Goal: Contribute content: Contribute content

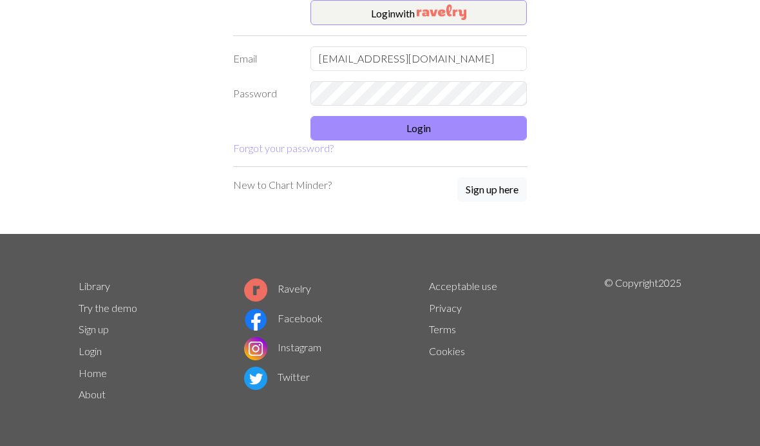
type input "[EMAIL_ADDRESS][DOMAIN_NAME]"
click at [454, 130] on button "Login" at bounding box center [418, 128] width 216 height 24
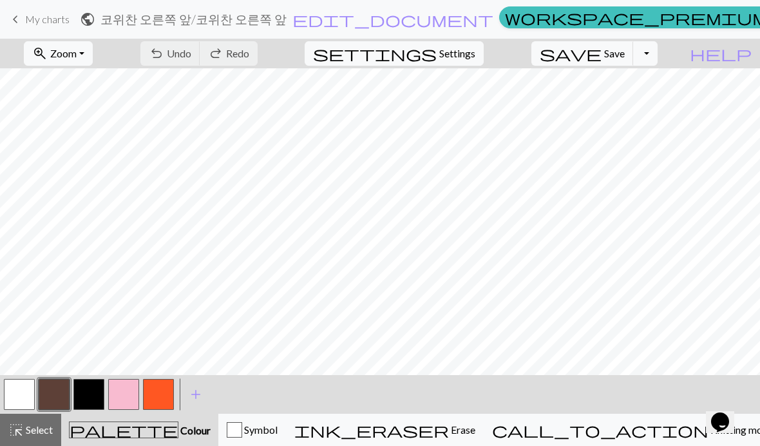
click at [36, 16] on span "My charts" at bounding box center [47, 19] width 44 height 12
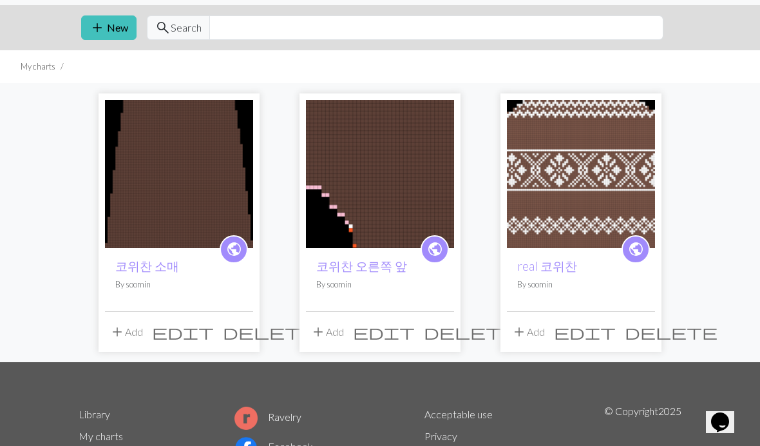
scroll to position [42, 0]
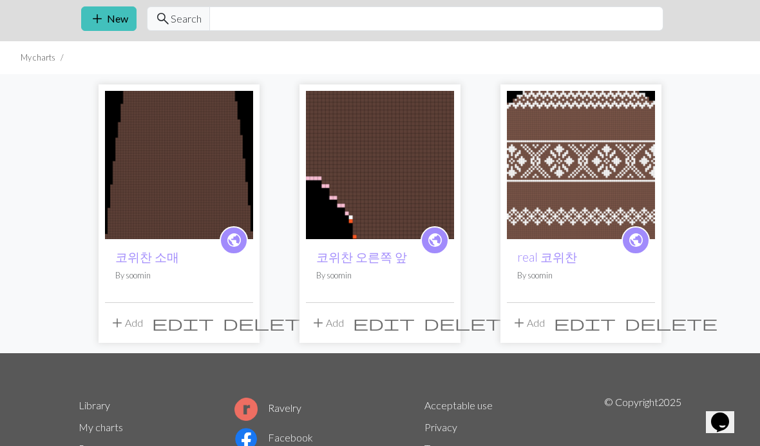
click at [405, 183] on img at bounding box center [380, 165] width 148 height 148
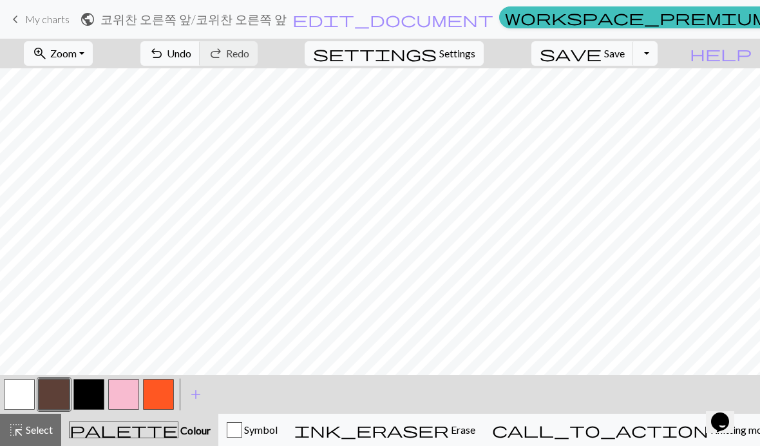
click at [482, 62] on button "settings Settings" at bounding box center [394, 53] width 179 height 24
select select "aran"
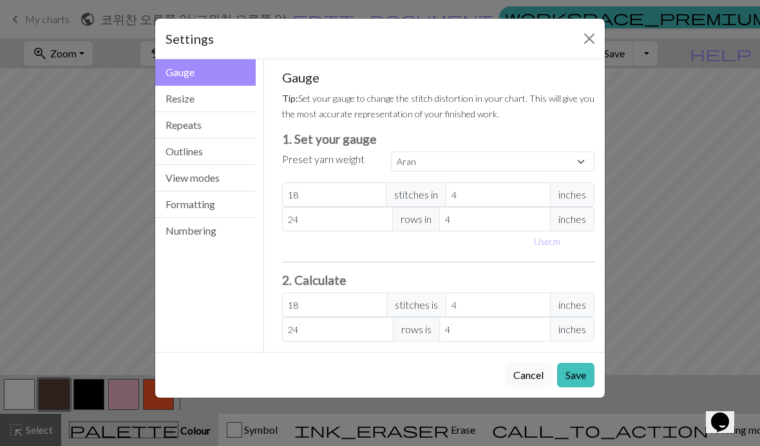
click at [144, 75] on div "Settings Gauge Gauge Resize Repeats Outlines View modes Formatting Numbering Ga…" at bounding box center [380, 223] width 760 height 446
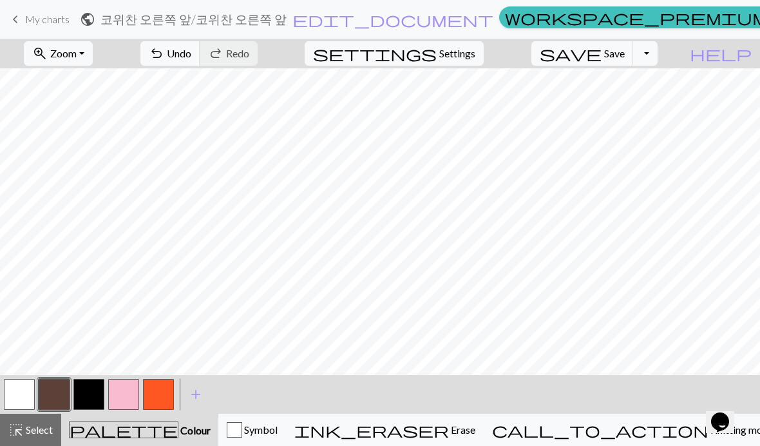
click at [176, 109] on button "Outlines" at bounding box center [205, 119] width 100 height 26
click at [476, 64] on button "settings Settings" at bounding box center [394, 53] width 179 height 24
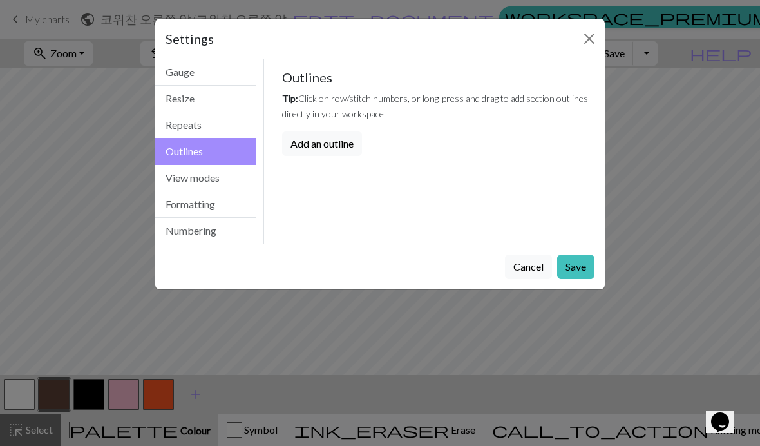
click at [225, 107] on button "Resize" at bounding box center [205, 99] width 100 height 26
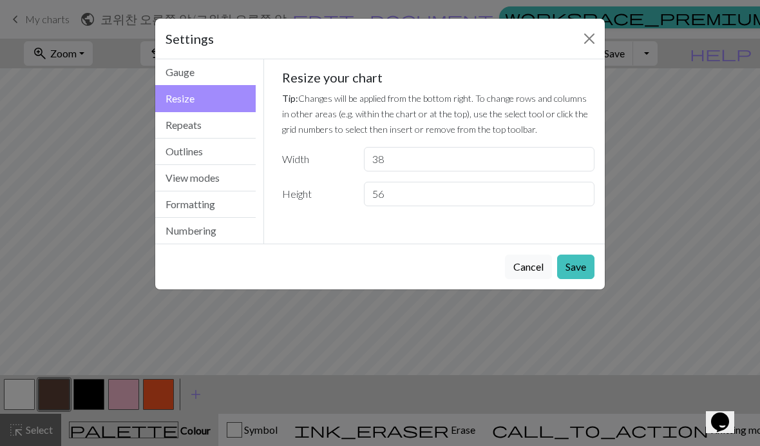
click at [590, 41] on button "Close" at bounding box center [589, 38] width 21 height 21
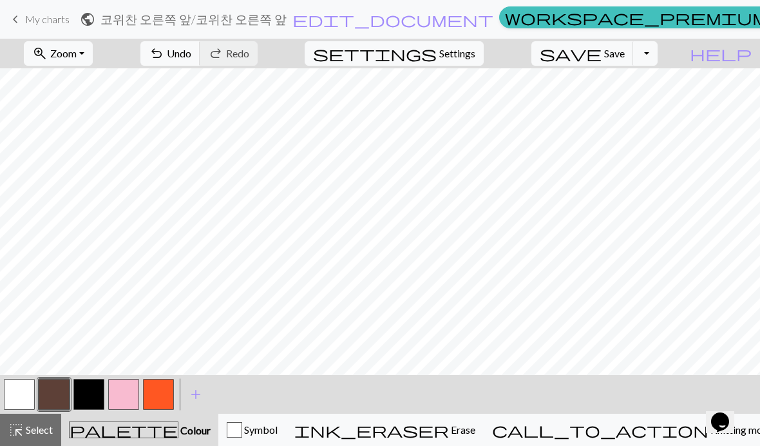
click at [457, 60] on span "Settings" at bounding box center [457, 53] width 36 height 15
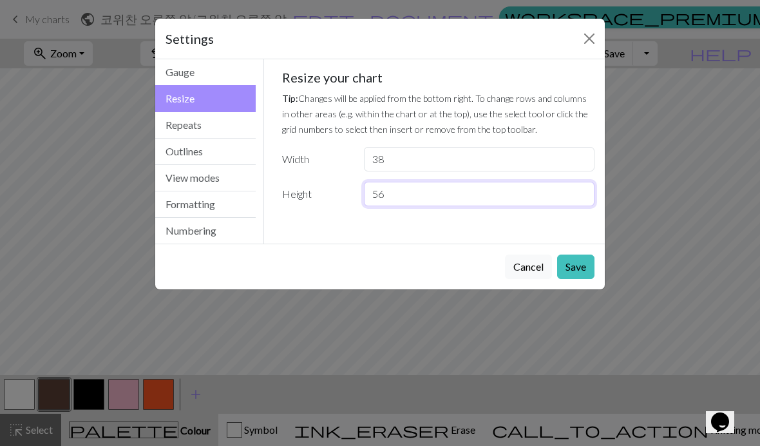
click at [448, 197] on input "56" at bounding box center [479, 194] width 231 height 24
click at [525, 204] on input "56" at bounding box center [479, 194] width 231 height 24
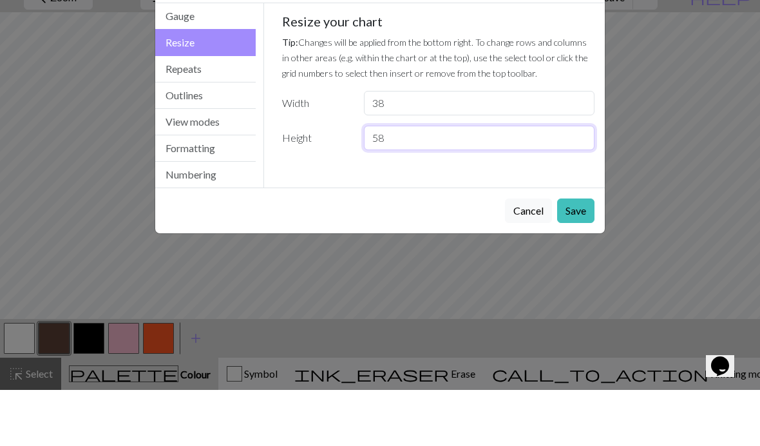
type input "58"
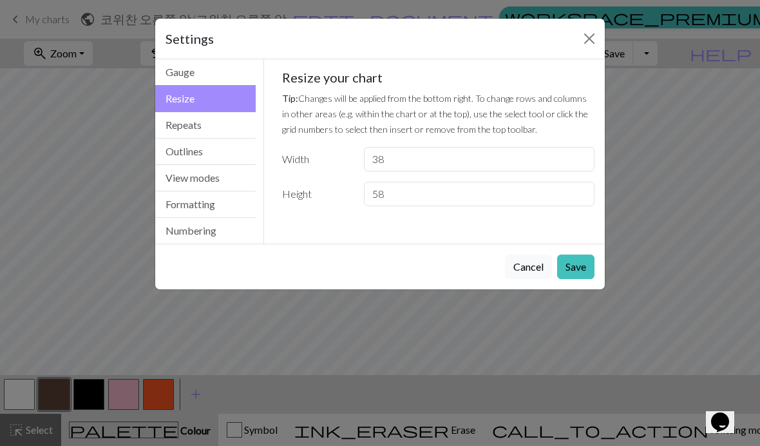
click at [583, 265] on button "Save" at bounding box center [575, 266] width 37 height 24
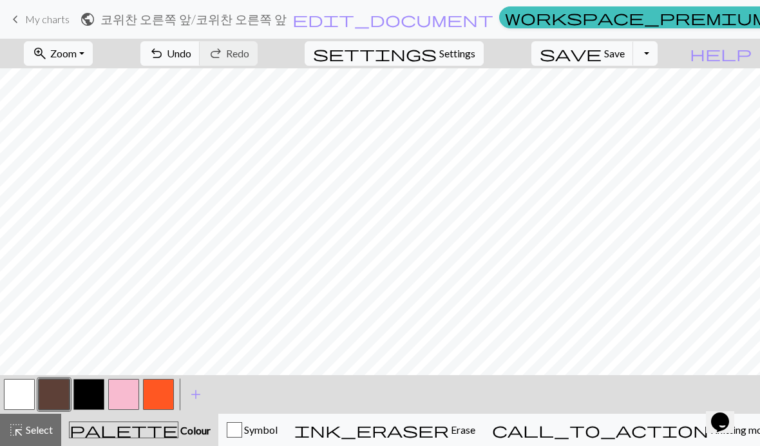
click at [582, 247] on button "Save" at bounding box center [575, 234] width 37 height 24
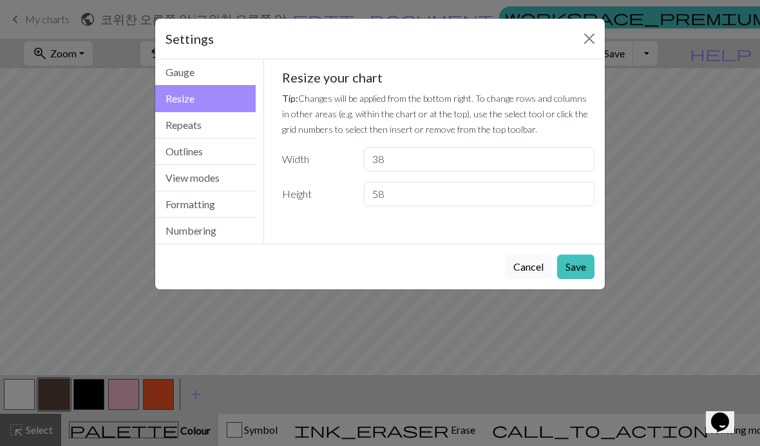
click at [586, 270] on button "Save" at bounding box center [575, 266] width 37 height 24
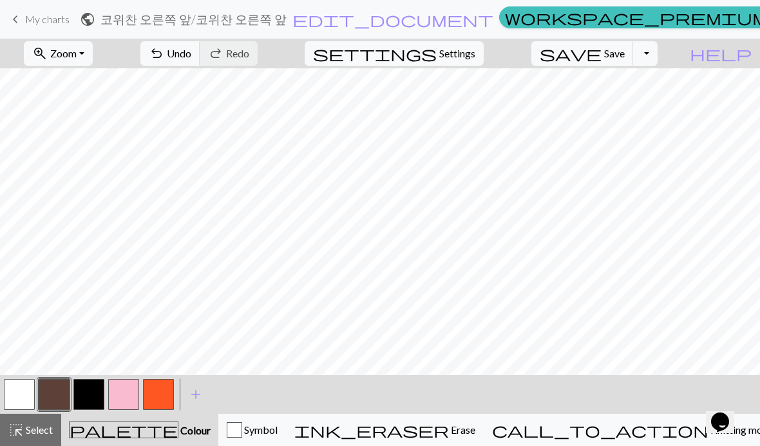
scroll to position [112, 0]
click at [471, 54] on span "Settings" at bounding box center [457, 53] width 36 height 15
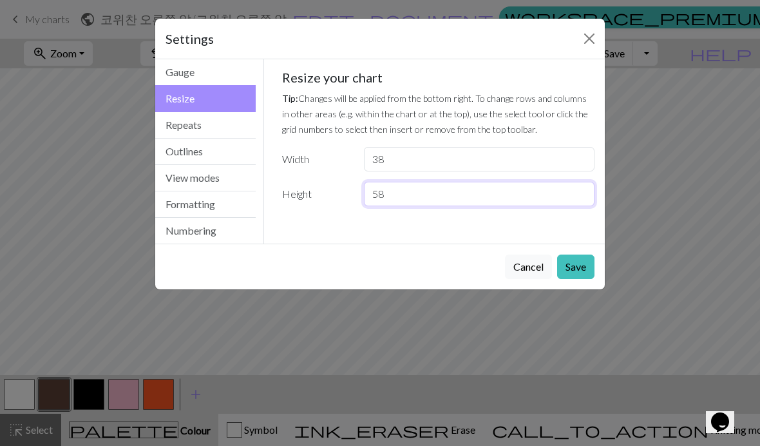
click at [549, 191] on input "58" at bounding box center [479, 194] width 231 height 24
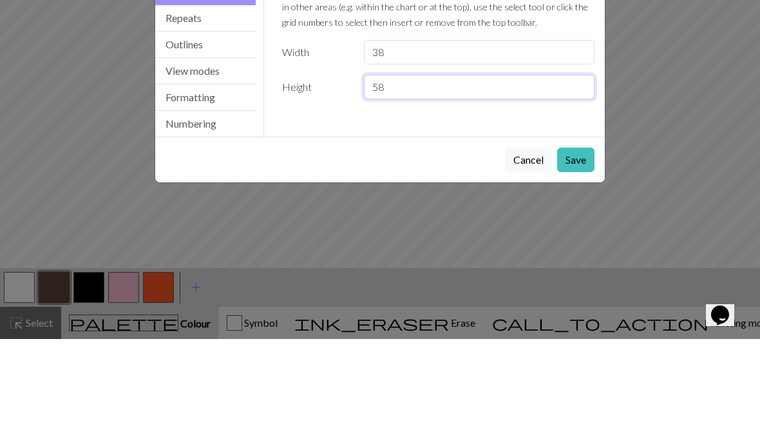
type input "5"
type input "55"
click at [572, 254] on button "Save" at bounding box center [575, 266] width 37 height 24
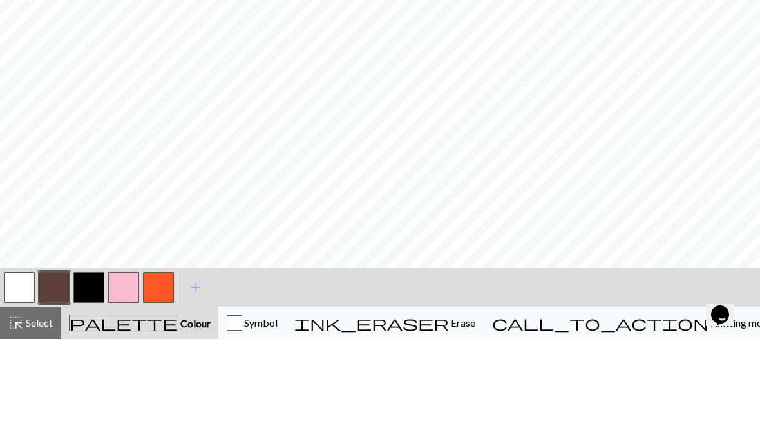
scroll to position [93, 0]
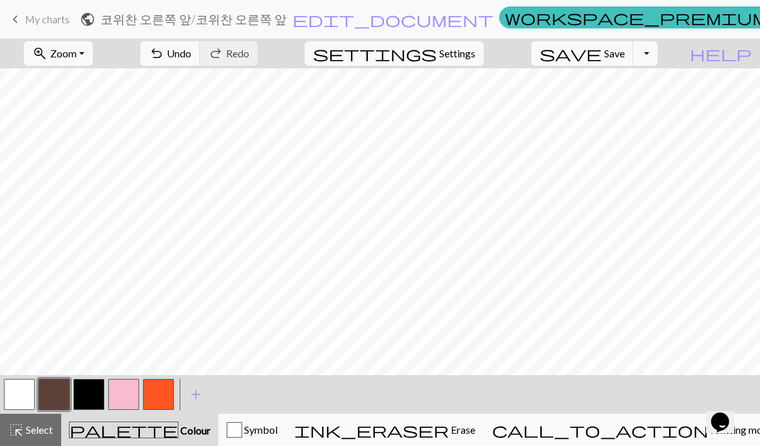
click at [76, 44] on button "zoom_in Zoom Zoom" at bounding box center [58, 53] width 69 height 24
click at [71, 84] on button "Fit all" at bounding box center [75, 81] width 102 height 21
click at [474, 57] on span "Settings" at bounding box center [457, 53] width 36 height 15
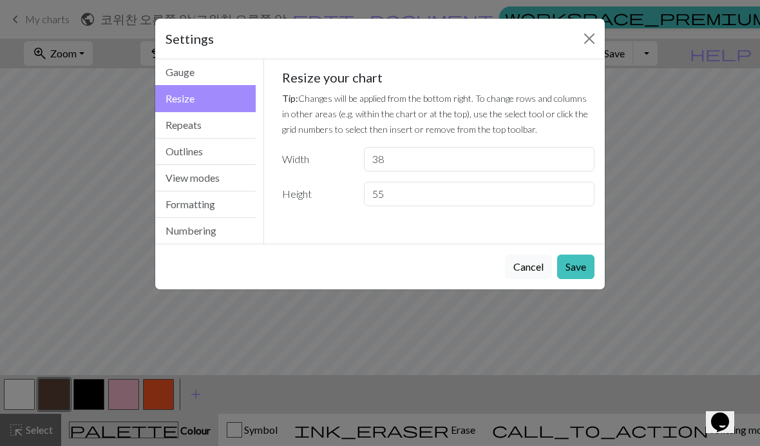
click at [229, 124] on button "Repeats" at bounding box center [205, 125] width 100 height 26
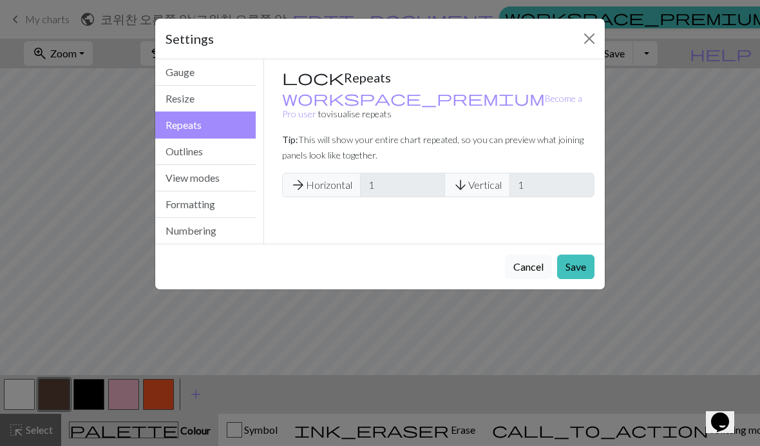
click at [227, 105] on button "Resize" at bounding box center [205, 99] width 100 height 26
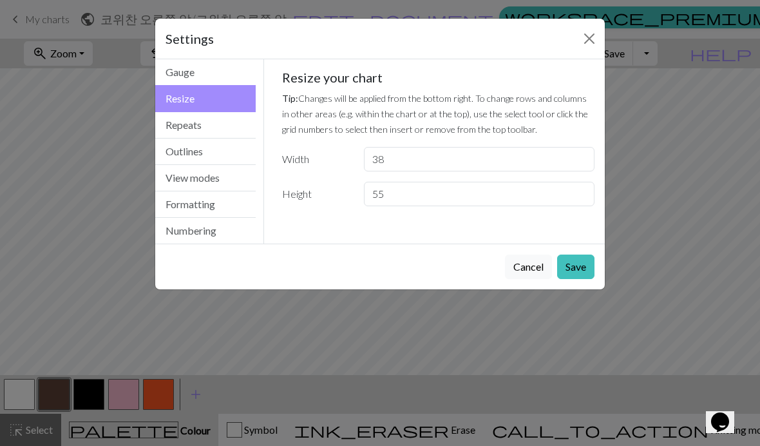
click at [226, 105] on button "Resize" at bounding box center [205, 98] width 100 height 27
click at [225, 155] on button "Outlines" at bounding box center [205, 151] width 100 height 26
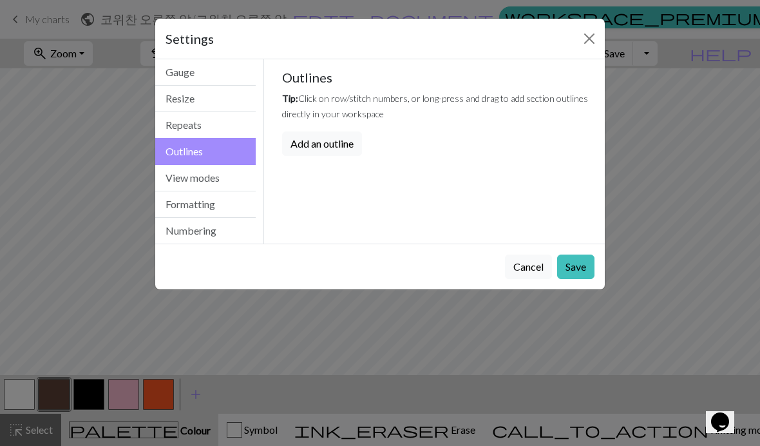
click at [234, 102] on button "Resize" at bounding box center [205, 99] width 100 height 26
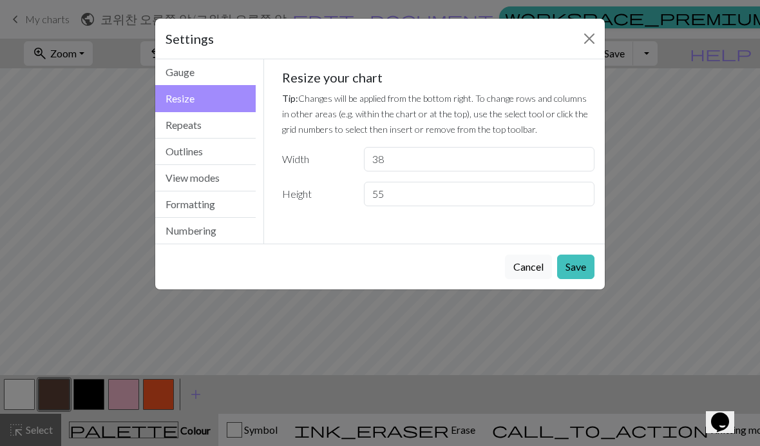
click at [229, 187] on button "View modes" at bounding box center [205, 178] width 100 height 26
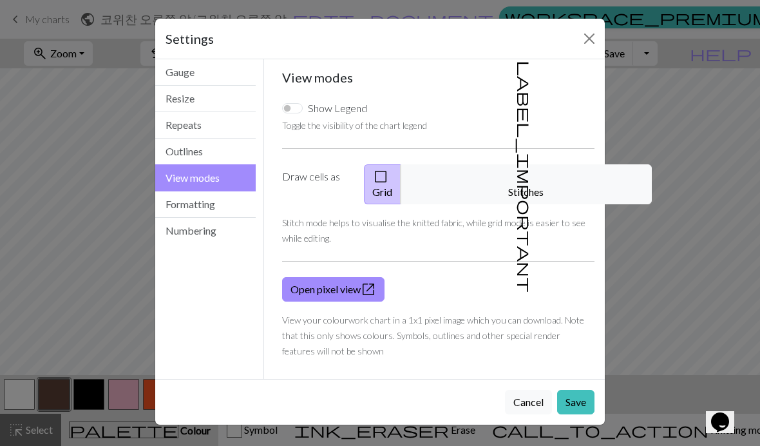
click at [231, 164] on button "Outlines" at bounding box center [205, 151] width 100 height 26
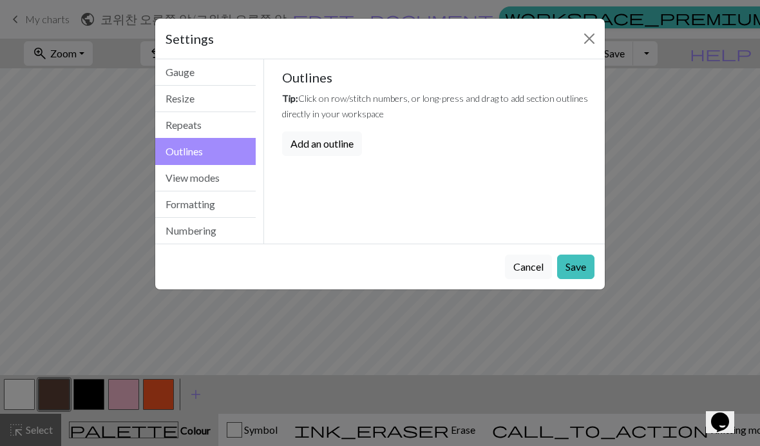
click at [229, 120] on button "Repeats" at bounding box center [205, 125] width 100 height 26
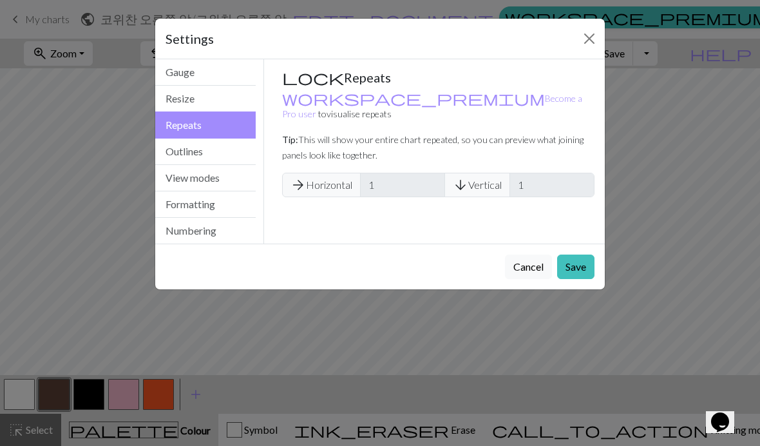
click at [473, 173] on span "arrow_downward Vertical" at bounding box center [477, 185] width 66 height 24
click at [226, 102] on button "Resize" at bounding box center [205, 99] width 100 height 26
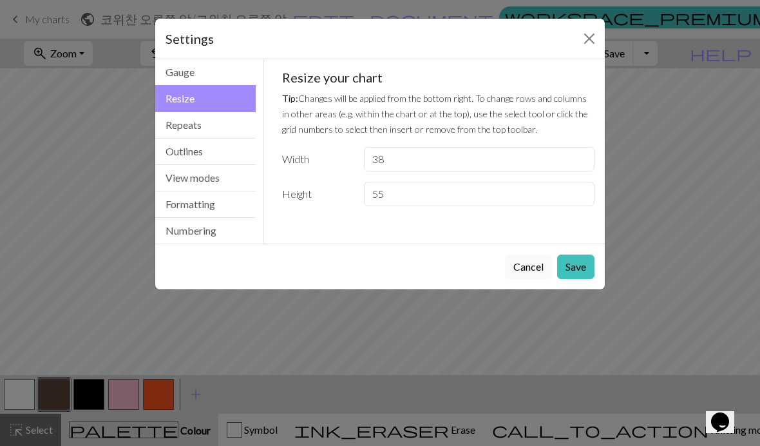
click at [538, 263] on button "Cancel" at bounding box center [528, 266] width 47 height 24
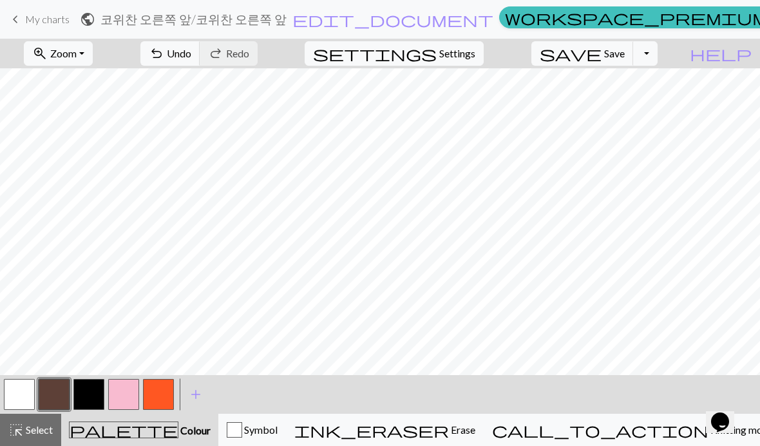
click at [27, 432] on span "Select" at bounding box center [38, 429] width 29 height 12
click at [66, 41] on button "zoom_in Zoom Zoom" at bounding box center [58, 53] width 69 height 24
click at [79, 90] on button "Fit all" at bounding box center [75, 81] width 102 height 21
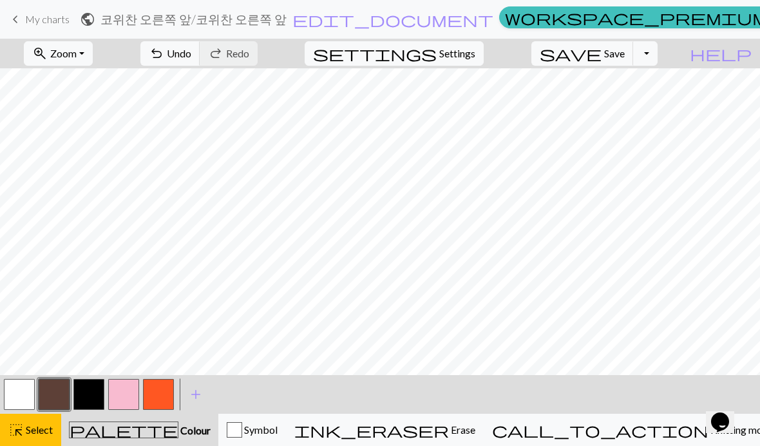
click at [35, 429] on span "Select" at bounding box center [38, 429] width 29 height 12
click at [46, 429] on span "Select" at bounding box center [38, 429] width 29 height 12
click at [657, 60] on button "Toggle Dropdown" at bounding box center [645, 53] width 24 height 24
click at [11, 22] on span "keyboard_arrow_left" at bounding box center [15, 19] width 15 height 18
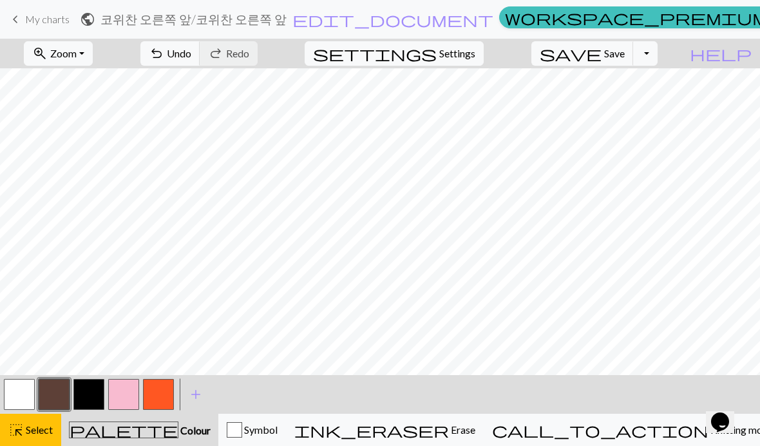
click at [22, 23] on span "keyboard_arrow_left" at bounding box center [15, 19] width 15 height 18
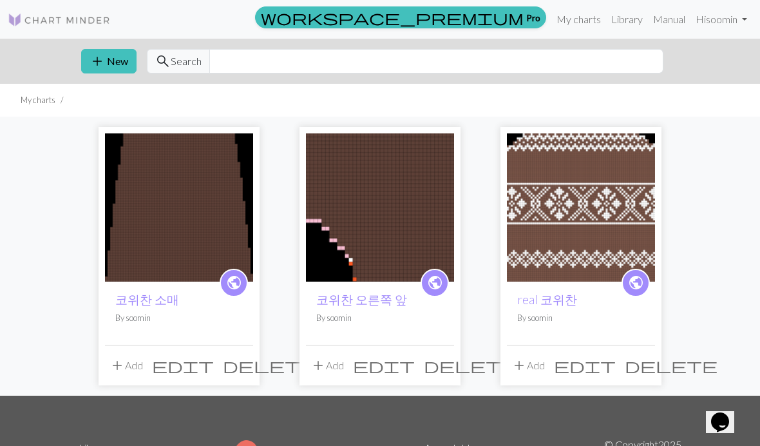
click at [104, 64] on span "add" at bounding box center [97, 61] width 15 height 18
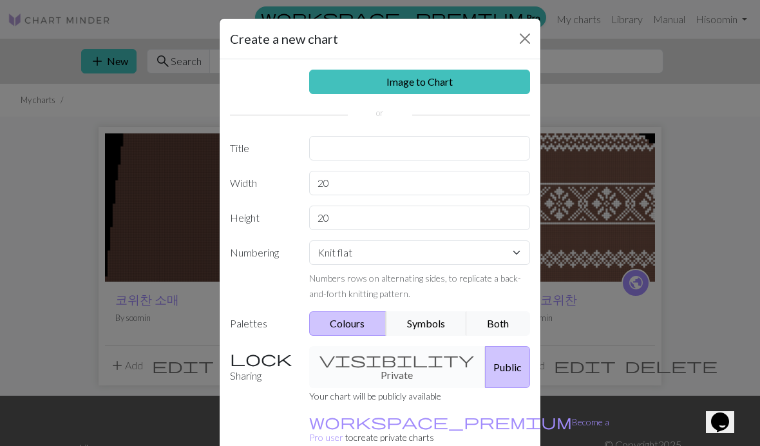
click at [109, 153] on div "Create a new chart Image to Chart Title Width 20 Height 20 Numbering Knit flat …" at bounding box center [380, 223] width 760 height 446
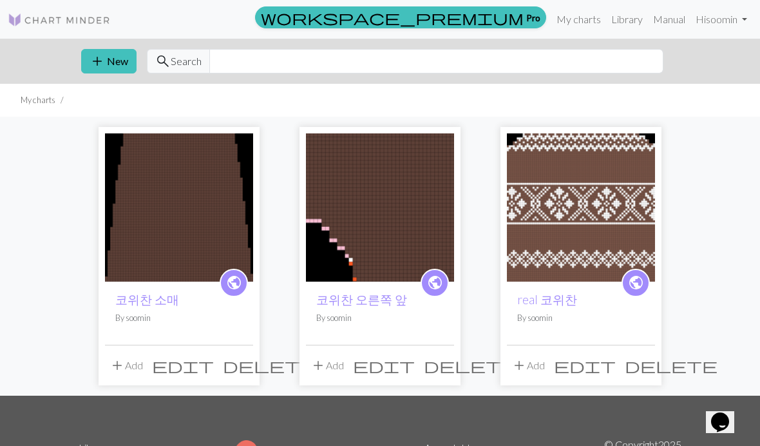
click at [405, 221] on img at bounding box center [380, 207] width 148 height 148
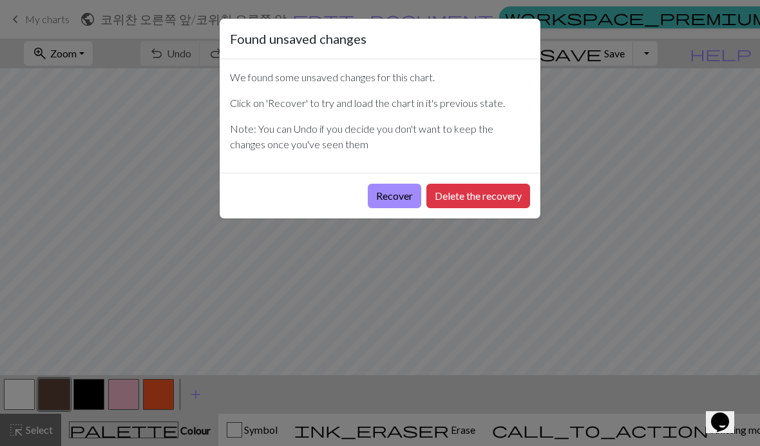
click at [401, 191] on button "Recover" at bounding box center [394, 196] width 53 height 24
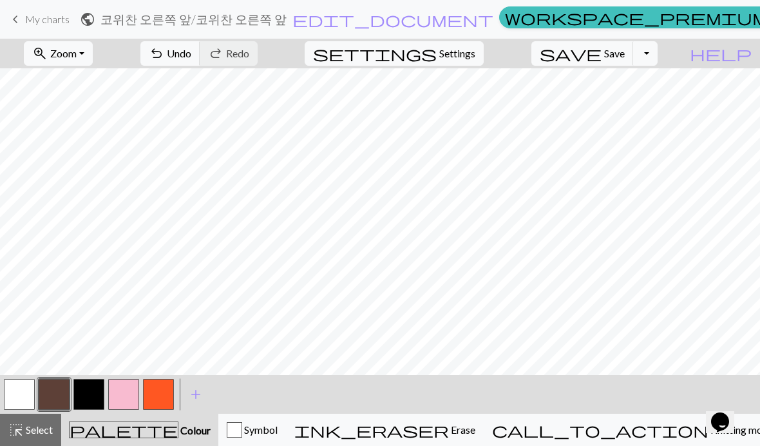
click at [475, 57] on span "Settings" at bounding box center [457, 53] width 36 height 15
select select "aran"
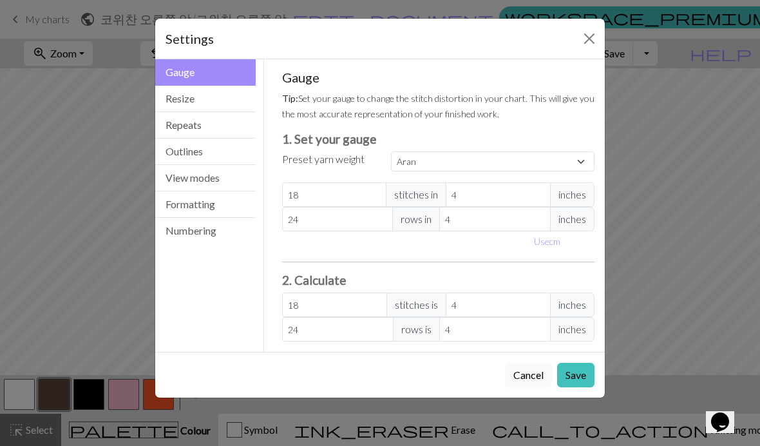
click at [185, 138] on button "Outlines" at bounding box center [205, 151] width 100 height 26
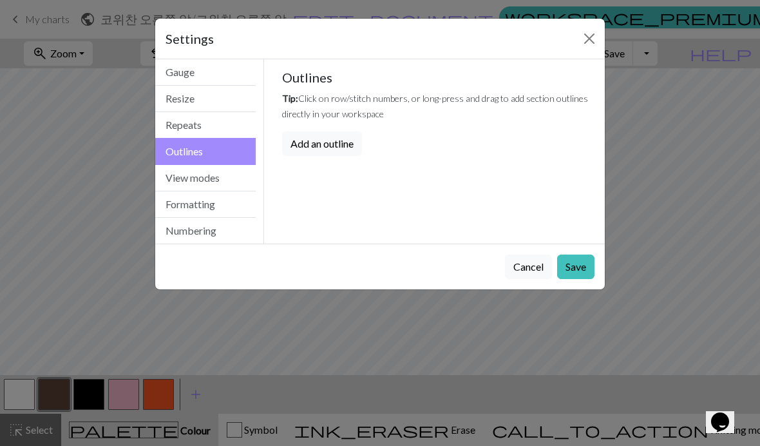
click at [169, 100] on button "Resize" at bounding box center [205, 99] width 100 height 26
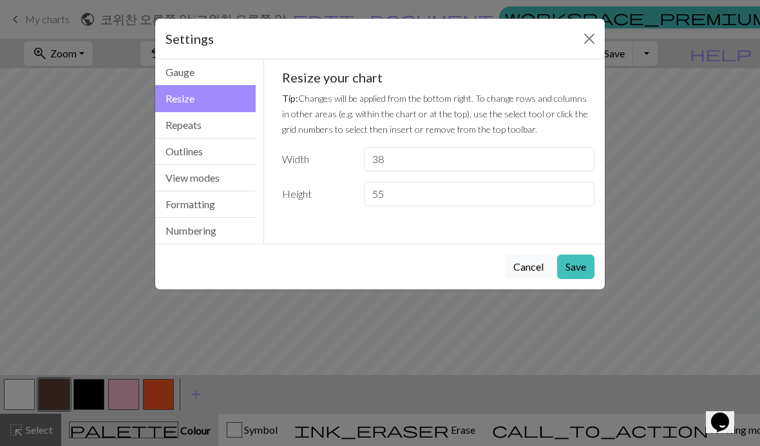
click at [596, 47] on button "Close" at bounding box center [589, 38] width 21 height 21
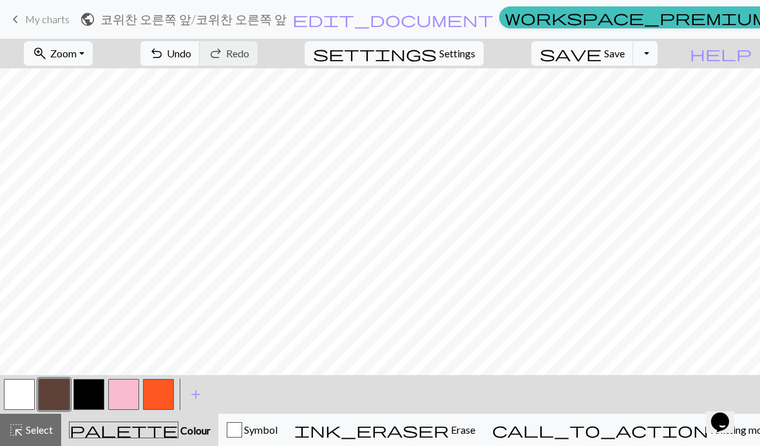
click at [8, 17] on span "keyboard_arrow_left" at bounding box center [15, 19] width 15 height 18
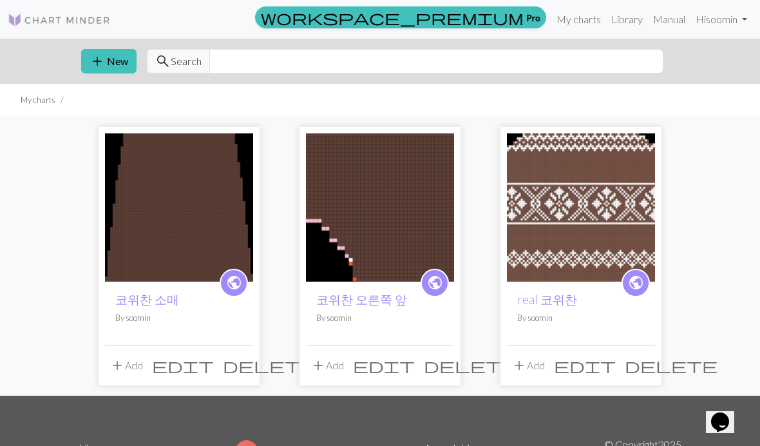
click at [104, 62] on span "add" at bounding box center [97, 61] width 15 height 18
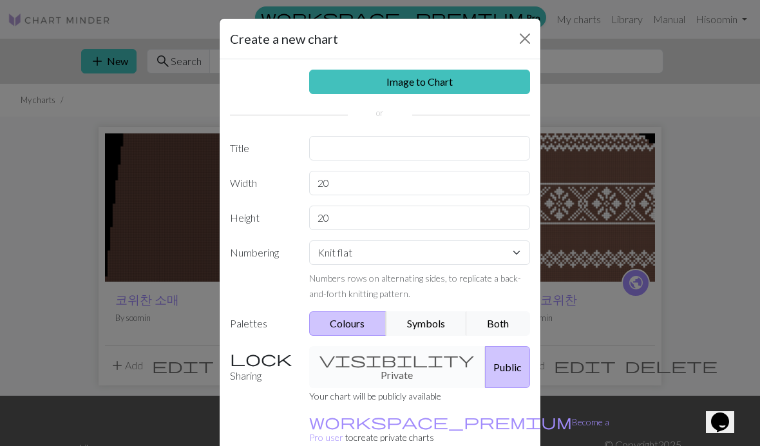
click at [460, 83] on link "Image to Chart" at bounding box center [420, 82] width 222 height 24
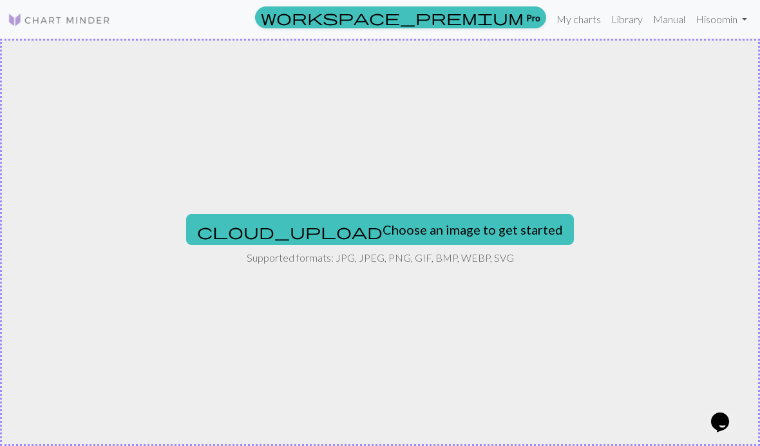
click at [428, 239] on button "cloud_upload Choose an image to get started" at bounding box center [380, 229] width 388 height 31
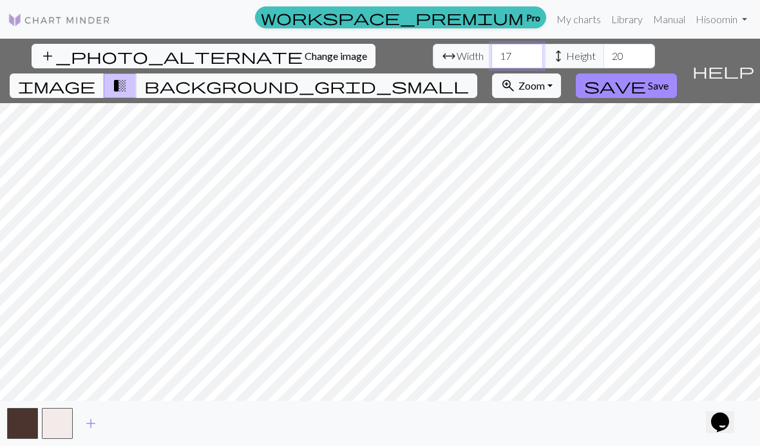
click at [491, 57] on input "17" at bounding box center [517, 56] width 52 height 24
click at [491, 44] on input "17" at bounding box center [517, 56] width 52 height 24
click at [215, 43] on div "add_photo_alternate Change image arrow_range Width 17 height Height 20 image tr…" at bounding box center [343, 71] width 686 height 64
click at [491, 55] on input "17" at bounding box center [517, 56] width 52 height 24
click at [491, 62] on input "17" at bounding box center [517, 56] width 52 height 24
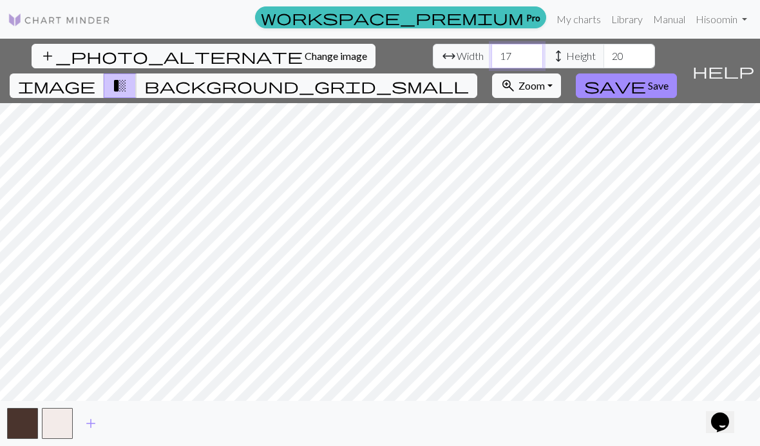
click at [491, 62] on input "17" at bounding box center [517, 56] width 52 height 24
click at [491, 52] on input "17" at bounding box center [517, 56] width 52 height 24
click at [491, 59] on input "17" at bounding box center [517, 56] width 52 height 24
click at [491, 61] on input "17" at bounding box center [517, 56] width 52 height 24
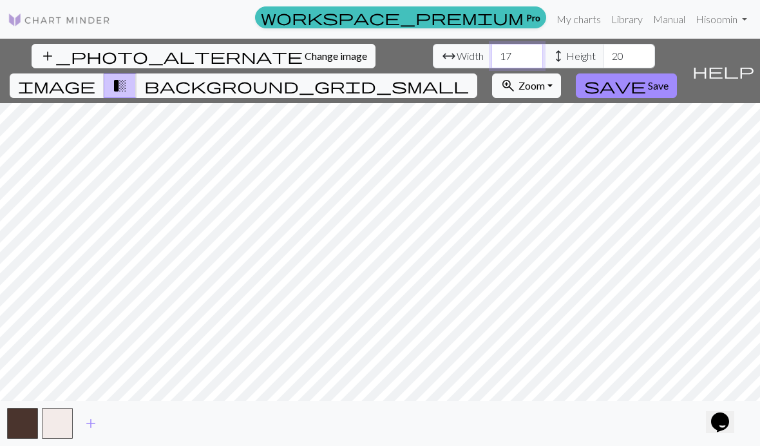
click at [491, 61] on input "17" at bounding box center [517, 56] width 52 height 24
click at [491, 56] on input "17" at bounding box center [517, 56] width 52 height 24
click at [491, 52] on input "17" at bounding box center [517, 56] width 52 height 24
click at [491, 62] on input "17" at bounding box center [517, 56] width 52 height 24
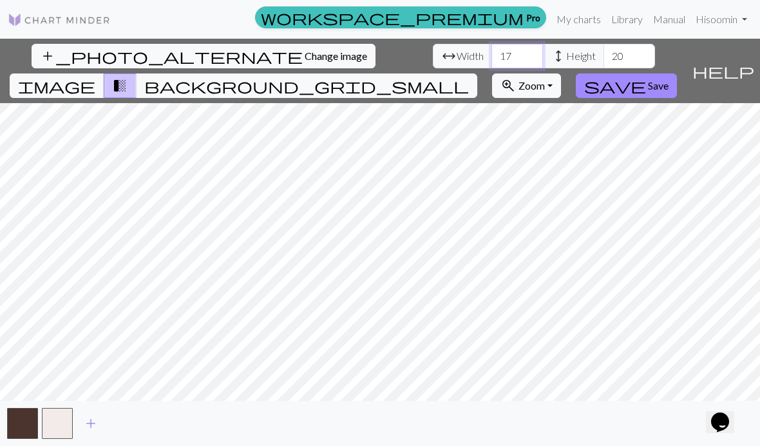
click at [491, 61] on input "17" at bounding box center [517, 56] width 52 height 24
click at [491, 59] on input "17" at bounding box center [517, 56] width 52 height 24
type input "17"
click at [491, 62] on input "17" at bounding box center [517, 56] width 52 height 24
type input "1"
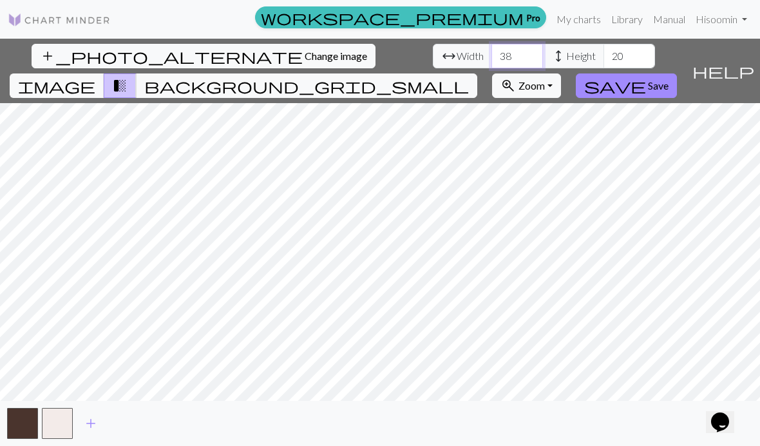
type input "38"
click at [603, 44] on input "20" at bounding box center [629, 56] width 52 height 24
click at [603, 63] on input "20" at bounding box center [629, 56] width 52 height 24
click at [603, 62] on input "20" at bounding box center [629, 56] width 52 height 24
type input "58"
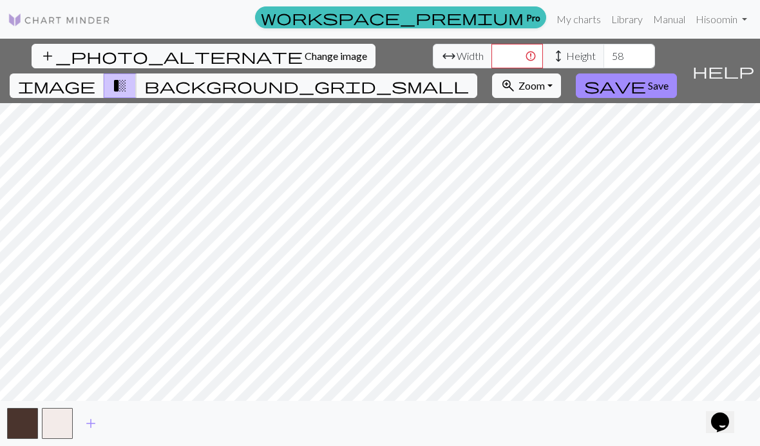
click at [668, 79] on span "Save" at bounding box center [658, 85] width 21 height 12
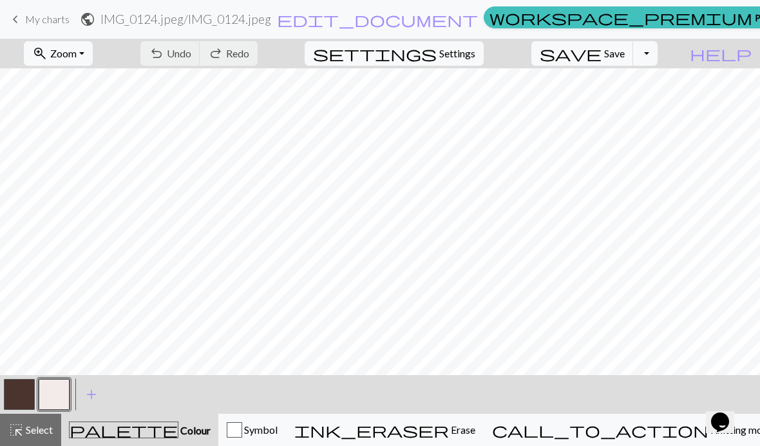
click at [48, 55] on span "zoom_in" at bounding box center [39, 53] width 15 height 18
click at [48, 52] on span "zoom_in" at bounding box center [39, 53] width 15 height 18
click at [75, 80] on button "Fit all" at bounding box center [75, 81] width 102 height 21
click at [191, 55] on span "Undo" at bounding box center [179, 53] width 24 height 12
click at [20, 397] on button "button" at bounding box center [19, 394] width 31 height 31
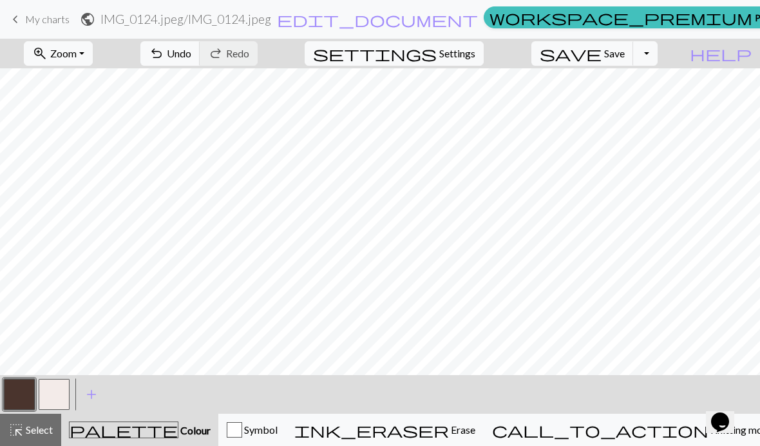
click at [52, 395] on button "button" at bounding box center [54, 394] width 31 height 31
click at [191, 57] on span "Undo" at bounding box center [179, 53] width 24 height 12
click at [191, 54] on span "Undo" at bounding box center [179, 53] width 24 height 12
click at [191, 52] on span "Undo" at bounding box center [179, 53] width 24 height 12
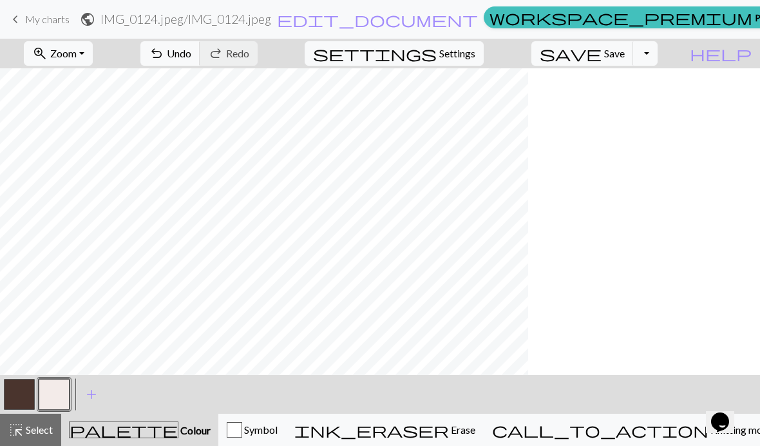
click at [625, 56] on span "Save" at bounding box center [614, 53] width 21 height 12
click at [708, 431] on span "Knitting mode" at bounding box center [740, 429] width 65 height 12
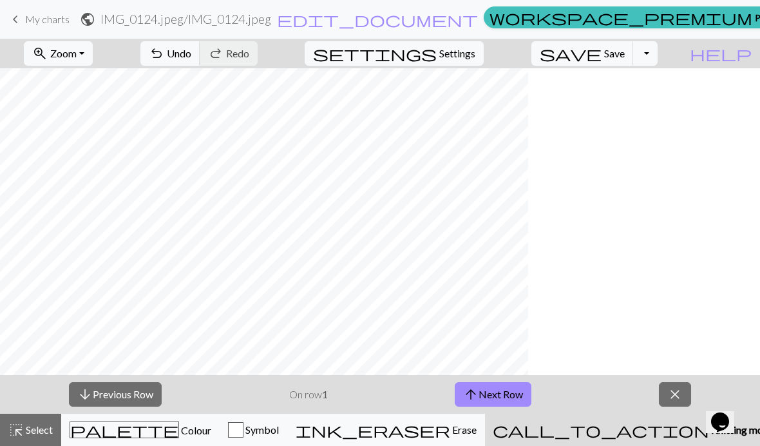
click at [496, 395] on button "arrow_upward Next Row" at bounding box center [493, 394] width 77 height 24
click at [496, 394] on button "arrow_upward Next Row" at bounding box center [493, 394] width 77 height 24
click at [496, 397] on button "arrow_upward Next Row" at bounding box center [493, 394] width 77 height 24
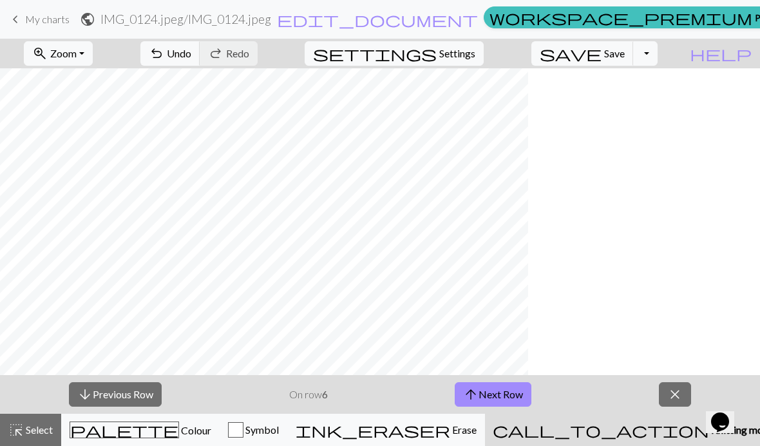
click at [496, 397] on button "arrow_upward Next Row" at bounding box center [493, 394] width 77 height 24
click at [495, 396] on button "arrow_upward Next Row" at bounding box center [493, 394] width 77 height 24
click at [495, 395] on button "arrow_upward Next Row" at bounding box center [493, 394] width 77 height 24
click at [496, 397] on button "arrow_upward Next Row" at bounding box center [493, 394] width 77 height 24
click at [495, 397] on button "arrow_upward Next Row" at bounding box center [495, 394] width 77 height 24
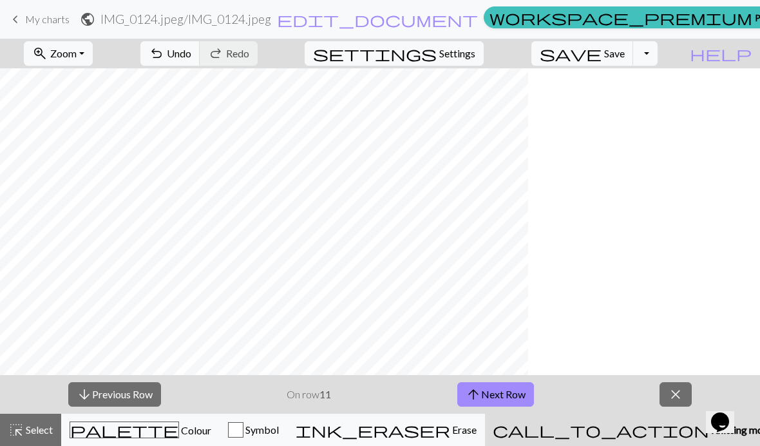
click at [495, 395] on button "arrow_upward Next Row" at bounding box center [495, 394] width 77 height 24
click at [495, 396] on button "arrow_upward Next Row" at bounding box center [495, 394] width 77 height 24
click at [494, 396] on button "arrow_upward Next Row" at bounding box center [495, 394] width 77 height 24
click at [494, 392] on button "arrow_upward Next Row" at bounding box center [495, 394] width 77 height 24
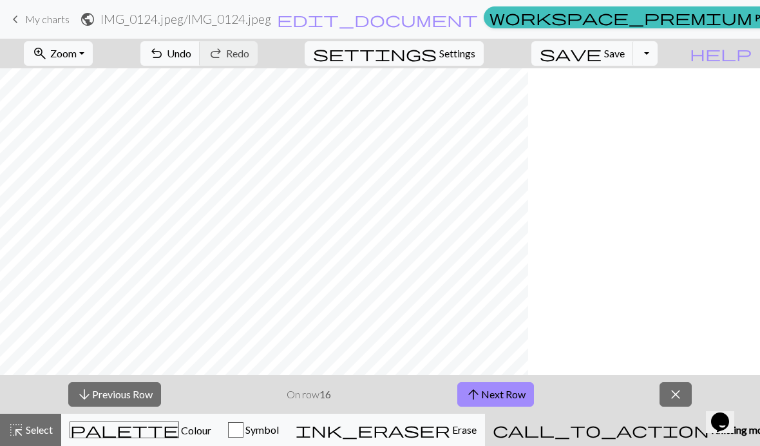
click at [493, 391] on button "arrow_upward Next Row" at bounding box center [495, 394] width 77 height 24
click at [493, 395] on button "arrow_upward Next Row" at bounding box center [495, 394] width 77 height 24
click at [493, 396] on button "arrow_upward Next Row" at bounding box center [495, 394] width 77 height 24
click at [492, 395] on button "arrow_upward Next Row" at bounding box center [495, 394] width 77 height 24
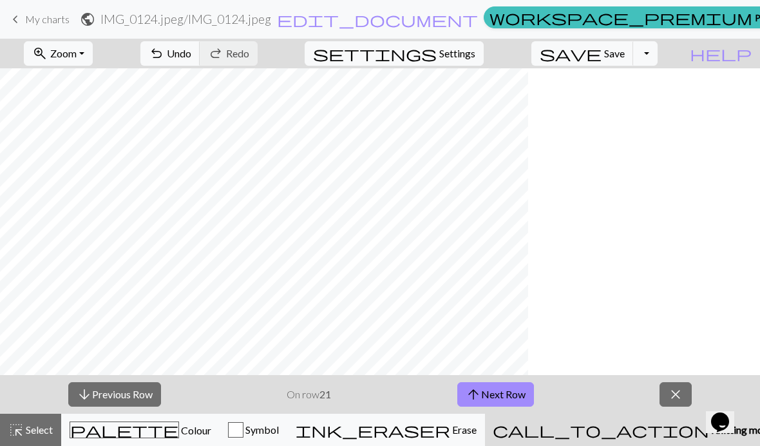
click at [487, 402] on button "arrow_upward Next Row" at bounding box center [495, 394] width 77 height 24
click at [486, 402] on button "arrow_upward Next Row" at bounding box center [495, 394] width 77 height 24
click at [485, 399] on button "arrow_upward Next Row" at bounding box center [495, 394] width 77 height 24
click at [484, 399] on button "arrow_upward Next Row" at bounding box center [495, 394] width 77 height 24
click at [485, 398] on button "arrow_upward Next Row" at bounding box center [495, 394] width 77 height 24
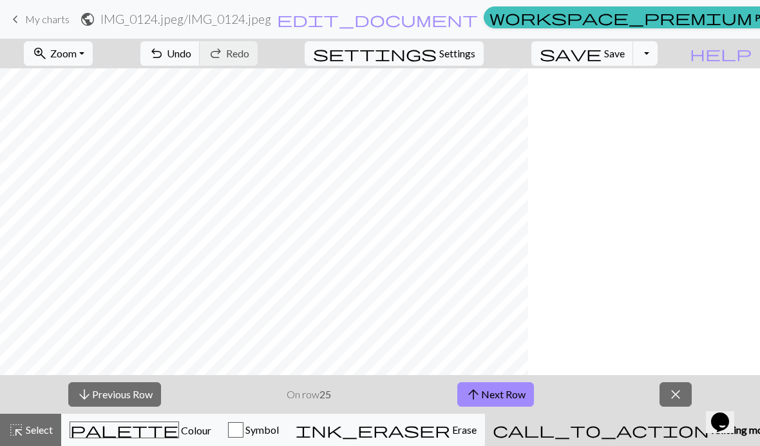
click at [484, 398] on button "arrow_upward Next Row" at bounding box center [495, 394] width 77 height 24
click at [486, 397] on button "arrow_upward Next Row" at bounding box center [495, 394] width 77 height 24
click at [485, 397] on button "arrow_upward Next Row" at bounding box center [495, 394] width 77 height 24
click at [486, 399] on button "arrow_upward Next Row" at bounding box center [495, 394] width 77 height 24
click at [493, 393] on button "arrow_upward Next Row" at bounding box center [495, 394] width 77 height 24
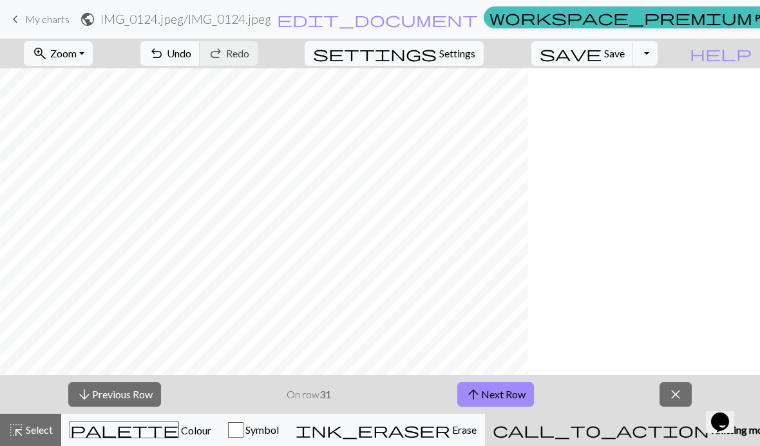
click at [493, 393] on button "arrow_upward Next Row" at bounding box center [495, 394] width 77 height 24
click at [495, 390] on button "arrow_upward Next Row" at bounding box center [495, 394] width 77 height 24
click at [493, 393] on button "arrow_upward Next Row" at bounding box center [495, 394] width 77 height 24
click at [493, 392] on button "arrow_upward Next Row" at bounding box center [495, 394] width 77 height 24
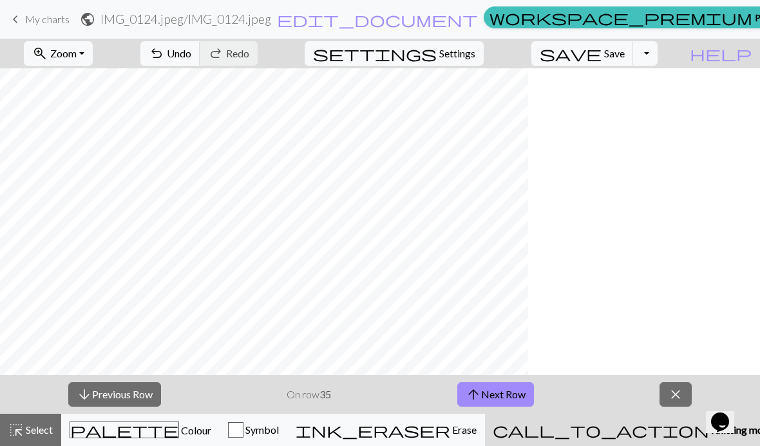
click at [492, 391] on button "arrow_upward Next Row" at bounding box center [495, 394] width 77 height 24
click at [491, 391] on button "arrow_upward Next Row" at bounding box center [495, 394] width 77 height 24
click at [491, 393] on button "arrow_upward Next Row" at bounding box center [495, 394] width 77 height 24
click at [491, 392] on button "arrow_upward Next Row" at bounding box center [495, 394] width 77 height 24
click at [490, 392] on button "arrow_upward Next Row" at bounding box center [495, 394] width 77 height 24
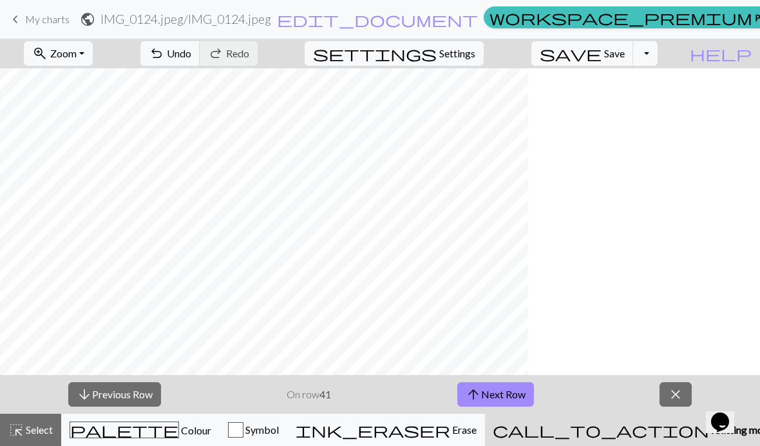
click at [491, 390] on button "arrow_upward Next Row" at bounding box center [495, 394] width 77 height 24
click at [492, 390] on button "arrow_upward Next Row" at bounding box center [495, 394] width 77 height 24
click at [492, 388] on button "arrow_upward Next Row" at bounding box center [495, 394] width 77 height 24
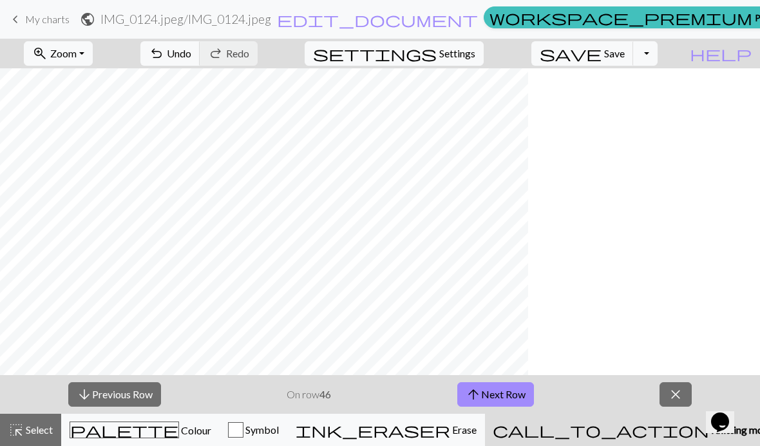
click at [492, 388] on button "arrow_upward Next Row" at bounding box center [495, 394] width 77 height 24
click at [494, 390] on button "arrow_upward Next Row" at bounding box center [495, 394] width 77 height 24
click at [493, 391] on button "arrow_upward Next Row" at bounding box center [495, 394] width 77 height 24
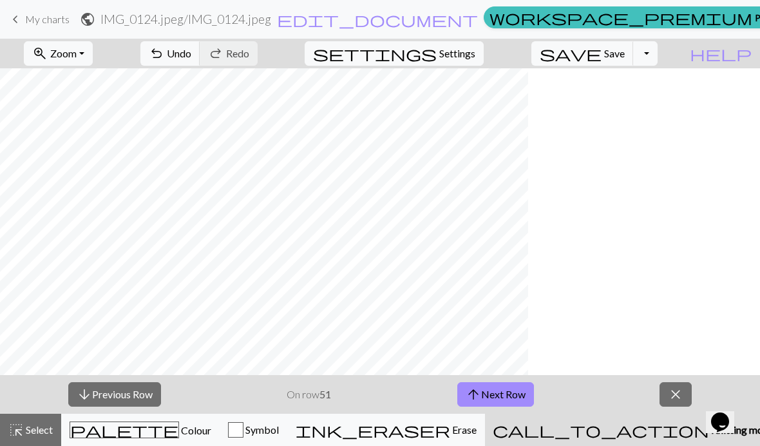
click at [493, 392] on button "arrow_upward Next Row" at bounding box center [495, 394] width 77 height 24
click at [493, 395] on button "arrow_upward Next Row" at bounding box center [495, 394] width 77 height 24
click at [493, 394] on button "arrow_upward Next Row" at bounding box center [495, 394] width 77 height 24
click at [115, 395] on button "arrow_downward Previous Row" at bounding box center [114, 394] width 93 height 24
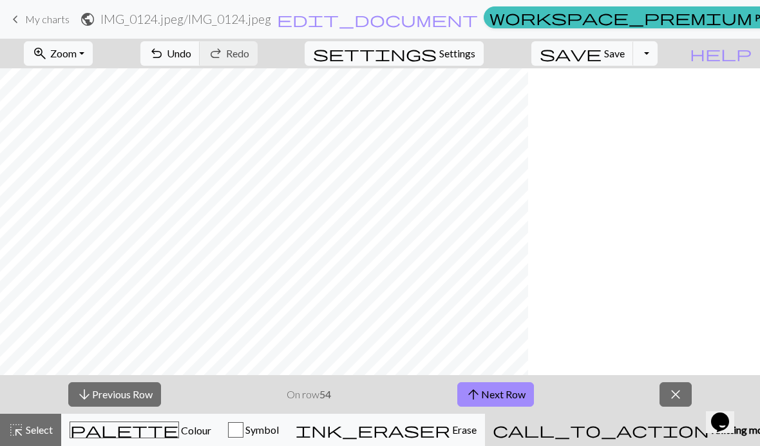
click at [521, 406] on button "arrow_upward Next Row" at bounding box center [495, 394] width 77 height 24
click at [518, 393] on button "arrow_upward Next Row" at bounding box center [495, 394] width 77 height 24
click at [524, 384] on button "arrow_upward Next Row" at bounding box center [495, 394] width 77 height 24
click at [605, 422] on div "call_to_action Knitting mode Knitting mode" at bounding box center [633, 429] width 281 height 15
click at [509, 392] on button "arrow_upward Next Row" at bounding box center [495, 394] width 77 height 24
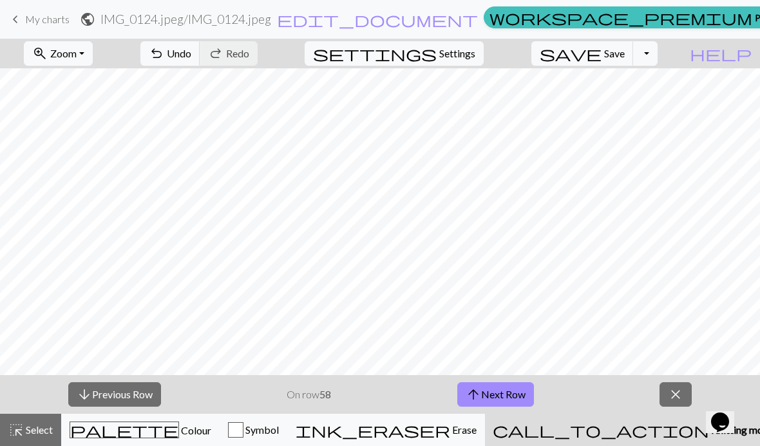
click at [20, 25] on span "keyboard_arrow_left" at bounding box center [15, 19] width 15 height 18
click at [622, 50] on button "save Save Save" at bounding box center [582, 53] width 102 height 24
click at [21, 16] on span "keyboard_arrow_left" at bounding box center [15, 19] width 15 height 18
click at [601, 55] on span "save" at bounding box center [571, 53] width 62 height 18
click at [20, 18] on div "Chart saved Chart saved" at bounding box center [380, 51] width 760 height 102
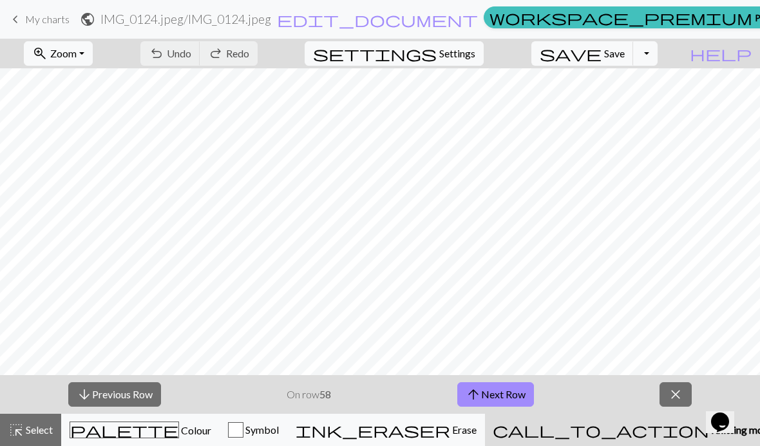
click at [23, 17] on span "keyboard_arrow_left" at bounding box center [15, 19] width 15 height 18
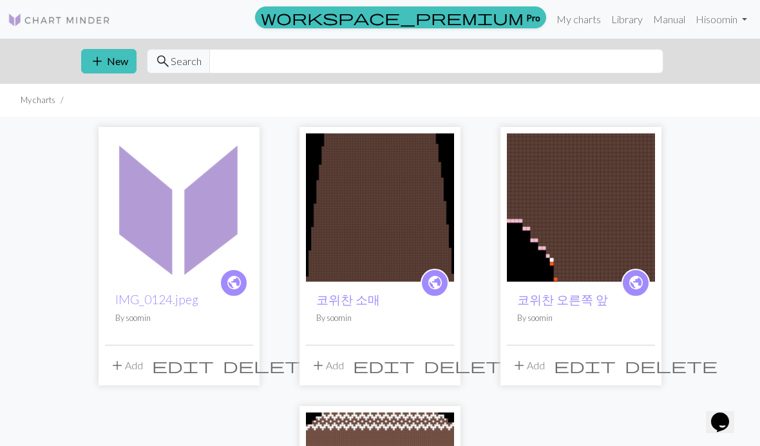
click at [621, 240] on img at bounding box center [581, 207] width 148 height 148
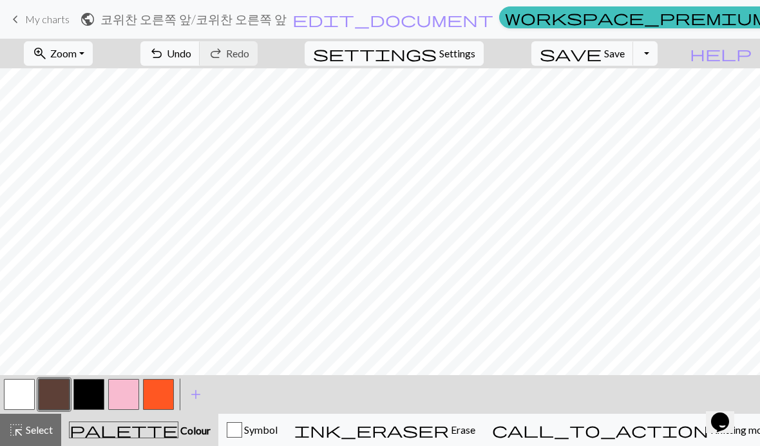
click at [19, 18] on span "keyboard_arrow_left" at bounding box center [15, 19] width 15 height 18
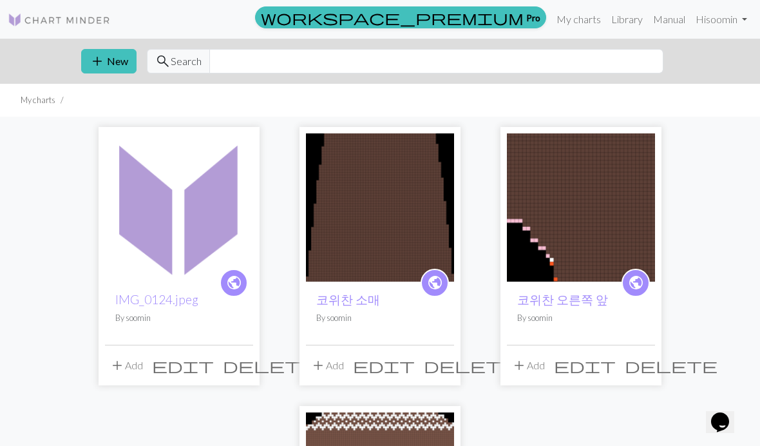
click at [510, 360] on button "add Add" at bounding box center [528, 365] width 42 height 24
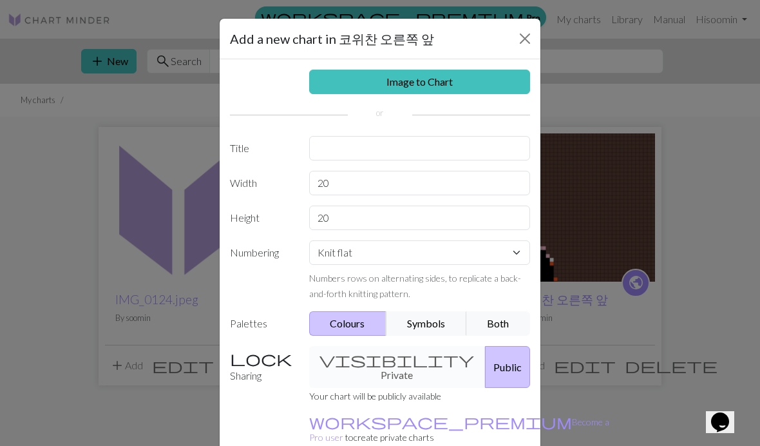
click at [124, 176] on div "Add a new chart in 코위찬 오른쪽 앞 Image to Chart Title Width 20 Height 20 Numbering …" at bounding box center [380, 223] width 760 height 446
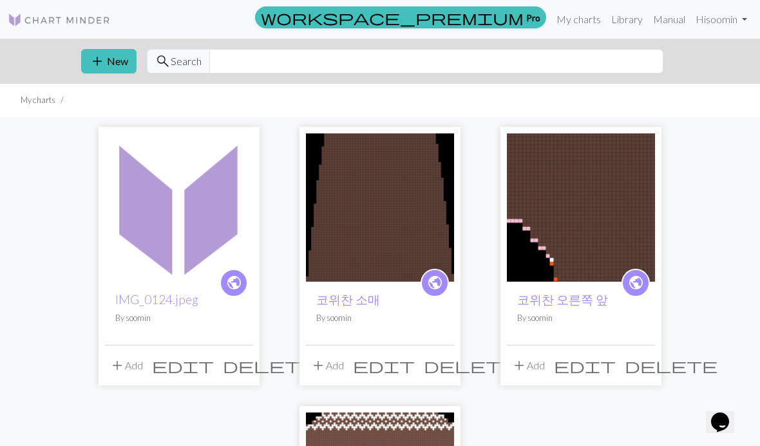
click at [615, 373] on span "edit" at bounding box center [585, 365] width 62 height 18
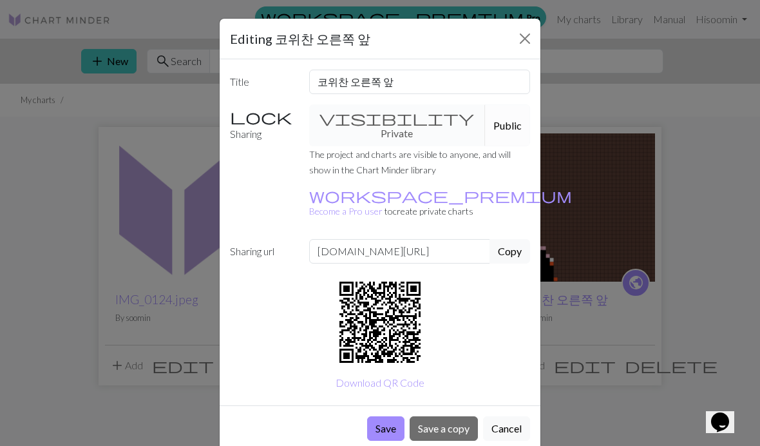
click at [458, 416] on button "Save a copy" at bounding box center [444, 428] width 68 height 24
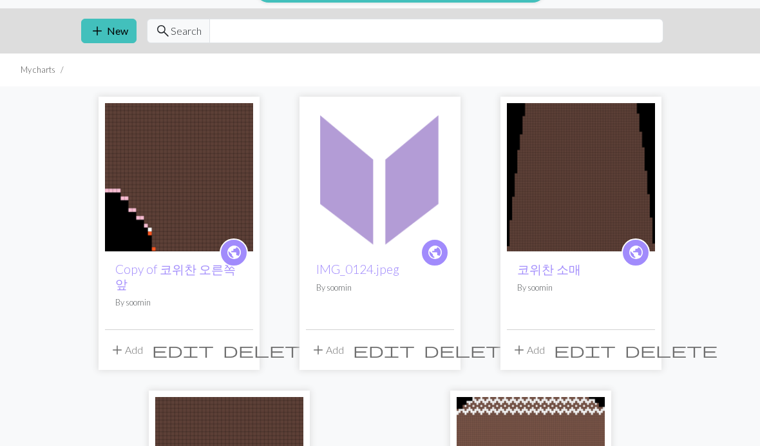
scroll to position [32, 0]
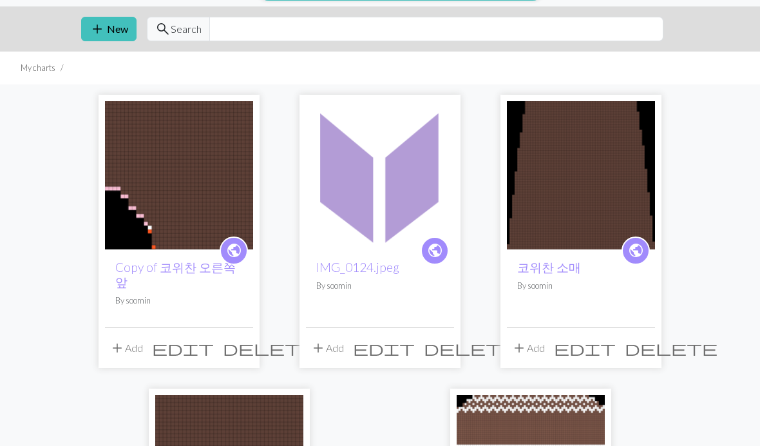
click at [147, 210] on img at bounding box center [179, 175] width 148 height 148
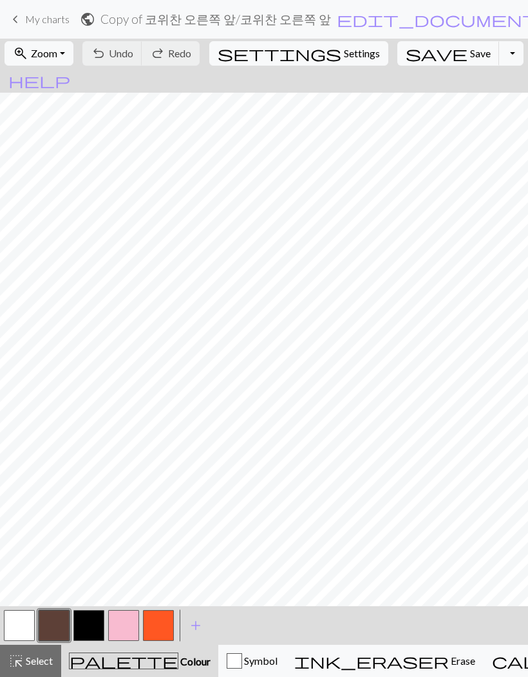
click at [57, 445] on button "button" at bounding box center [54, 625] width 31 height 31
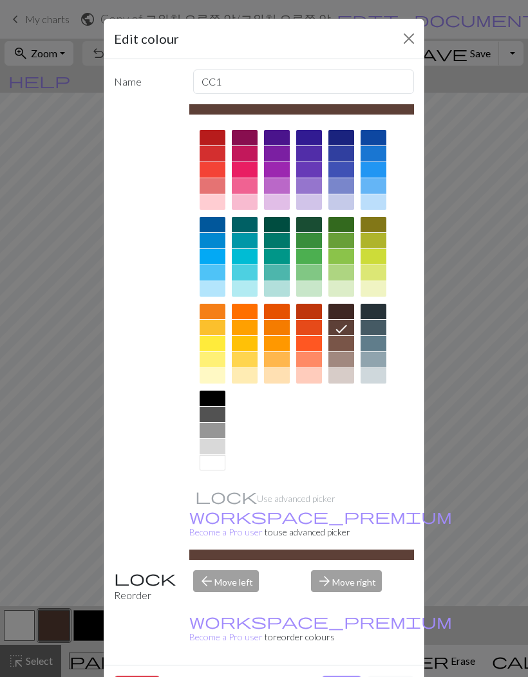
click at [380, 445] on button "Cancel" at bounding box center [390, 688] width 47 height 24
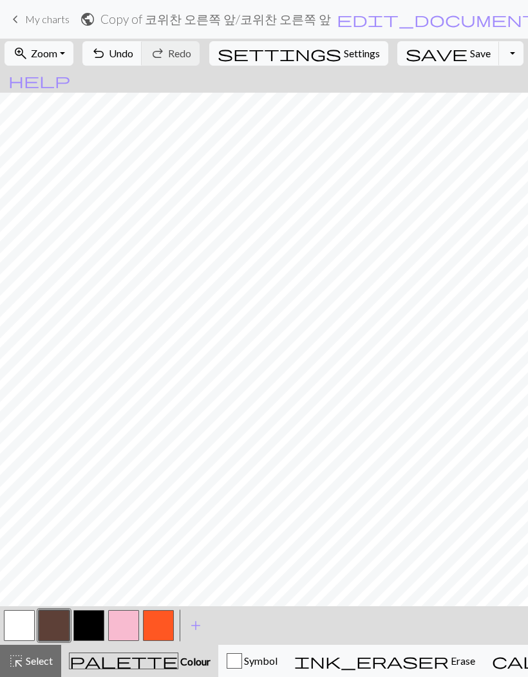
click at [32, 445] on span "Select" at bounding box center [38, 661] width 29 height 12
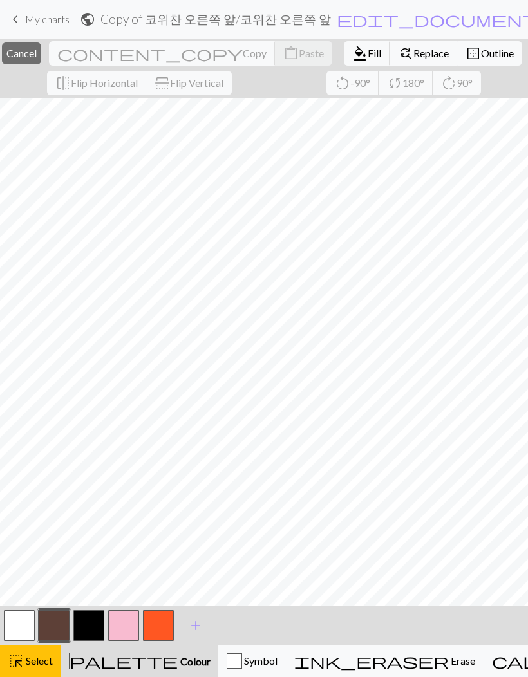
click at [368, 55] on span "Fill" at bounding box center [375, 53] width 14 height 12
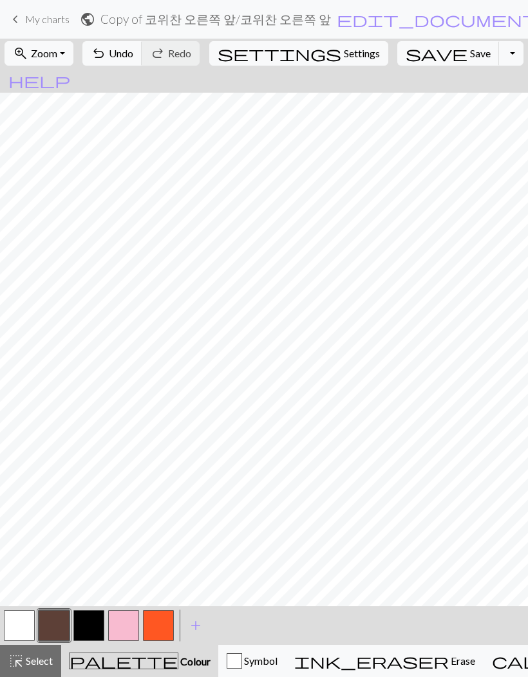
click at [29, 445] on span "Select" at bounding box center [38, 661] width 29 height 12
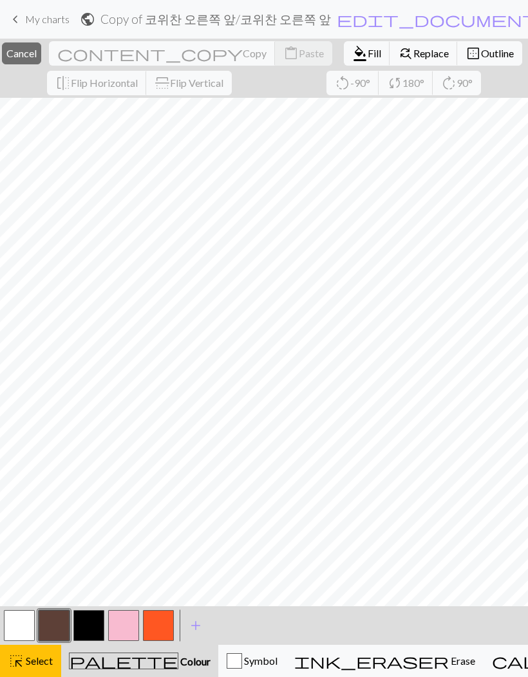
click at [368, 56] on span "Fill" at bounding box center [375, 53] width 14 height 12
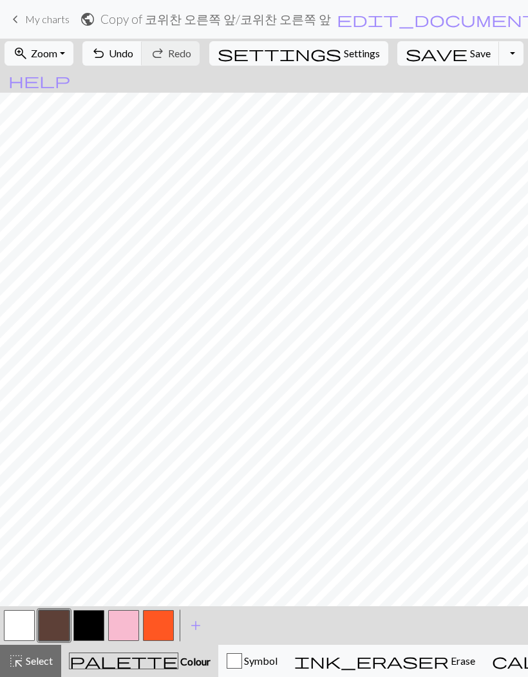
click at [126, 445] on button "button" at bounding box center [123, 625] width 31 height 31
click at [133, 56] on span "Undo" at bounding box center [121, 53] width 24 height 12
click at [96, 445] on button "button" at bounding box center [88, 625] width 31 height 31
click at [120, 445] on button "button" at bounding box center [123, 625] width 31 height 31
click at [242, 445] on span "Symbol" at bounding box center [259, 661] width 35 height 12
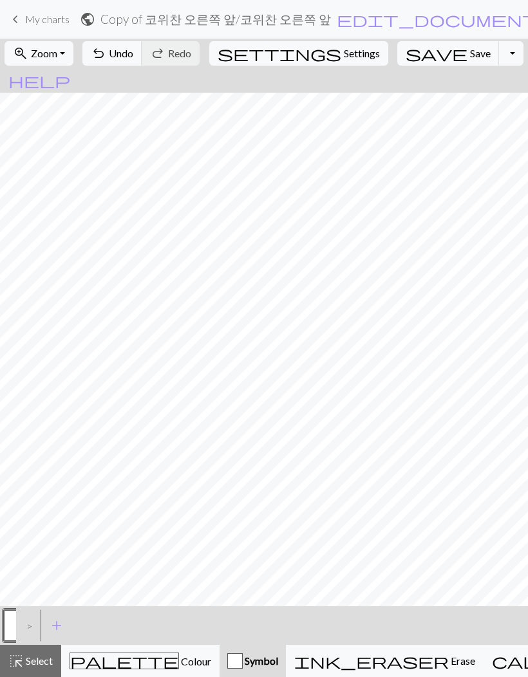
click at [28, 445] on div ">" at bounding box center [26, 626] width 21 height 35
click at [32, 445] on div ">" at bounding box center [26, 626] width 21 height 35
click at [13, 445] on button "button" at bounding box center [19, 625] width 31 height 31
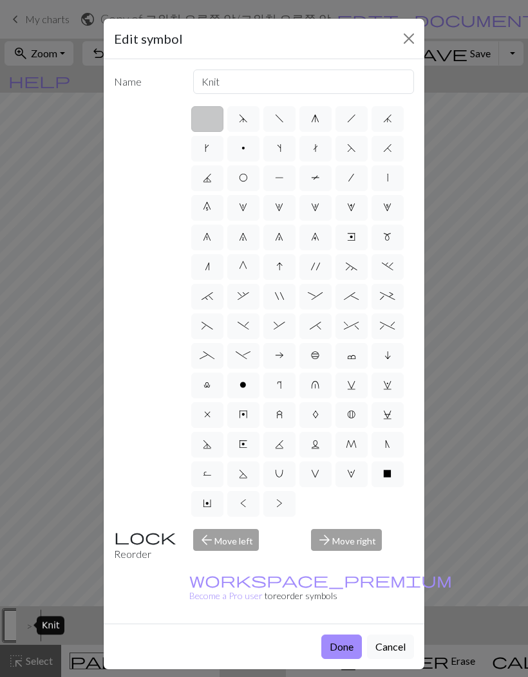
click at [387, 445] on span "X" at bounding box center [387, 474] width 8 height 10
click at [387, 445] on input "X" at bounding box center [387, 470] width 8 height 8
radio input "true"
type input "no stitch"
click at [343, 445] on button "Done" at bounding box center [341, 647] width 41 height 24
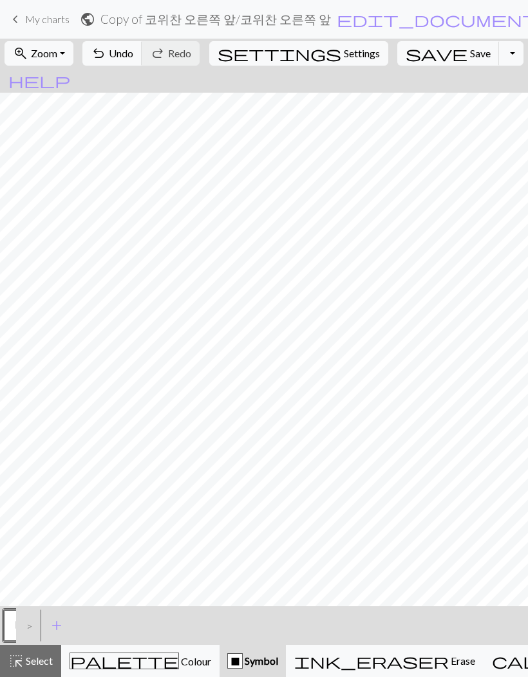
click at [133, 57] on span "Undo" at bounding box center [121, 53] width 24 height 12
click at [32, 445] on div ">" at bounding box center [26, 626] width 21 height 35
click at [31, 445] on div ">" at bounding box center [26, 626] width 21 height 35
click at [32, 445] on div ">" at bounding box center [26, 626] width 21 height 35
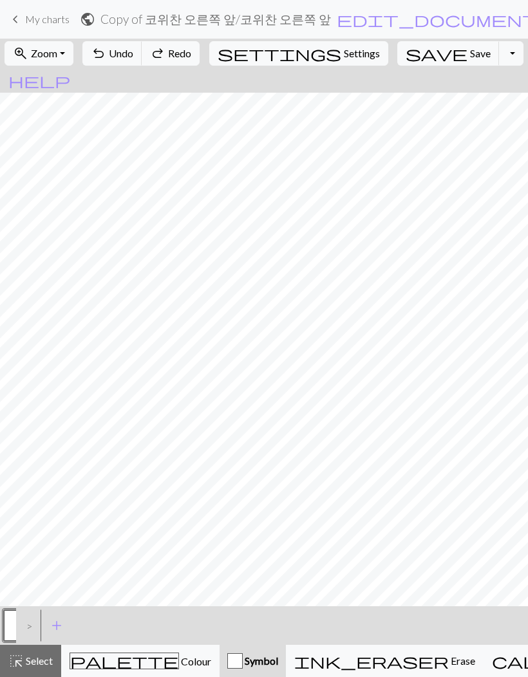
click at [13, 445] on button "button" at bounding box center [19, 625] width 31 height 31
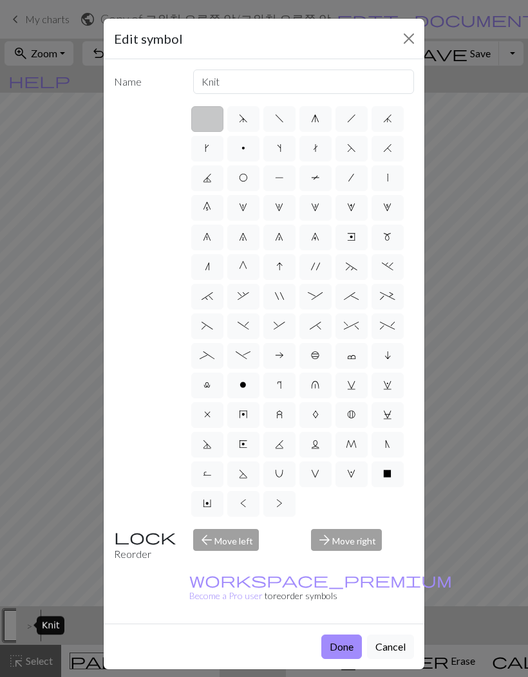
click at [280, 127] on label "f" at bounding box center [279, 119] width 32 height 26
click at [280, 119] on input "f" at bounding box center [279, 115] width 8 height 8
radio input "true"
type input "left leaning decrease"
click at [343, 445] on button "Done" at bounding box center [341, 647] width 41 height 24
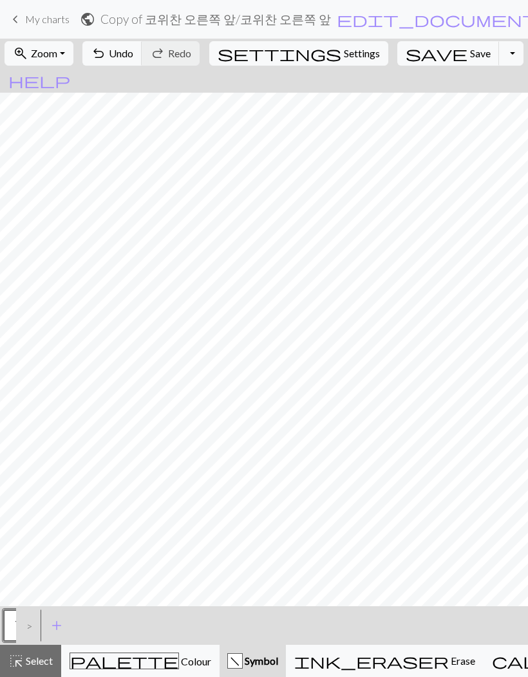
click at [133, 56] on span "Undo" at bounding box center [121, 53] width 24 height 12
click at [58, 445] on span "add" at bounding box center [56, 626] width 15 height 18
click at [58, 445] on button "button" at bounding box center [54, 625] width 31 height 31
click at [57, 445] on button "button" at bounding box center [54, 625] width 31 height 31
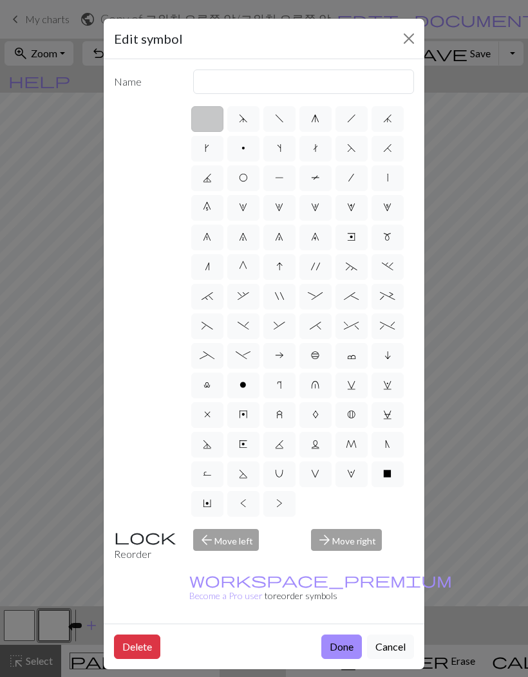
click at [211, 445] on span "Y" at bounding box center [207, 503] width 8 height 10
click at [211, 445] on input "Y" at bounding box center [207, 500] width 8 height 8
radio input "true"
type input "place bead"
click at [378, 445] on button "Cancel" at bounding box center [390, 647] width 47 height 24
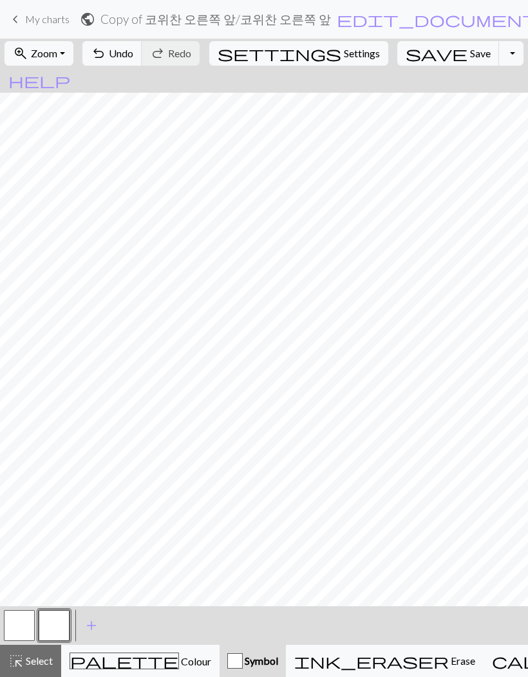
click at [57, 445] on button "button" at bounding box center [54, 625] width 31 height 31
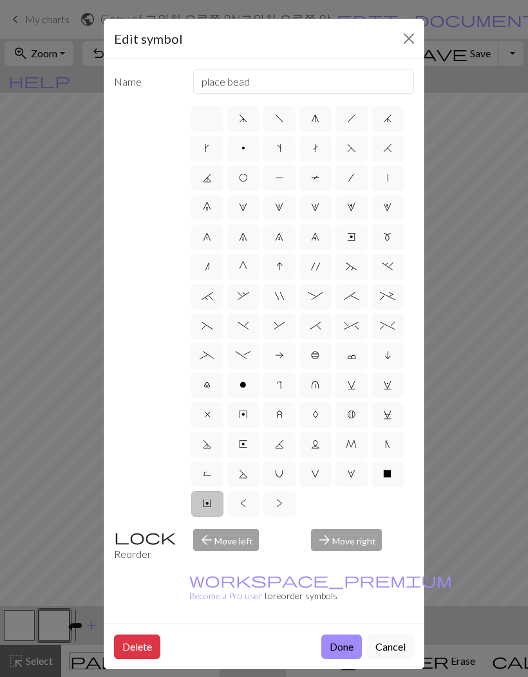
click at [344, 445] on label "W" at bounding box center [351, 475] width 32 height 26
click at [347, 445] on input "W" at bounding box center [351, 470] width 8 height 8
radio input "true"
type input "k1, yo, k1"
click at [385, 445] on span "X" at bounding box center [387, 474] width 8 height 10
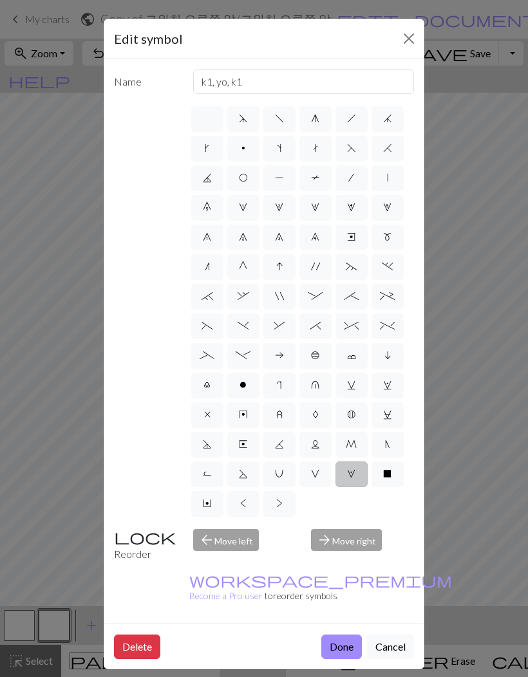
click at [385, 445] on input "X" at bounding box center [387, 470] width 8 height 8
radio input "true"
type input "no stitch"
click at [343, 445] on button "Done" at bounding box center [341, 647] width 41 height 24
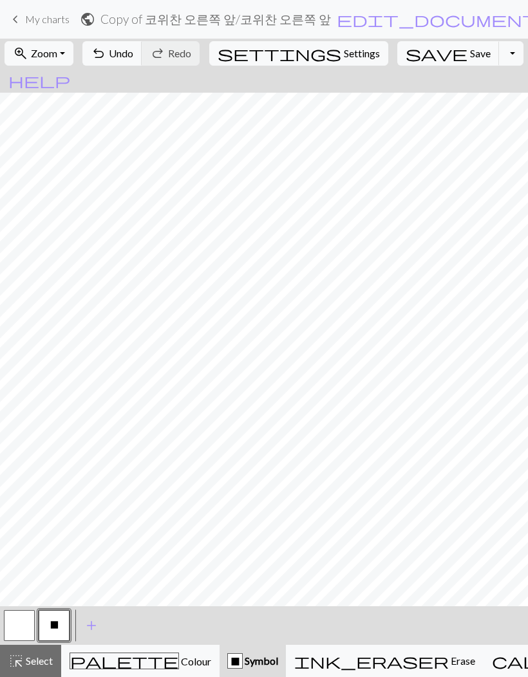
click at [179, 445] on span "Colour" at bounding box center [195, 662] width 32 height 12
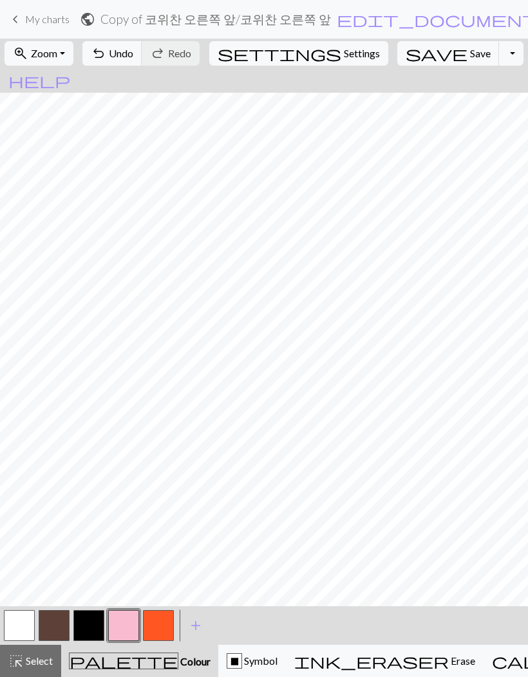
click at [88, 445] on button "button" at bounding box center [88, 625] width 31 height 31
click at [126, 445] on button "button" at bounding box center [123, 625] width 31 height 31
click at [89, 445] on button "button" at bounding box center [88, 625] width 31 height 31
click at [133, 52] on span "Undo" at bounding box center [121, 53] width 24 height 12
click at [178, 445] on span "Colour" at bounding box center [194, 662] width 32 height 12
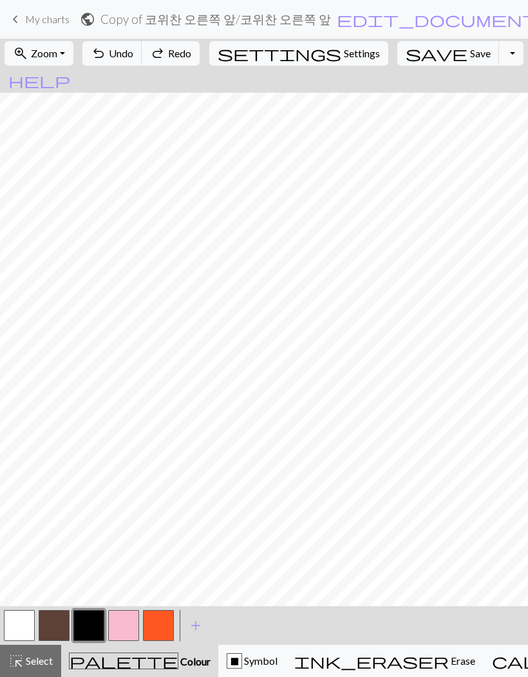
click at [227, 445] on div "X" at bounding box center [234, 661] width 14 height 15
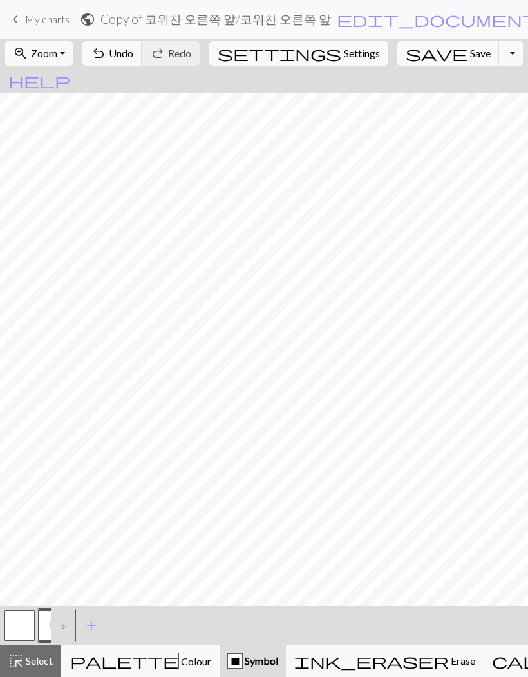
click at [179, 445] on span "Colour" at bounding box center [195, 662] width 32 height 12
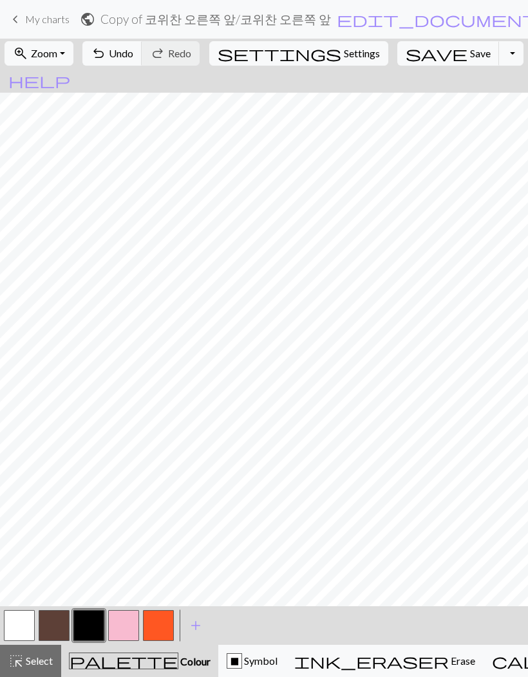
click at [164, 445] on button "button" at bounding box center [158, 625] width 31 height 31
click at [83, 445] on button "button" at bounding box center [88, 625] width 31 height 31
click at [64, 445] on button "button" at bounding box center [54, 625] width 31 height 31
click at [24, 445] on button "button" at bounding box center [19, 625] width 31 height 31
click at [55, 445] on button "button" at bounding box center [54, 625] width 31 height 31
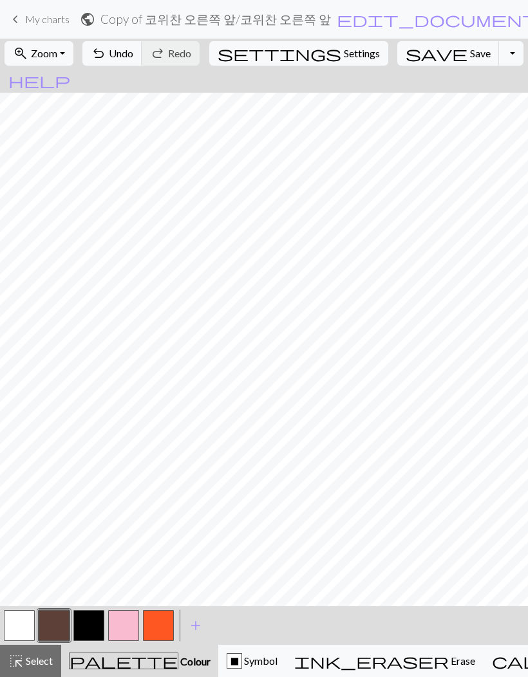
click at [28, 445] on button "button" at bounding box center [19, 625] width 31 height 31
click at [133, 52] on span "Undo" at bounding box center [121, 53] width 24 height 12
click at [142, 62] on button "undo Undo Undo" at bounding box center [112, 53] width 60 height 24
click at [142, 60] on button "undo Undo Undo" at bounding box center [112, 53] width 60 height 24
click at [142, 61] on button "undo Undo Undo" at bounding box center [112, 53] width 60 height 24
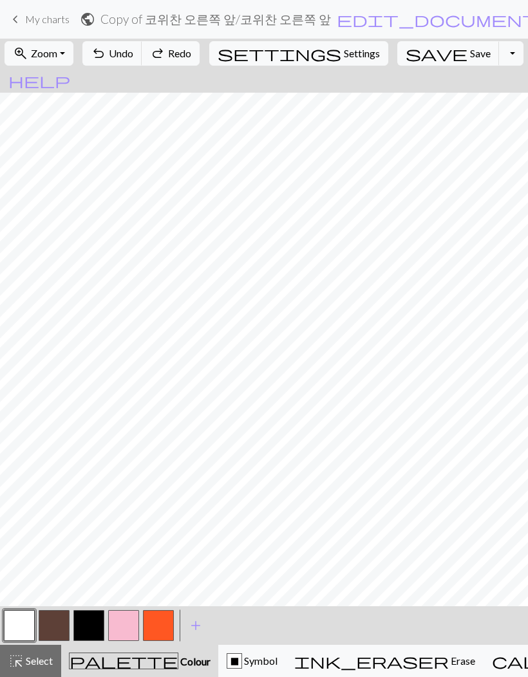
click at [142, 61] on button "undo Undo Undo" at bounding box center [112, 53] width 60 height 24
click at [142, 53] on button "undo Undo Undo" at bounding box center [112, 53] width 60 height 24
click at [57, 445] on button "button" at bounding box center [54, 625] width 31 height 31
click at [28, 445] on button "button" at bounding box center [19, 625] width 31 height 31
click at [417, 59] on span "save" at bounding box center [437, 53] width 62 height 18
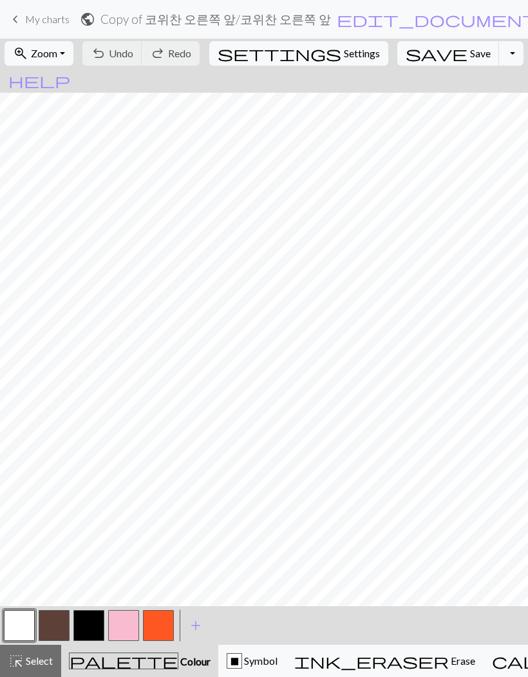
click at [60, 445] on button "button" at bounding box center [54, 625] width 31 height 31
click at [227, 445] on div "X" at bounding box center [234, 661] width 14 height 15
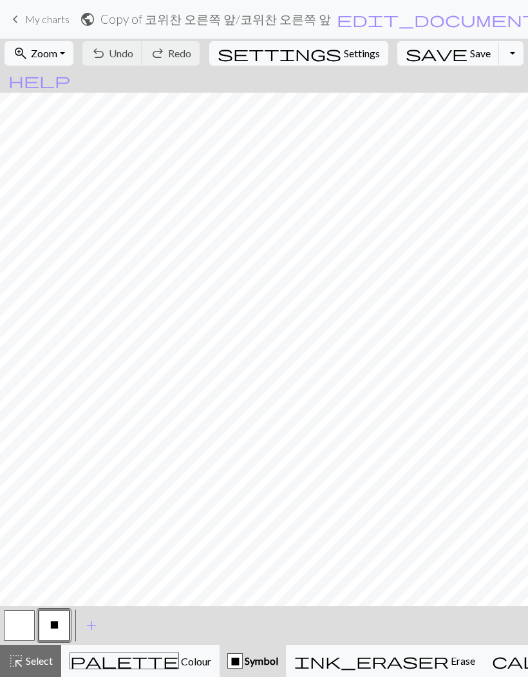
click at [27, 445] on div "highlight_alt Select Select" at bounding box center [30, 661] width 44 height 15
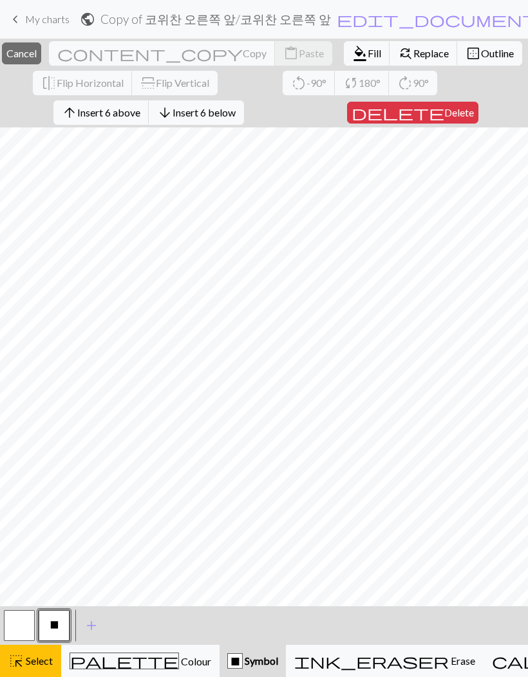
click at [344, 44] on button "format_color_fill Fill" at bounding box center [367, 53] width 46 height 24
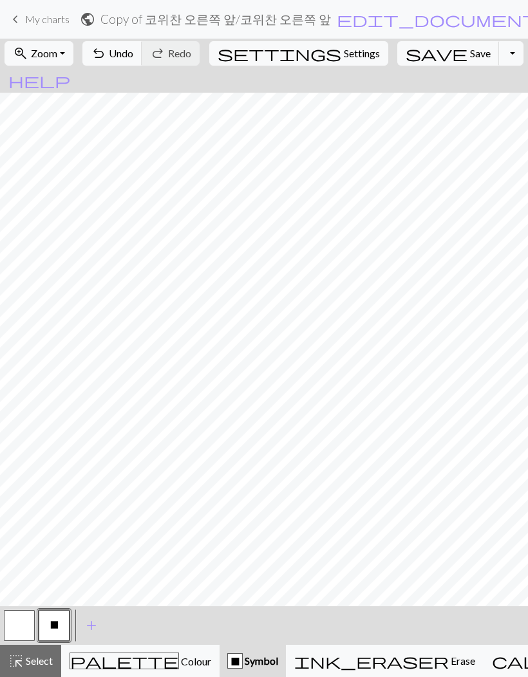
click at [133, 55] on span "Undo" at bounding box center [121, 53] width 24 height 12
click at [110, 445] on span "palette" at bounding box center [124, 661] width 108 height 18
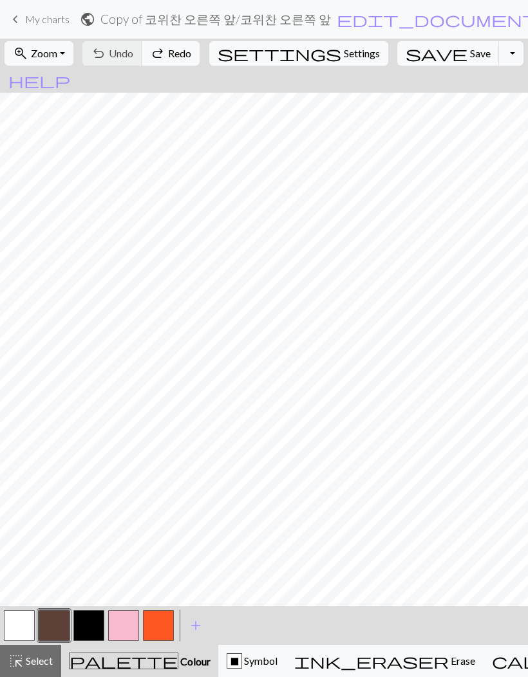
click at [27, 445] on span "Select" at bounding box center [38, 661] width 29 height 12
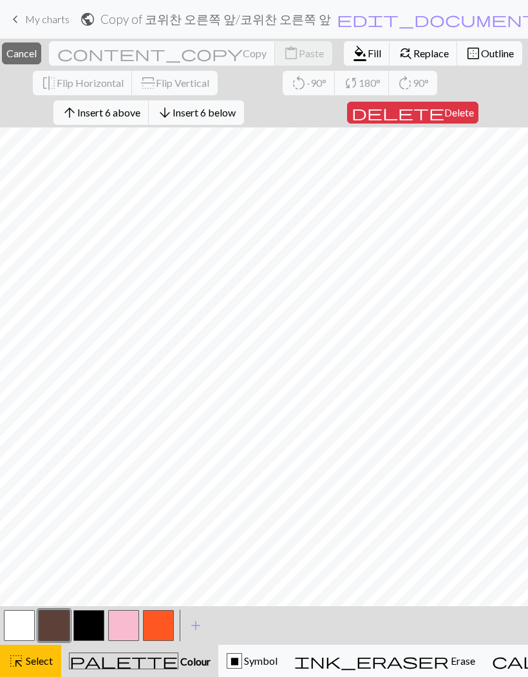
click at [57, 445] on button "button" at bounding box center [54, 625] width 31 height 31
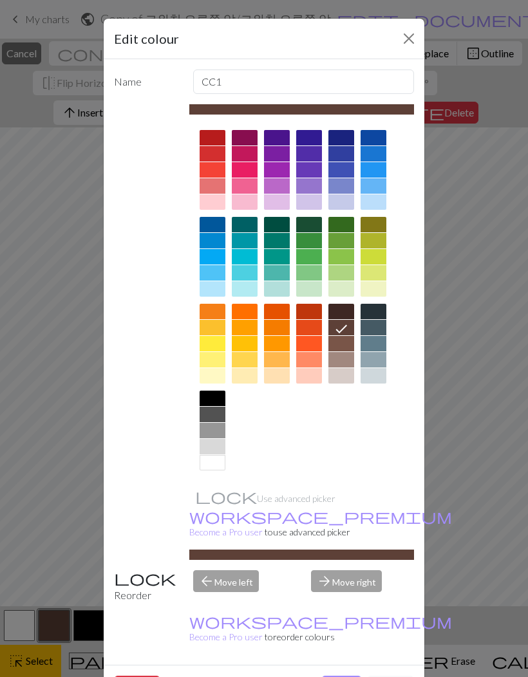
click at [346, 445] on button "Done" at bounding box center [341, 688] width 41 height 24
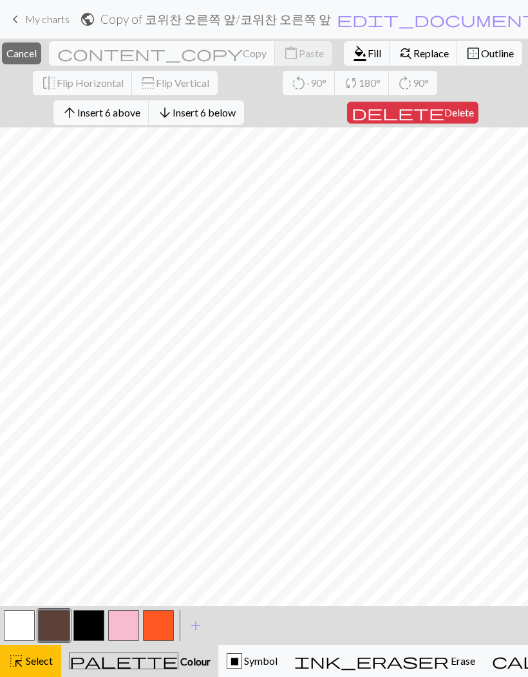
click at [352, 54] on span "format_color_fill" at bounding box center [359, 53] width 15 height 18
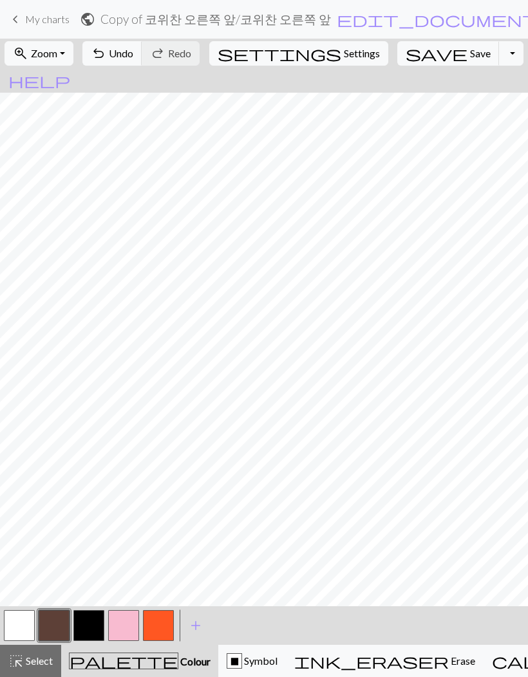
click at [15, 445] on button "button" at bounding box center [19, 625] width 31 height 31
click at [133, 47] on span "Undo" at bounding box center [121, 53] width 24 height 12
click at [133, 51] on span "Undo" at bounding box center [121, 53] width 24 height 12
click at [133, 50] on span "Undo" at bounding box center [121, 53] width 24 height 12
click at [203, 53] on div "undo Undo Undo redo Redo Redo" at bounding box center [141, 54] width 125 height 30
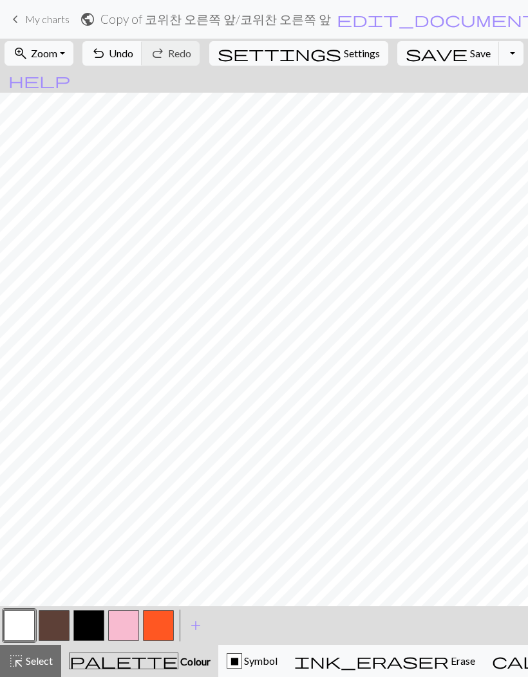
click at [142, 46] on button "undo Undo Undo" at bounding box center [112, 53] width 60 height 24
click at [133, 52] on span "Undo" at bounding box center [121, 53] width 24 height 12
click at [133, 48] on span "Undo" at bounding box center [121, 53] width 24 height 12
click at [133, 50] on span "Undo" at bounding box center [121, 53] width 24 height 12
click at [133, 48] on span "Undo" at bounding box center [121, 53] width 24 height 12
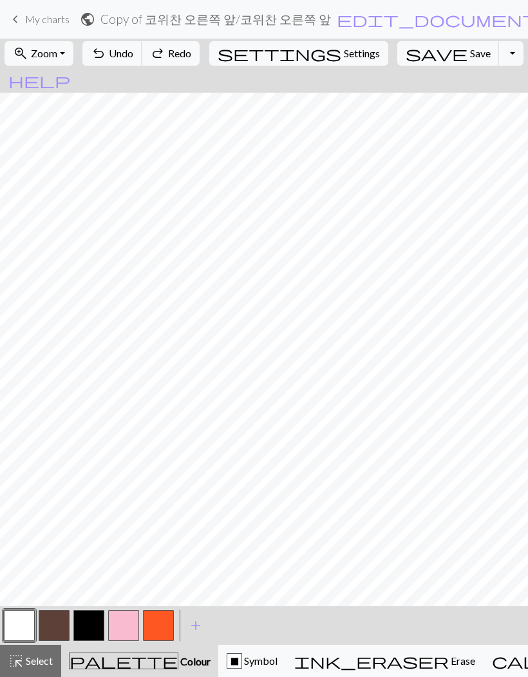
click at [133, 48] on span "Undo" at bounding box center [121, 53] width 24 height 12
click at [142, 46] on button "undo Undo Undo" at bounding box center [112, 53] width 60 height 24
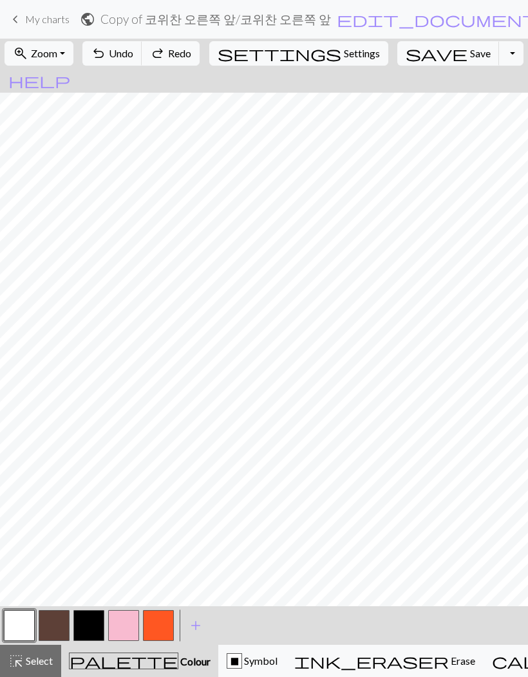
click at [133, 48] on span "Undo" at bounding box center [121, 53] width 24 height 12
click at [133, 47] on span "Undo" at bounding box center [121, 53] width 24 height 12
click at [142, 46] on button "undo Undo Undo" at bounding box center [112, 53] width 60 height 24
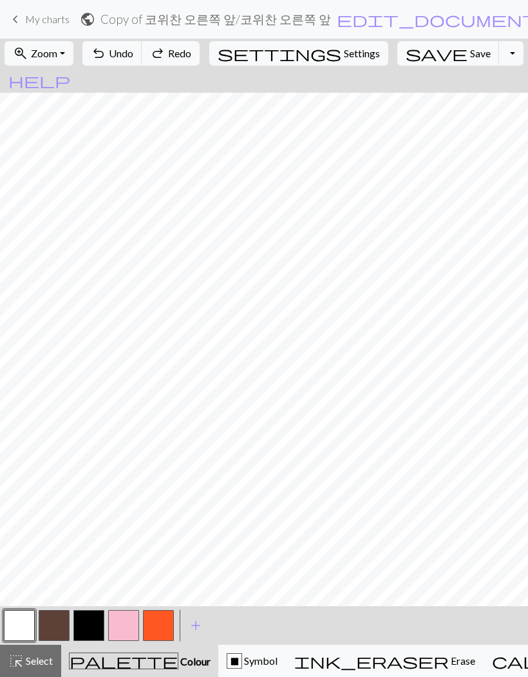
click at [142, 46] on button "undo Undo Undo" at bounding box center [112, 53] width 60 height 24
click at [142, 45] on button "undo Undo Undo" at bounding box center [112, 53] width 60 height 24
click at [142, 44] on button "undo Undo Undo" at bounding box center [112, 53] width 60 height 24
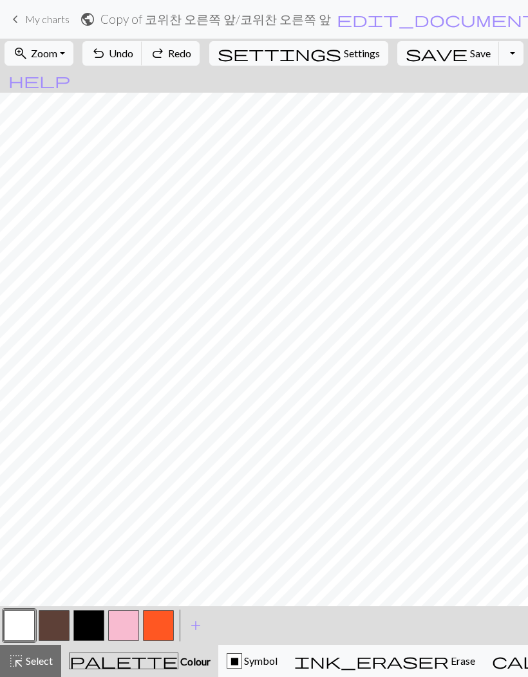
click at [142, 44] on button "undo Undo Undo" at bounding box center [112, 53] width 60 height 24
click at [142, 43] on button "undo Undo Undo" at bounding box center [112, 53] width 60 height 24
click at [142, 44] on button "undo Undo Undo" at bounding box center [112, 53] width 60 height 24
click at [142, 43] on button "undo Undo Undo" at bounding box center [112, 53] width 60 height 24
click at [142, 45] on button "undo Undo Undo" at bounding box center [112, 53] width 60 height 24
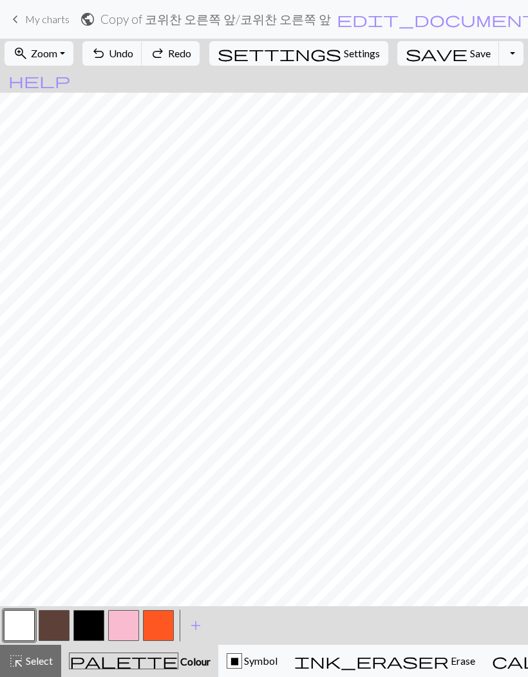
click at [142, 44] on button "undo Undo Undo" at bounding box center [112, 53] width 60 height 24
click at [133, 47] on span "Undo" at bounding box center [121, 53] width 24 height 12
click at [133, 48] on span "Undo" at bounding box center [121, 53] width 24 height 12
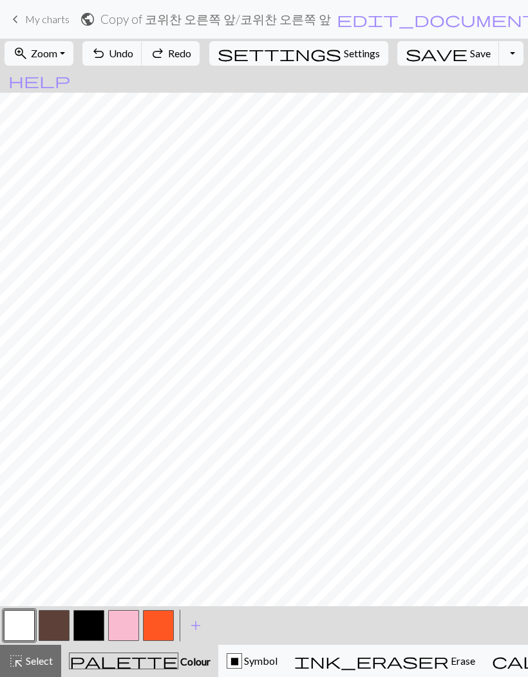
click at [133, 48] on span "Undo" at bounding box center [121, 53] width 24 height 12
click at [142, 47] on button "undo Undo Undo" at bounding box center [112, 53] width 60 height 24
click at [133, 48] on span "Undo" at bounding box center [121, 53] width 24 height 12
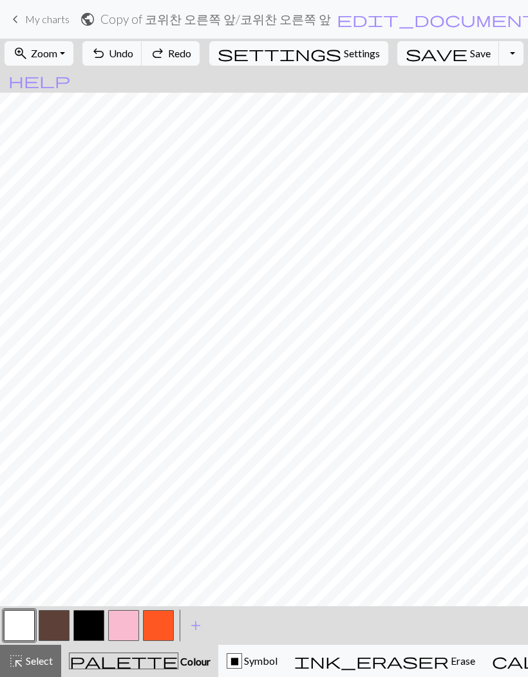
click at [142, 48] on button "undo Undo Undo" at bounding box center [112, 53] width 60 height 24
click at [106, 47] on span "undo" at bounding box center [98, 53] width 15 height 18
click at [165, 49] on span "redo" at bounding box center [157, 53] width 15 height 18
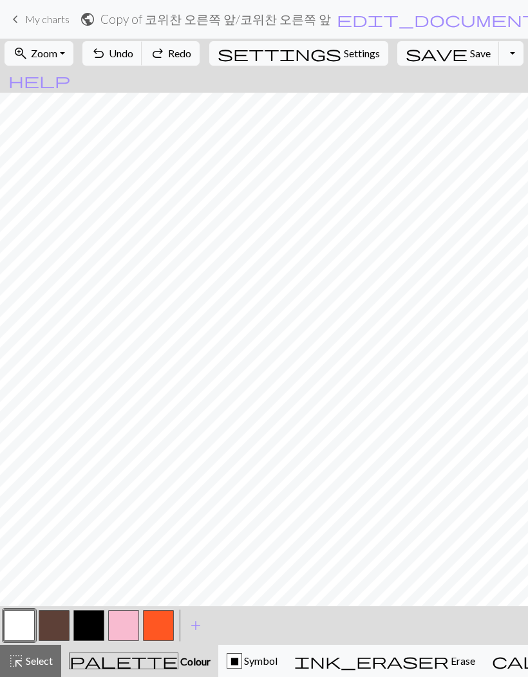
click at [165, 48] on span "redo" at bounding box center [157, 53] width 15 height 18
click at [133, 51] on span "Undo" at bounding box center [121, 53] width 24 height 12
click at [133, 49] on span "Undo" at bounding box center [121, 53] width 24 height 12
click at [61, 445] on div at bounding box center [54, 626] width 35 height 35
click at [51, 445] on button "button" at bounding box center [54, 625] width 31 height 31
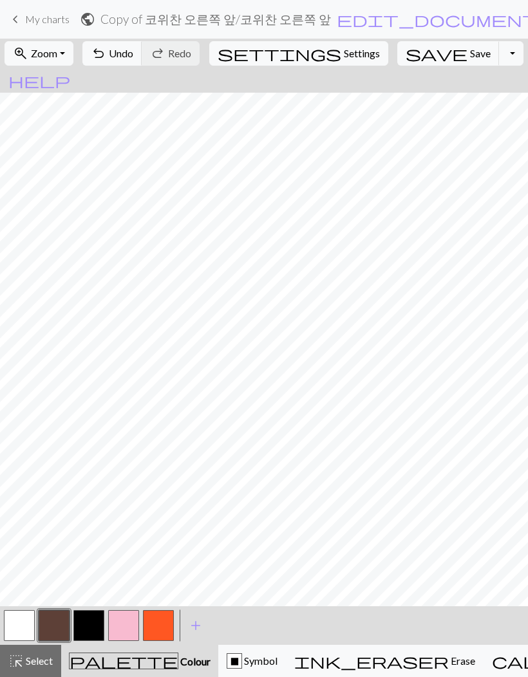
click at [24, 445] on button "button" at bounding box center [19, 625] width 31 height 31
click at [59, 445] on button "button" at bounding box center [54, 625] width 31 height 31
click at [18, 445] on button "button" at bounding box center [19, 625] width 31 height 31
click at [106, 46] on span "undo" at bounding box center [98, 53] width 15 height 18
click at [133, 50] on span "Undo" at bounding box center [121, 53] width 24 height 12
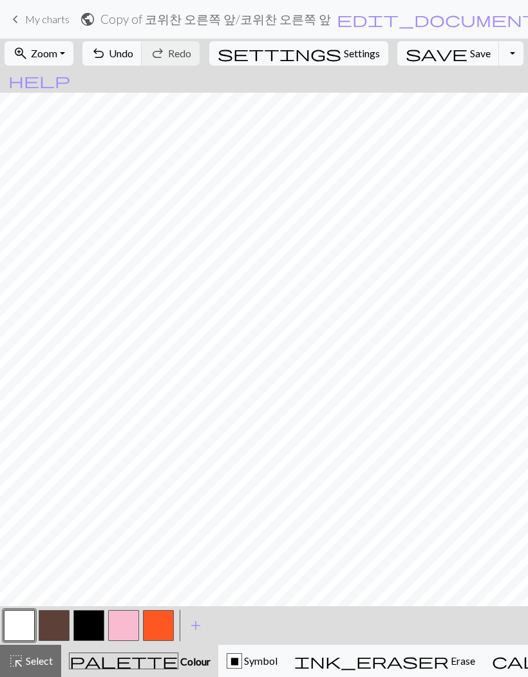
click at [421, 42] on button "save Save Save" at bounding box center [448, 53] width 102 height 24
click at [464, 48] on div "Chart saved" at bounding box center [264, 25] width 528 height 51
click at [499, 53] on button "Toggle Dropdown" at bounding box center [511, 53] width 24 height 24
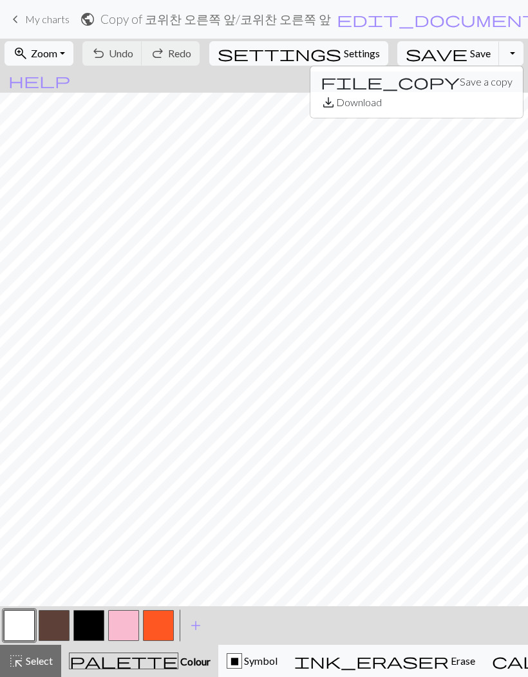
click at [421, 82] on button "file_copy Save a copy" at bounding box center [416, 81] width 212 height 21
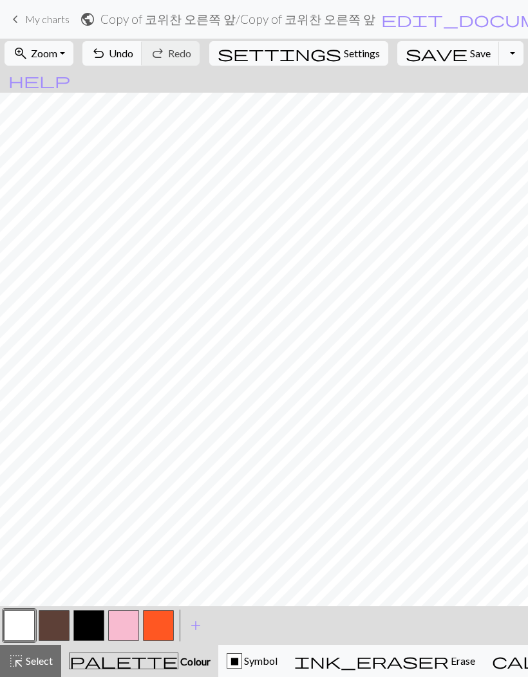
click at [499, 51] on button "Toggle Dropdown" at bounding box center [511, 53] width 24 height 24
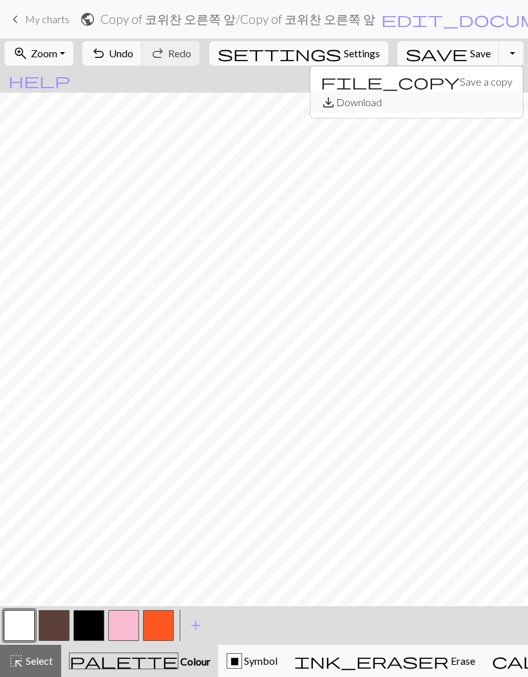
click at [431, 108] on button "save_alt Download" at bounding box center [416, 102] width 212 height 21
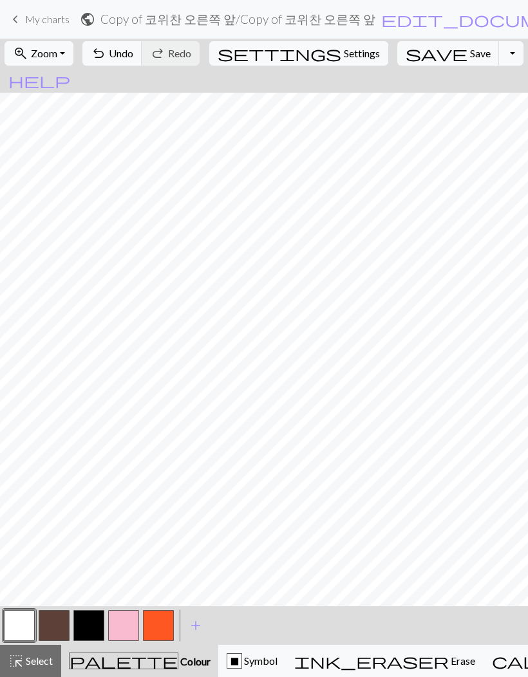
click at [499, 57] on button "Toggle Dropdown" at bounding box center [511, 53] width 24 height 24
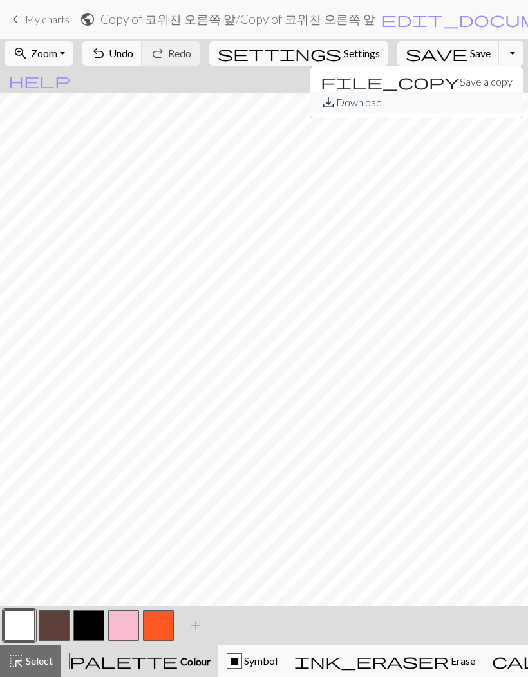
click at [437, 104] on button "save_alt Download" at bounding box center [416, 102] width 212 height 21
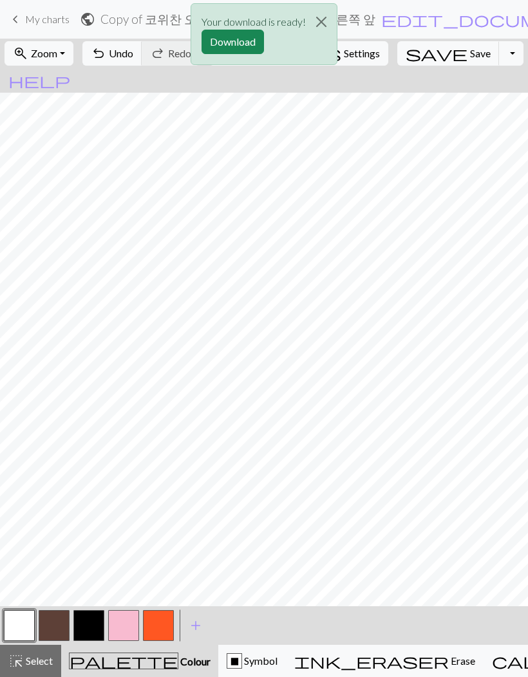
click at [245, 43] on button "Download" at bounding box center [233, 42] width 62 height 24
click at [321, 21] on button "Close" at bounding box center [321, 22] width 31 height 36
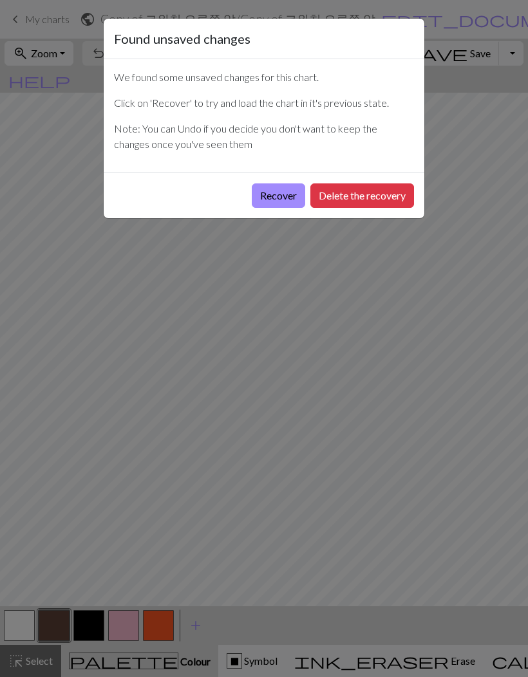
click at [285, 194] on button "Recover" at bounding box center [278, 196] width 53 height 24
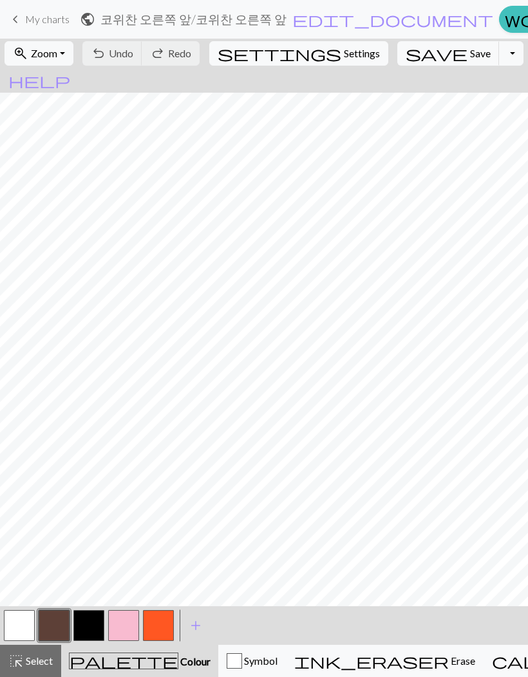
click at [44, 22] on span "My charts" at bounding box center [47, 19] width 44 height 12
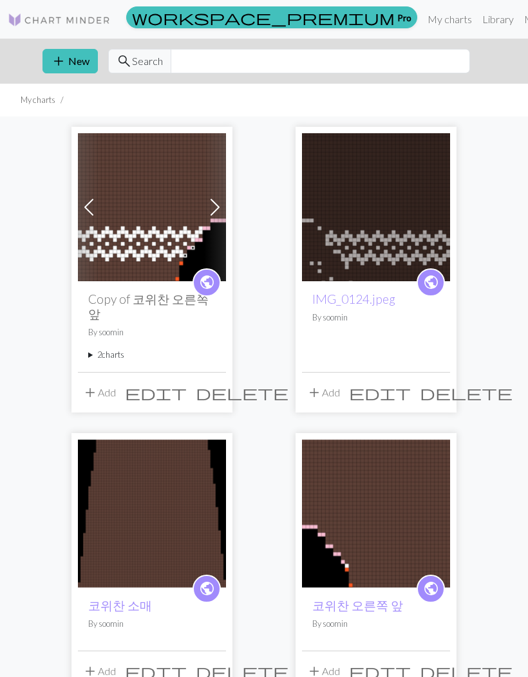
click at [436, 384] on span "delete" at bounding box center [466, 393] width 93 height 18
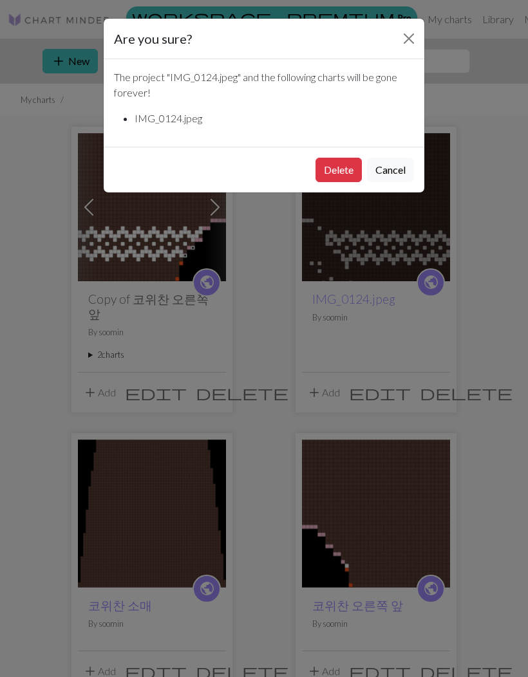
click at [409, 38] on button "Close" at bounding box center [409, 38] width 21 height 21
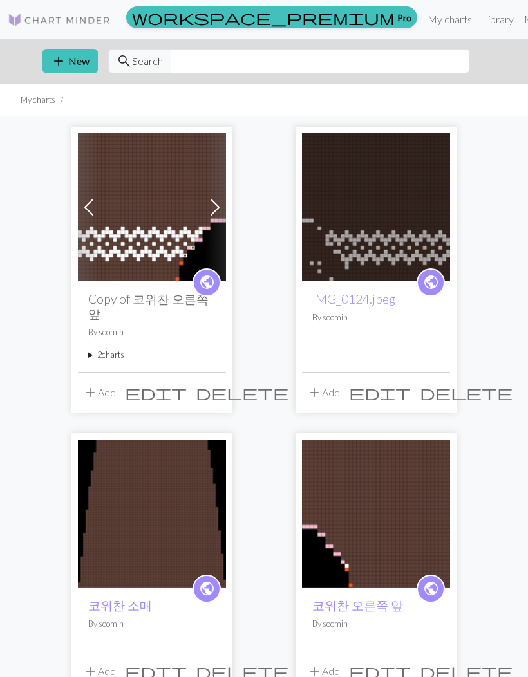
click at [187, 384] on span "edit" at bounding box center [156, 393] width 62 height 18
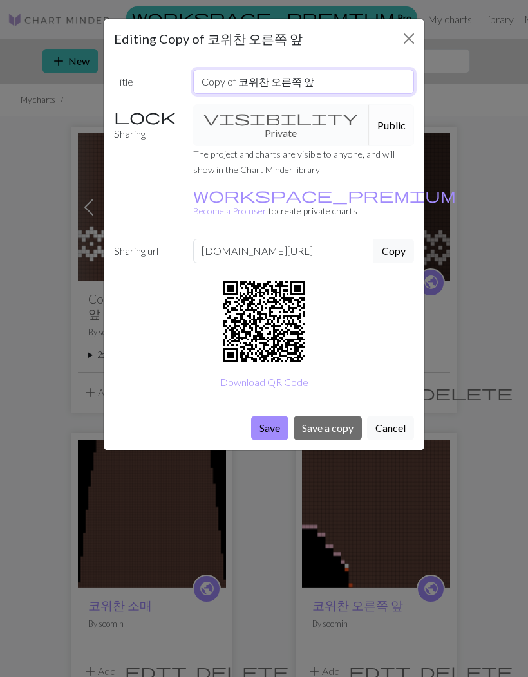
click at [270, 83] on input "Copy of 코위찬 오른쪽 앞" at bounding box center [304, 82] width 222 height 24
click at [279, 79] on input "Copy of 코위찬 오른쪽 앞" at bounding box center [304, 82] width 222 height 24
click at [279, 78] on input "Copy of 코위찬 오른쪽 앞" at bounding box center [304, 82] width 222 height 24
type input "Copy of 코위찬 왼쪽 앞"
click at [270, 416] on button "Save" at bounding box center [269, 428] width 37 height 24
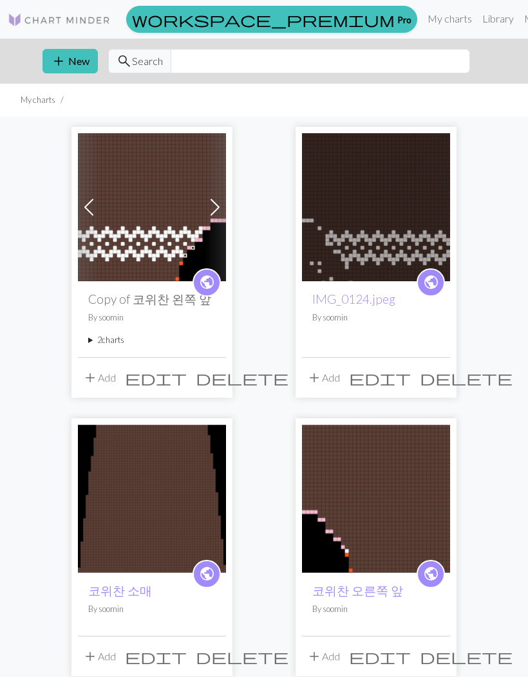
click at [75, 64] on button "add New" at bounding box center [69, 61] width 55 height 24
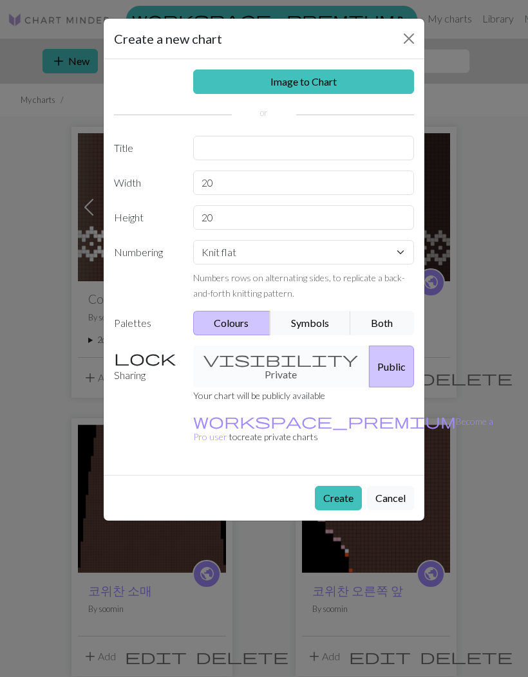
click at [408, 42] on button "Close" at bounding box center [409, 38] width 21 height 21
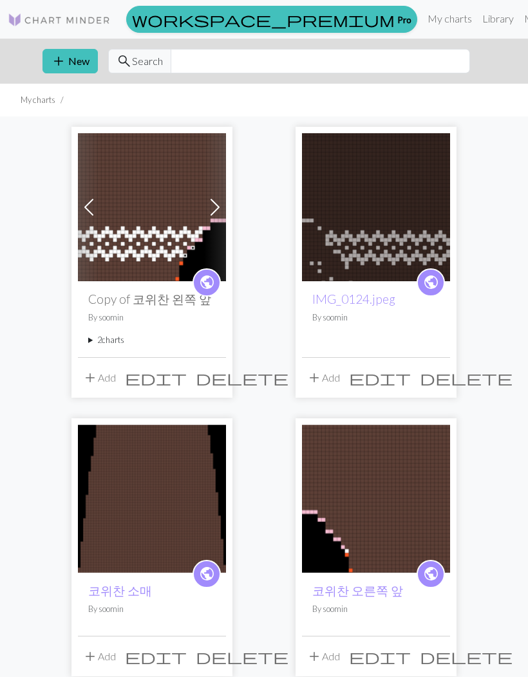
click at [411, 377] on span "edit" at bounding box center [380, 378] width 62 height 18
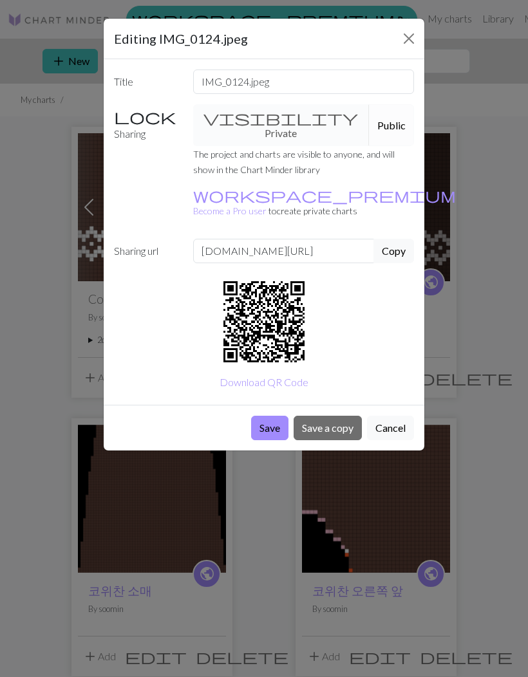
click at [411, 36] on button "Close" at bounding box center [409, 38] width 21 height 21
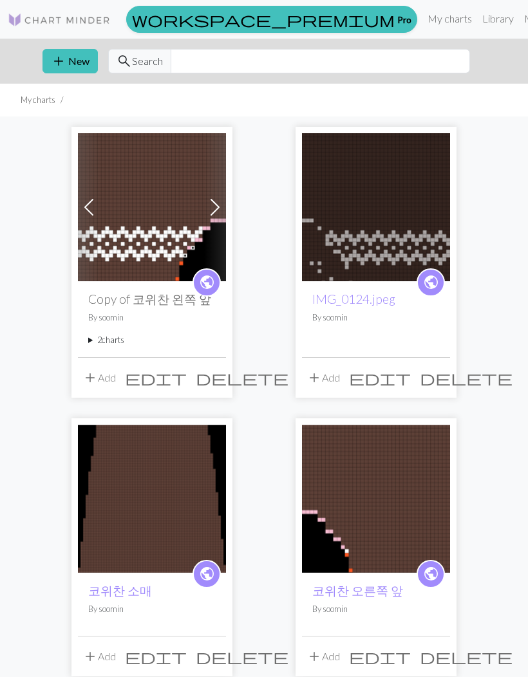
click at [413, 193] on img at bounding box center [376, 207] width 148 height 148
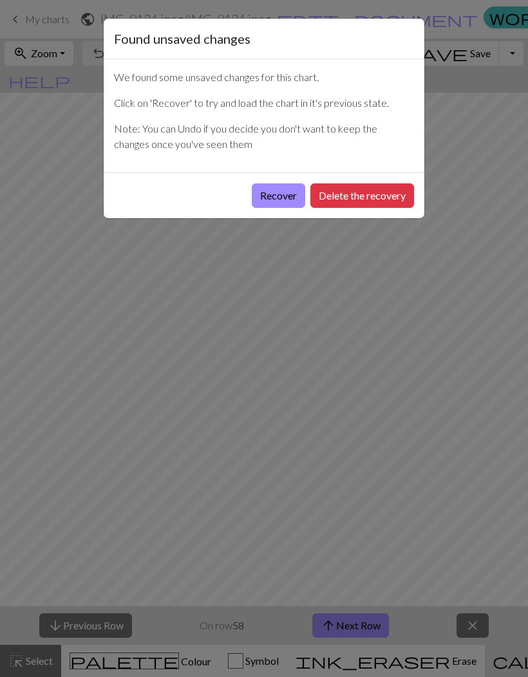
click at [370, 197] on button "Delete the recovery" at bounding box center [362, 196] width 104 height 24
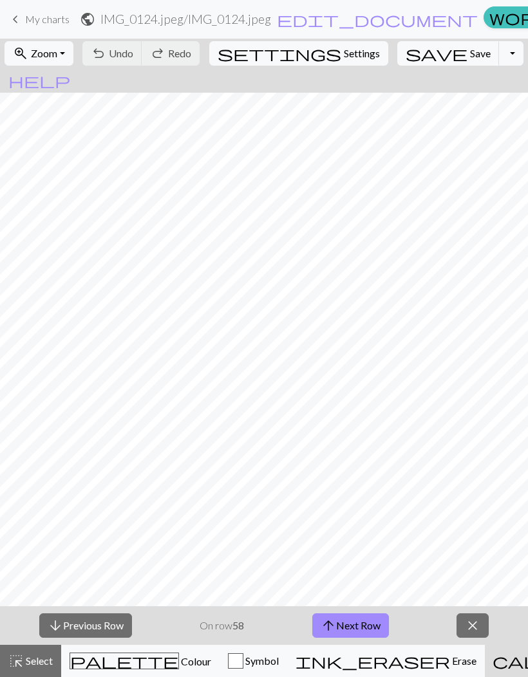
click at [344, 56] on span "Settings" at bounding box center [362, 53] width 36 height 15
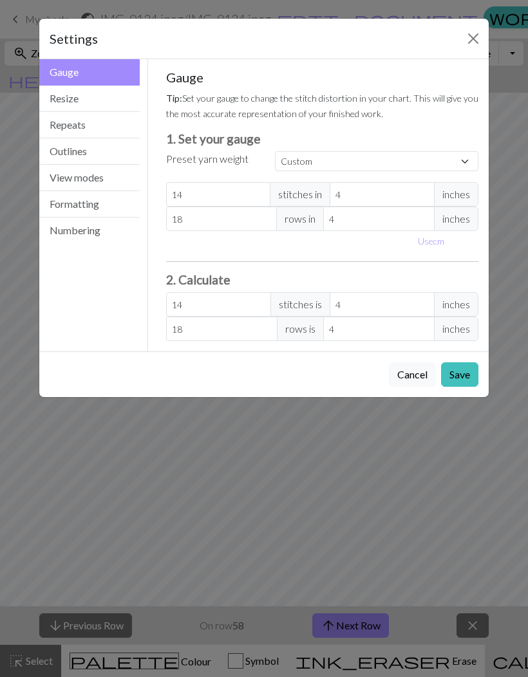
click at [136, 91] on button "Resize" at bounding box center [89, 99] width 100 height 26
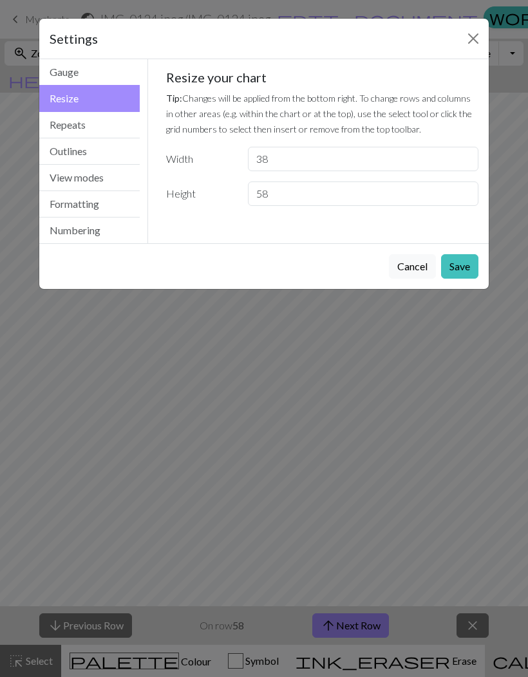
click at [108, 127] on button "Repeats" at bounding box center [89, 125] width 100 height 26
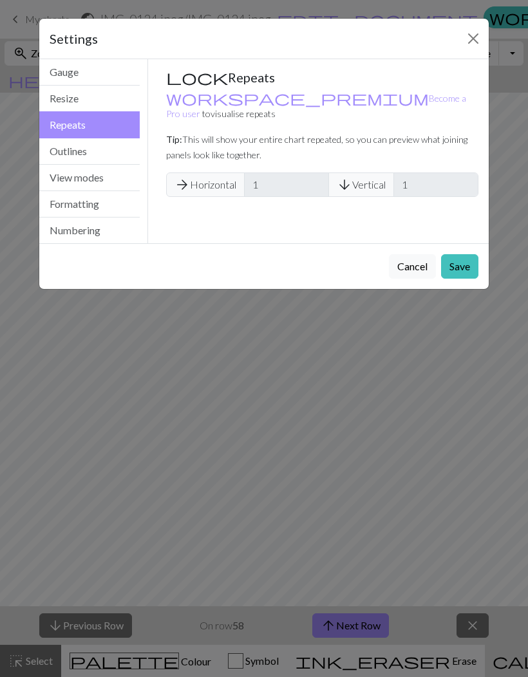
click at [125, 102] on button "Resize" at bounding box center [89, 99] width 100 height 26
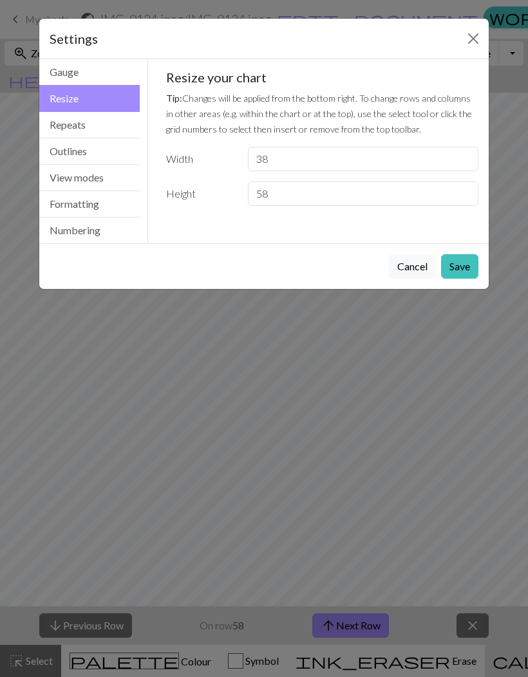
click at [471, 47] on button "Close" at bounding box center [473, 38] width 21 height 21
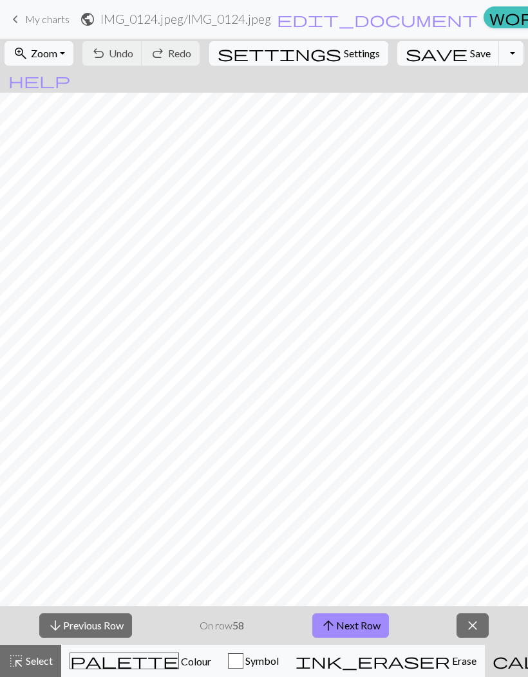
click at [16, 19] on span "keyboard_arrow_left" at bounding box center [15, 19] width 15 height 18
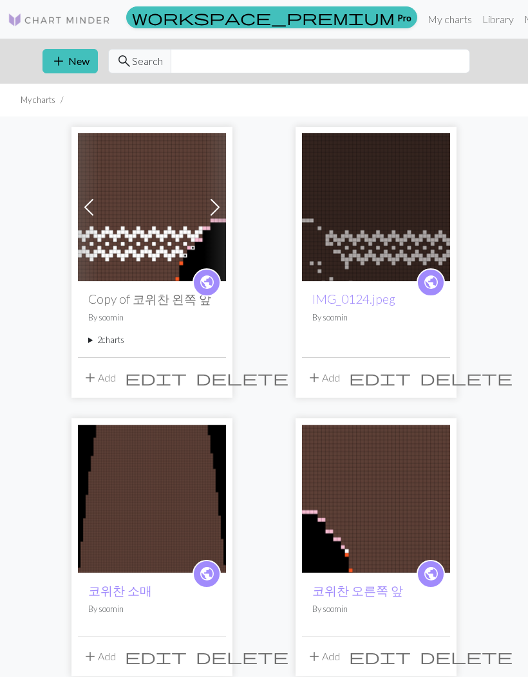
click at [79, 61] on button "add New" at bounding box center [69, 61] width 55 height 24
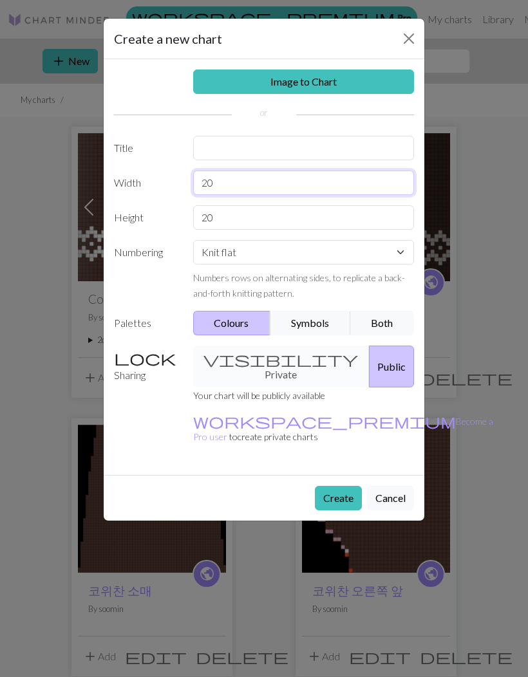
click at [266, 184] on input "20" at bounding box center [304, 183] width 222 height 24
click at [362, 177] on input "20" at bounding box center [304, 183] width 222 height 24
type input "2"
type input "38"
click at [316, 208] on input "20" at bounding box center [304, 217] width 222 height 24
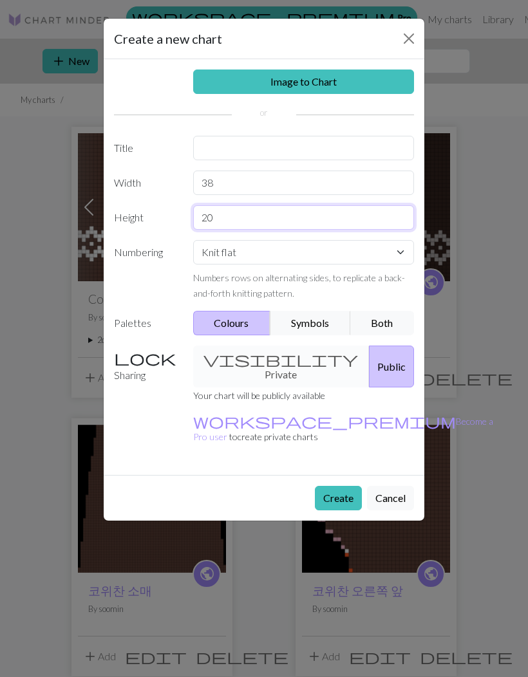
click at [258, 215] on input "20" at bounding box center [304, 217] width 222 height 24
click at [258, 214] on input "20" at bounding box center [304, 217] width 222 height 24
type input "58"
click at [335, 486] on button "Create" at bounding box center [338, 498] width 47 height 24
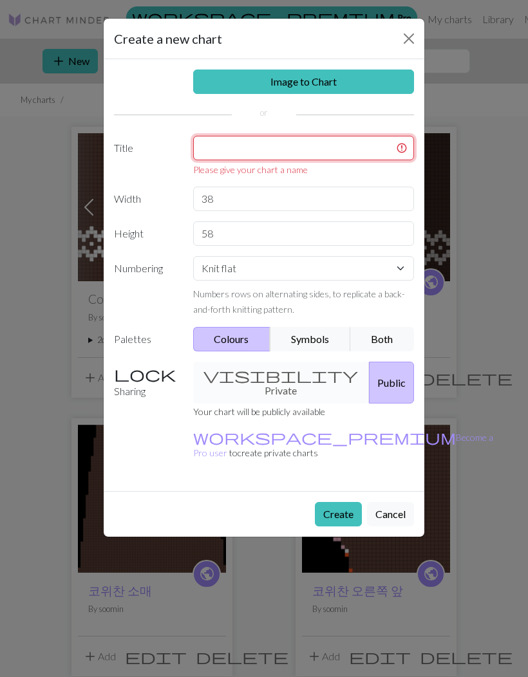
click at [326, 151] on input "text" at bounding box center [304, 148] width 222 height 24
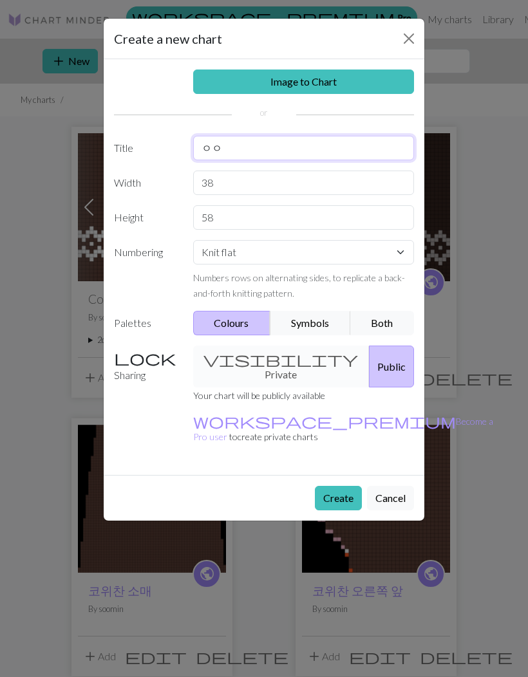
type input "ㅇㅇ"
click at [339, 486] on button "Create" at bounding box center [338, 498] width 47 height 24
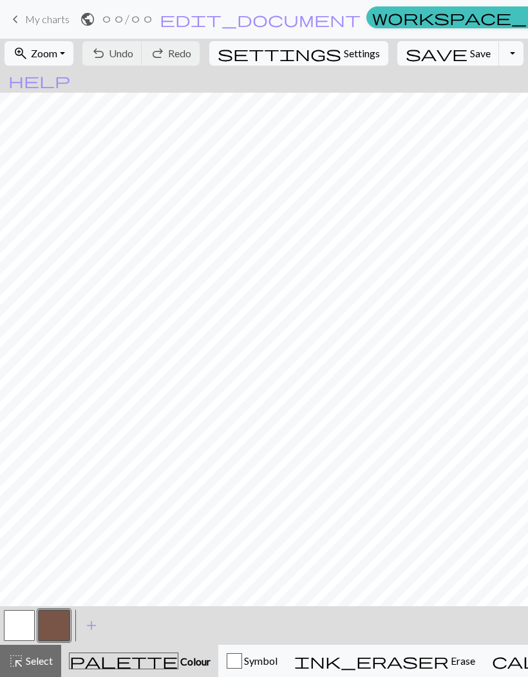
click at [22, 26] on span "keyboard_arrow_left" at bounding box center [15, 19] width 15 height 18
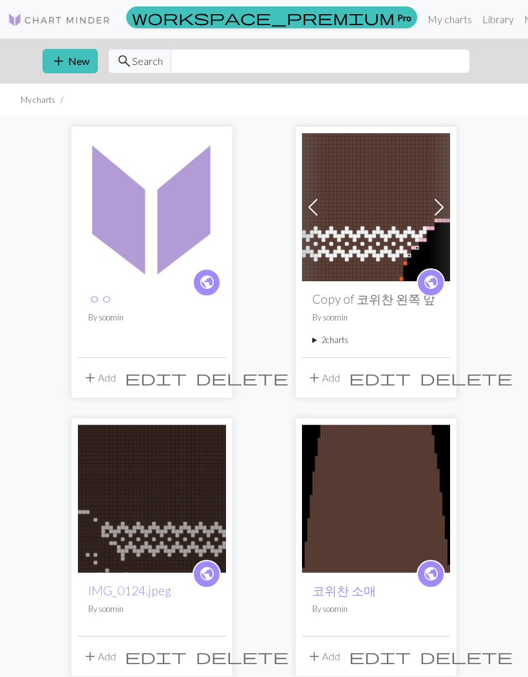
click at [215, 377] on span "delete" at bounding box center [242, 378] width 93 height 18
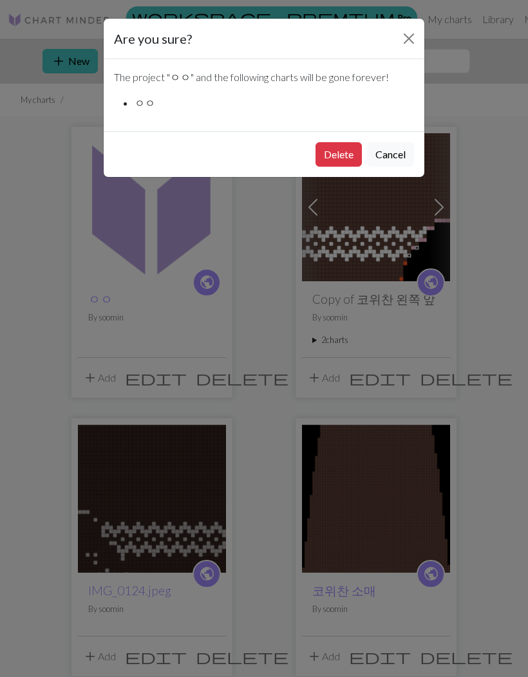
click at [344, 155] on button "Delete" at bounding box center [339, 154] width 46 height 24
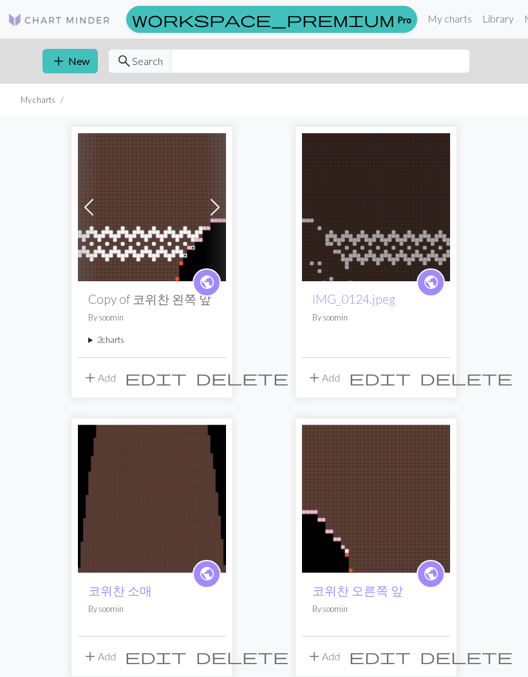
click at [77, 57] on button "add New" at bounding box center [69, 61] width 55 height 24
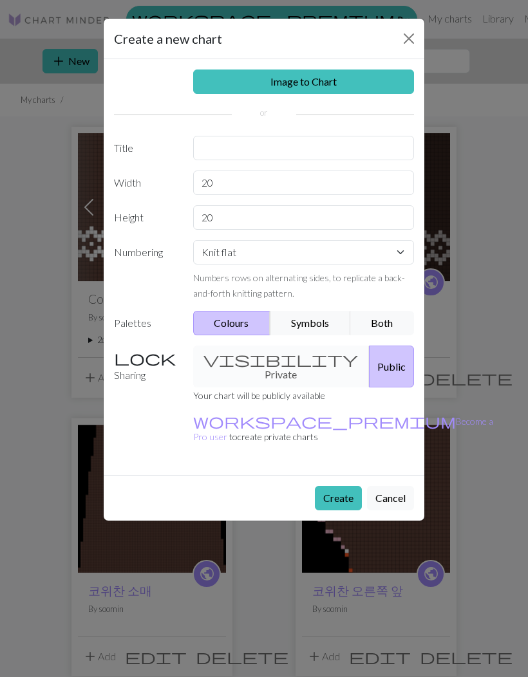
click at [321, 81] on link "Image to Chart" at bounding box center [304, 82] width 222 height 24
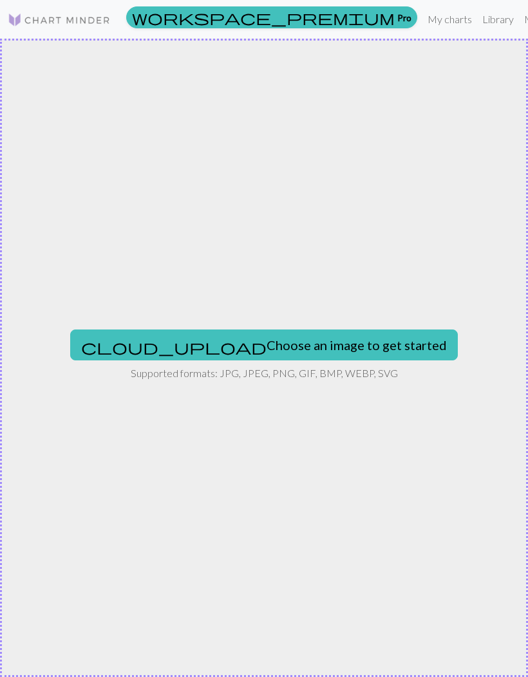
click at [283, 352] on button "cloud_upload Choose an image to get started" at bounding box center [264, 345] width 388 height 31
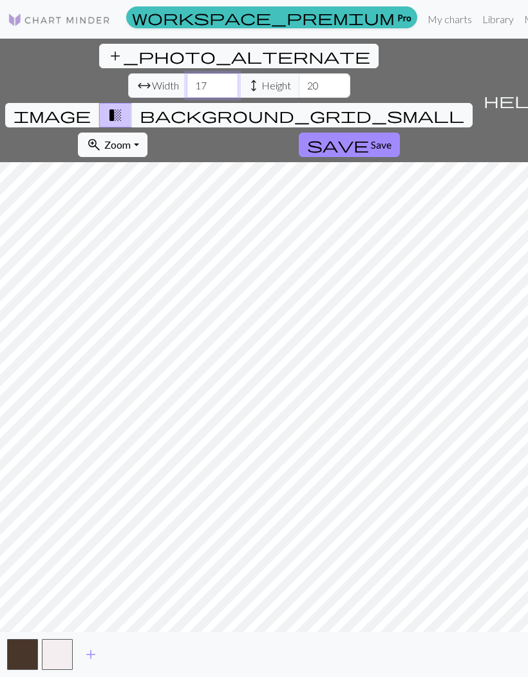
click at [187, 73] on input "17" at bounding box center [213, 85] width 52 height 24
type input "1"
type input "38"
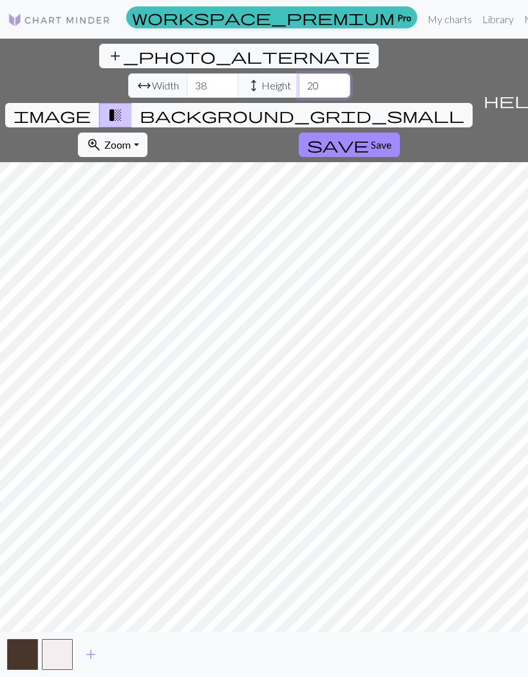
click at [299, 73] on input "20" at bounding box center [325, 85] width 52 height 24
type input "58"
click at [371, 138] on span "Save" at bounding box center [381, 144] width 21 height 12
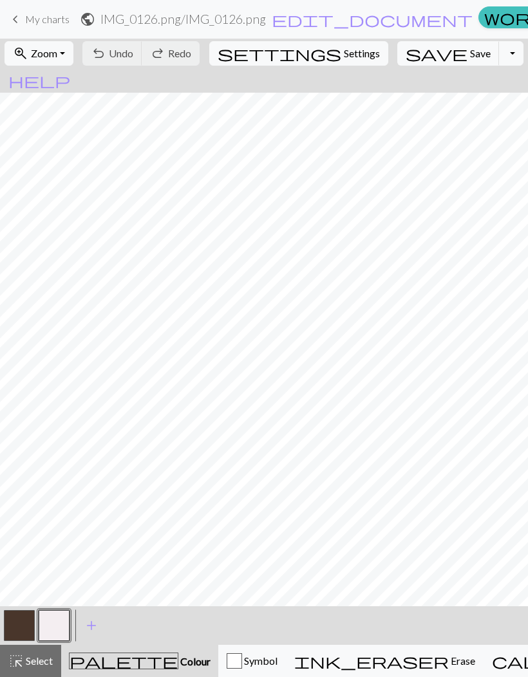
click at [17, 621] on button "button" at bounding box center [19, 625] width 31 height 31
click at [61, 628] on button "button" at bounding box center [54, 625] width 31 height 31
click at [70, 62] on button "zoom_in Zoom Zoom" at bounding box center [39, 53] width 69 height 24
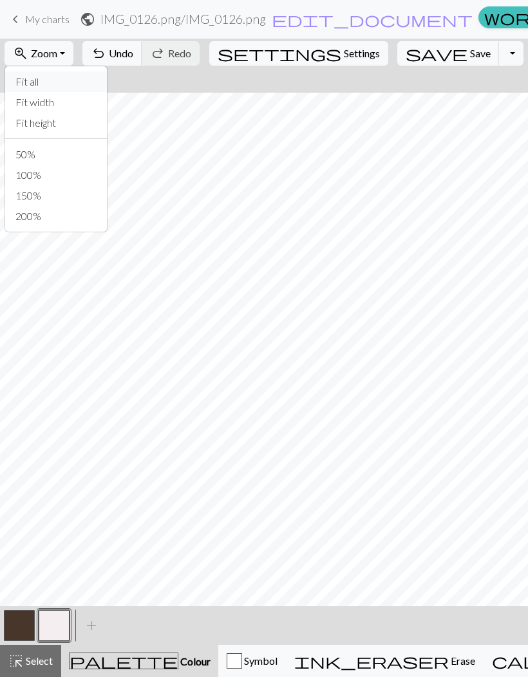
click at [68, 80] on button "Fit all" at bounding box center [56, 81] width 102 height 21
click at [23, 625] on button "button" at bounding box center [19, 625] width 31 height 31
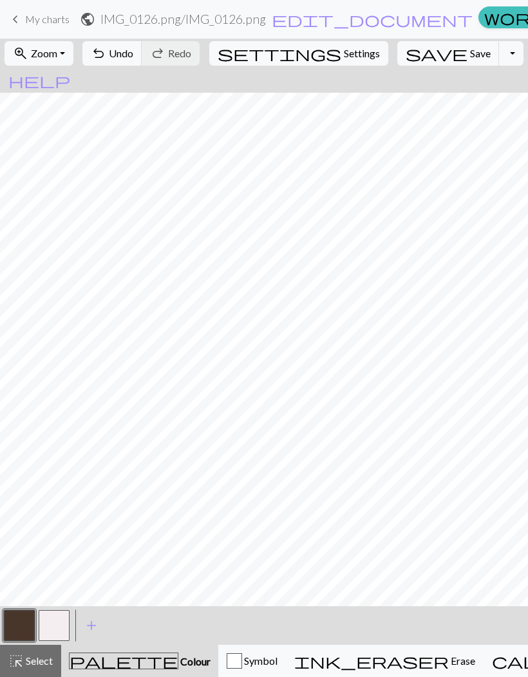
click at [46, 627] on button "button" at bounding box center [54, 625] width 31 height 31
click at [428, 61] on button "save Save Save" at bounding box center [448, 53] width 102 height 24
click at [21, 23] on span "keyboard_arrow_left" at bounding box center [15, 19] width 15 height 18
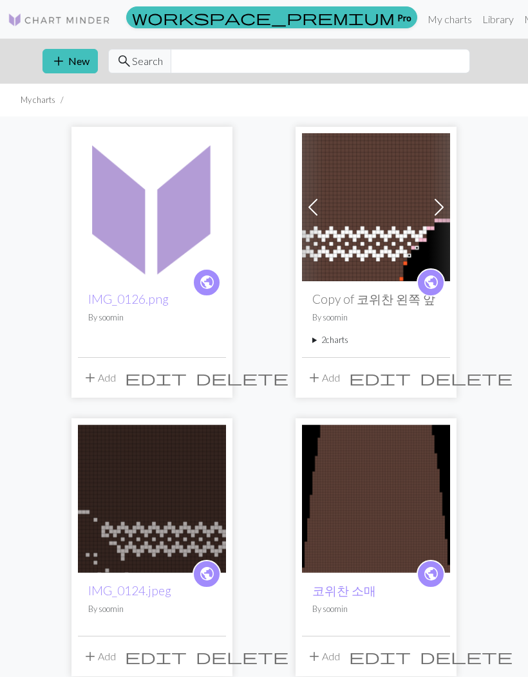
click at [381, 319] on p "By soomin" at bounding box center [375, 318] width 127 height 12
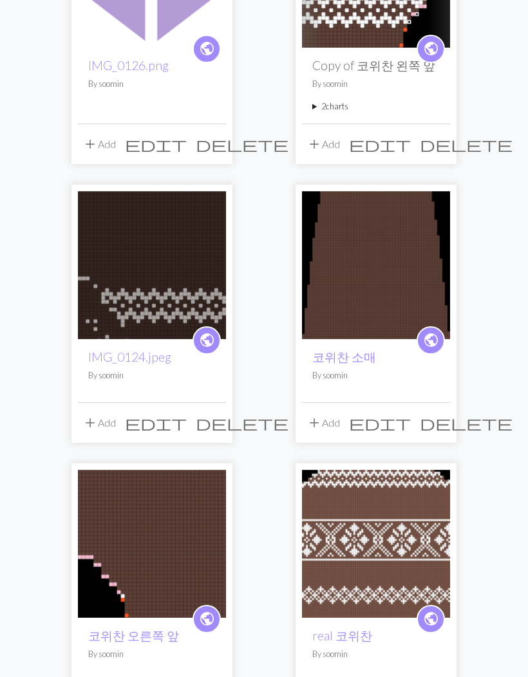
scroll to position [232, 0]
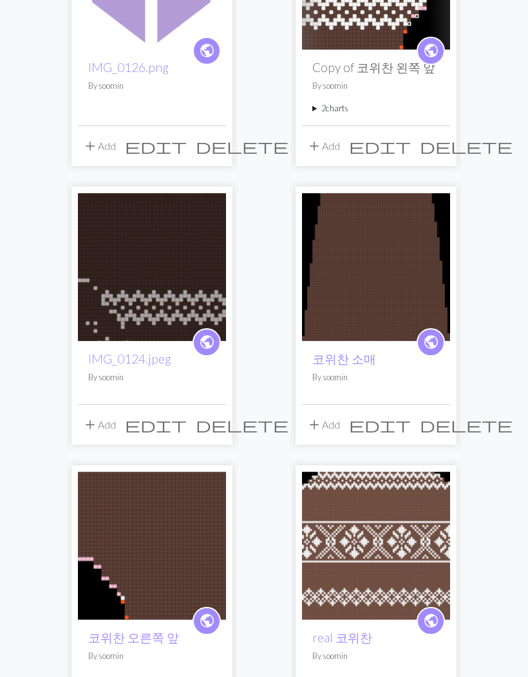
click at [97, 525] on img at bounding box center [152, 546] width 148 height 148
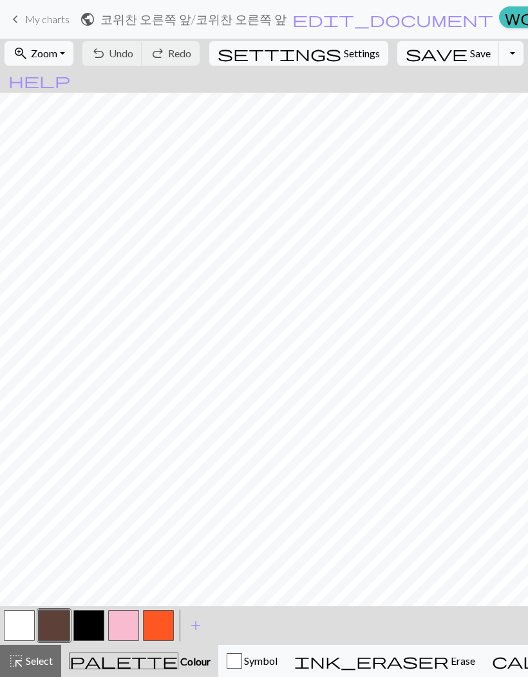
click at [19, 14] on span "keyboard_arrow_left" at bounding box center [15, 19] width 15 height 18
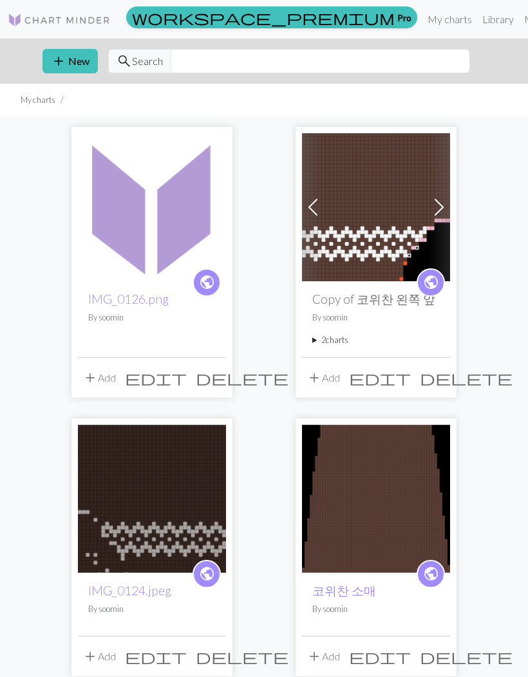
click at [127, 471] on img at bounding box center [152, 499] width 148 height 148
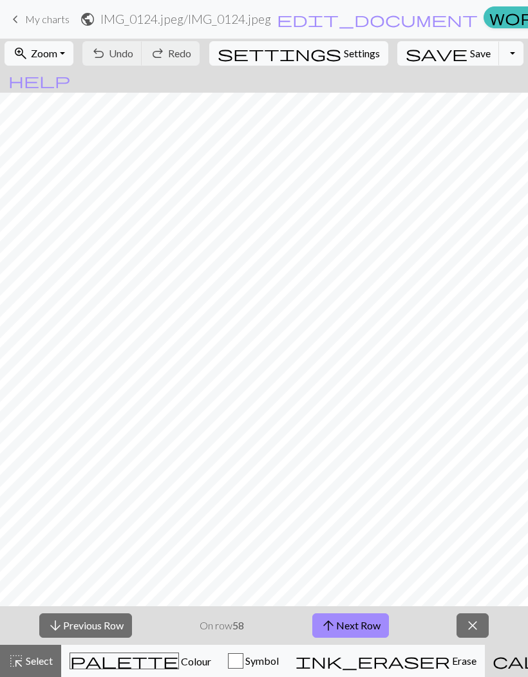
click at [488, 628] on button "close" at bounding box center [473, 626] width 32 height 24
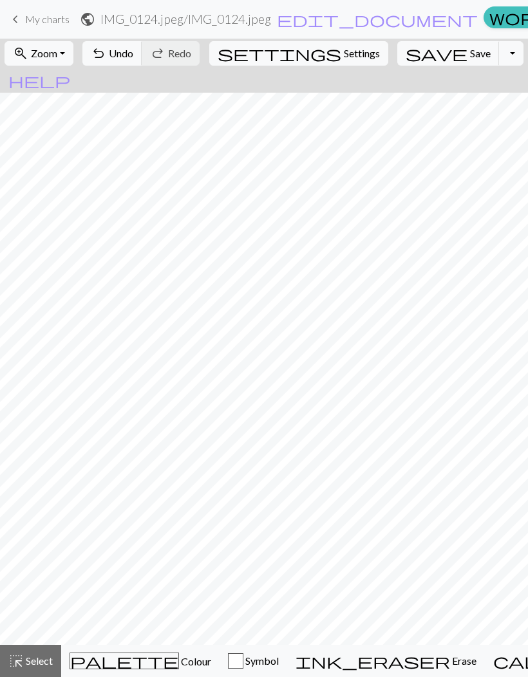
click at [228, 665] on div "button" at bounding box center [235, 661] width 15 height 15
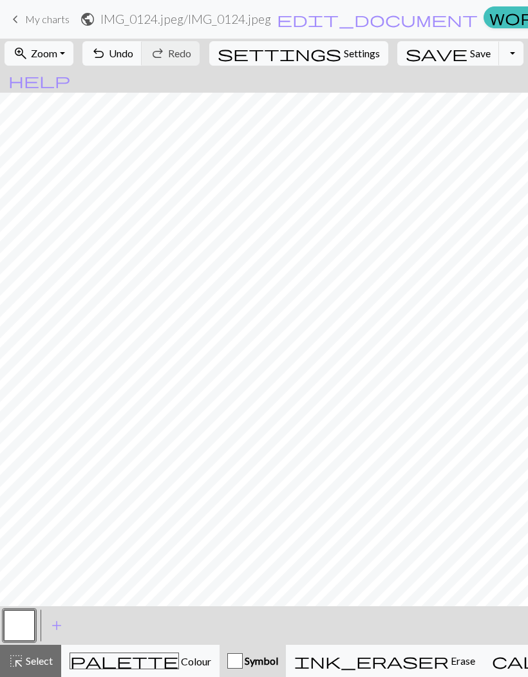
click at [131, 671] on button "palette Colour Colour" at bounding box center [140, 661] width 158 height 32
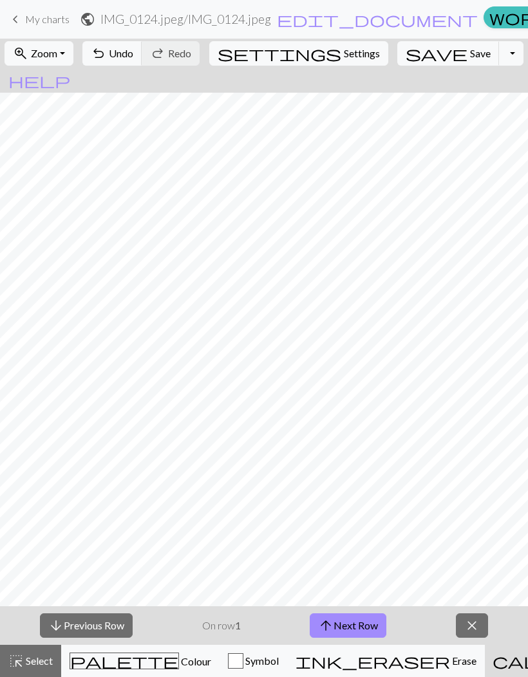
click at [372, 623] on button "arrow_upward Next Row" at bounding box center [348, 626] width 77 height 24
click at [366, 626] on button "arrow_upward Next Row" at bounding box center [348, 626] width 77 height 24
click at [366, 625] on button "arrow_upward Next Row" at bounding box center [348, 626] width 77 height 24
click at [362, 624] on button "arrow_upward Next Row" at bounding box center [348, 626] width 77 height 24
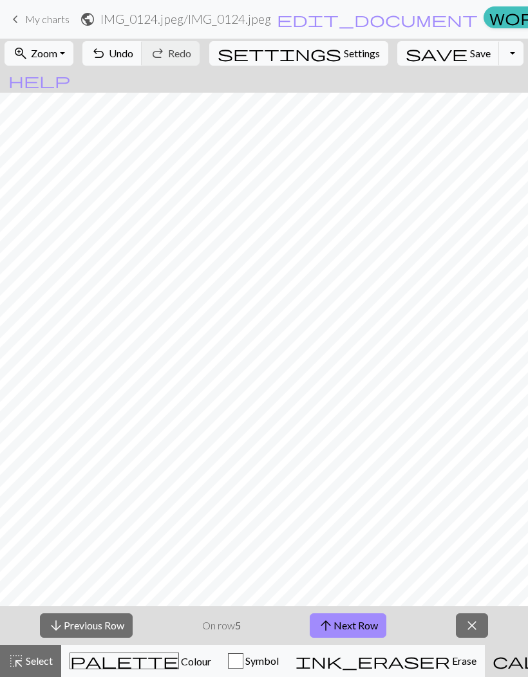
click at [360, 625] on button "arrow_upward Next Row" at bounding box center [348, 626] width 77 height 24
click at [360, 624] on button "arrow_upward Next Row" at bounding box center [348, 626] width 77 height 24
click at [359, 626] on button "arrow_upward Next Row" at bounding box center [348, 626] width 77 height 24
click at [359, 625] on button "arrow_upward Next Row" at bounding box center [348, 626] width 77 height 24
click at [357, 624] on button "arrow_upward Next Row" at bounding box center [348, 626] width 77 height 24
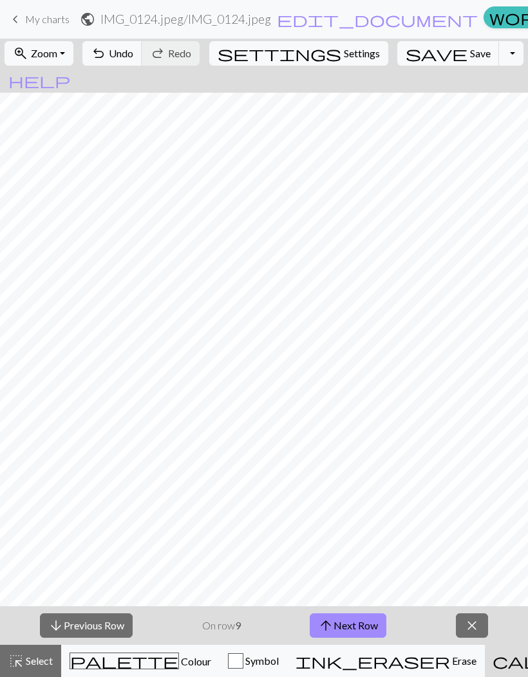
click at [357, 624] on button "arrow_upward Next Row" at bounding box center [348, 626] width 77 height 24
click at [355, 623] on button "arrow_upward Next Row" at bounding box center [350, 626] width 77 height 24
click at [356, 621] on button "arrow_upward Next Row" at bounding box center [350, 626] width 77 height 24
click at [355, 621] on button "arrow_upward Next Row" at bounding box center [350, 626] width 77 height 24
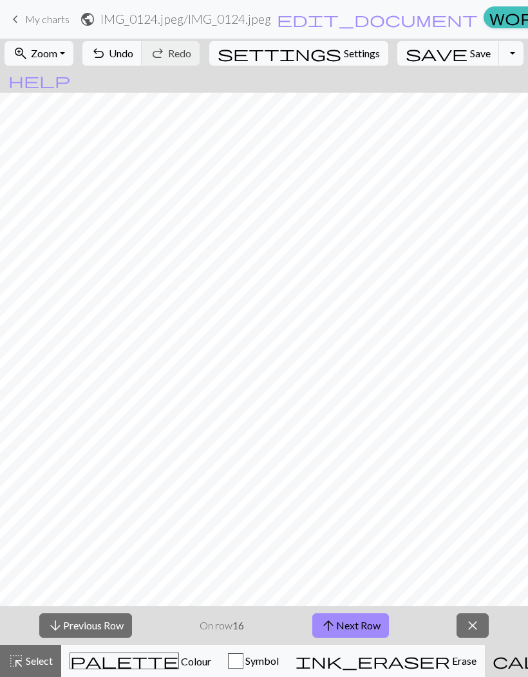
click at [355, 623] on button "arrow_upward Next Row" at bounding box center [350, 626] width 77 height 24
click at [355, 622] on button "arrow_upward Next Row" at bounding box center [350, 626] width 77 height 24
click at [355, 625] on button "arrow_upward Next Row" at bounding box center [350, 626] width 77 height 24
click at [354, 624] on button "arrow_upward Next Row" at bounding box center [350, 626] width 77 height 24
click at [355, 625] on button "arrow_upward Next Row" at bounding box center [350, 626] width 77 height 24
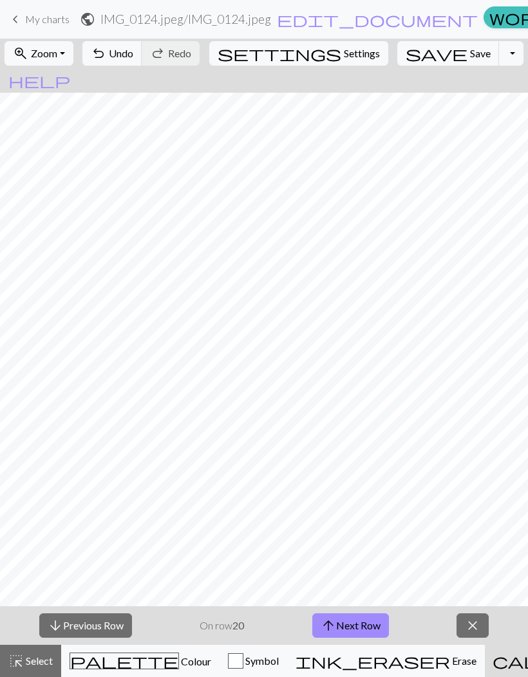
click at [355, 625] on button "arrow_upward Next Row" at bounding box center [350, 626] width 77 height 24
click at [350, 625] on button "arrow_upward Next Row" at bounding box center [350, 626] width 77 height 24
click at [349, 625] on button "arrow_upward Next Row" at bounding box center [350, 626] width 77 height 24
click at [354, 624] on button "arrow_upward Next Row" at bounding box center [350, 626] width 77 height 24
click at [353, 624] on button "arrow_upward Next Row" at bounding box center [350, 626] width 77 height 24
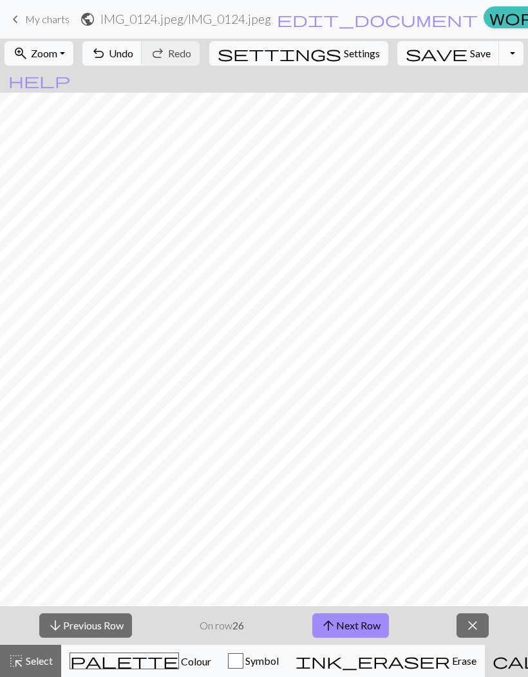
click at [354, 622] on button "arrow_upward Next Row" at bounding box center [350, 626] width 77 height 24
click at [354, 621] on button "arrow_upward Next Row" at bounding box center [350, 626] width 77 height 24
click at [352, 622] on button "arrow_upward Next Row" at bounding box center [350, 626] width 77 height 24
click at [352, 621] on button "arrow_upward Next Row" at bounding box center [350, 626] width 77 height 24
click at [352, 623] on button "arrow_upward Next Row" at bounding box center [350, 626] width 77 height 24
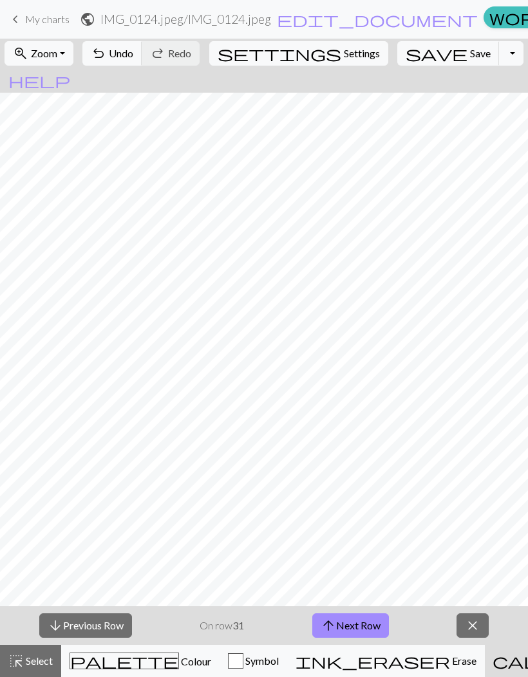
click at [351, 622] on button "arrow_upward Next Row" at bounding box center [350, 626] width 77 height 24
click at [354, 622] on button "arrow_upward Next Row" at bounding box center [350, 626] width 77 height 24
click at [354, 621] on button "arrow_upward Next Row" at bounding box center [350, 626] width 77 height 24
click at [352, 621] on button "arrow_upward Next Row" at bounding box center [350, 626] width 77 height 24
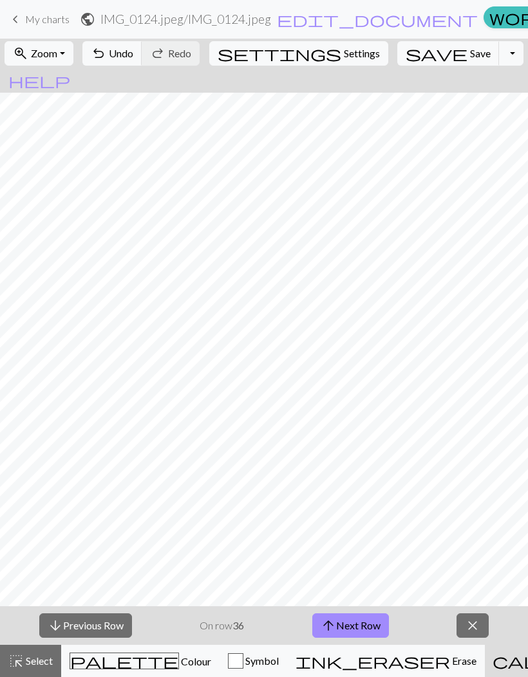
click at [352, 623] on button "arrow_upward Next Row" at bounding box center [350, 626] width 77 height 24
click at [351, 623] on button "arrow_upward Next Row" at bounding box center [350, 626] width 77 height 24
click at [348, 624] on button "arrow_upward Next Row" at bounding box center [350, 626] width 77 height 24
click at [350, 623] on button "arrow_upward Next Row" at bounding box center [350, 626] width 77 height 24
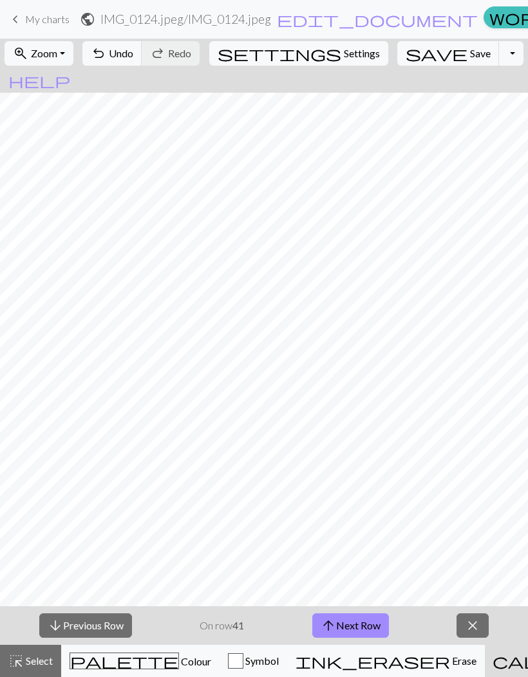
click at [350, 623] on button "arrow_upward Next Row" at bounding box center [350, 626] width 77 height 24
click at [352, 623] on button "arrow_upward Next Row" at bounding box center [350, 626] width 77 height 24
click at [352, 622] on button "arrow_upward Next Row" at bounding box center [350, 626] width 77 height 24
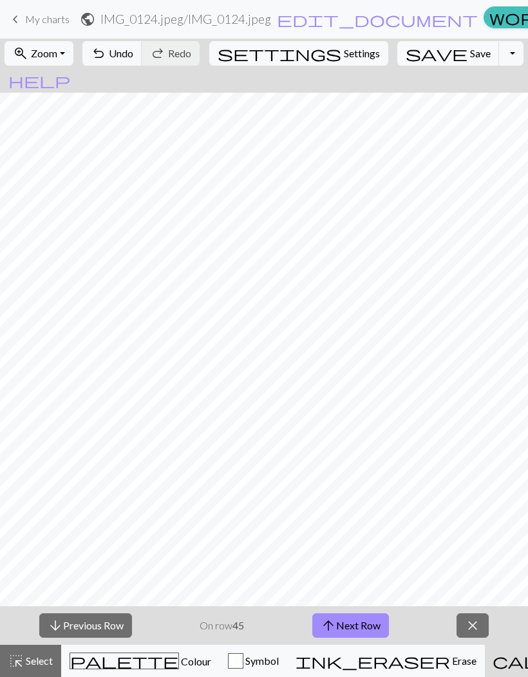
click at [352, 623] on button "arrow_upward Next Row" at bounding box center [350, 626] width 77 height 24
click at [352, 622] on button "arrow_upward Next Row" at bounding box center [350, 626] width 77 height 24
click at [352, 623] on button "arrow_upward Next Row" at bounding box center [350, 626] width 77 height 24
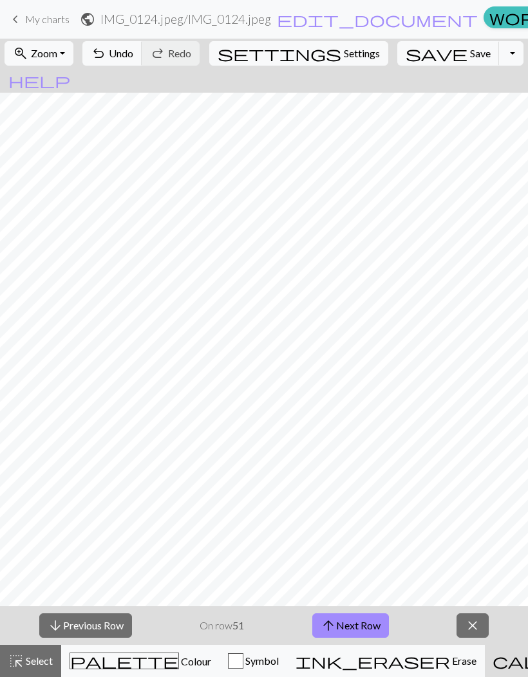
click at [352, 622] on button "arrow_upward Next Row" at bounding box center [350, 626] width 77 height 24
click at [352, 623] on button "arrow_upward Next Row" at bounding box center [350, 626] width 77 height 24
click at [352, 622] on button "arrow_upward Next Row" at bounding box center [350, 626] width 77 height 24
click at [354, 623] on button "arrow_upward Next Row" at bounding box center [350, 626] width 77 height 24
click at [354, 622] on button "arrow_upward Next Row" at bounding box center [350, 626] width 77 height 24
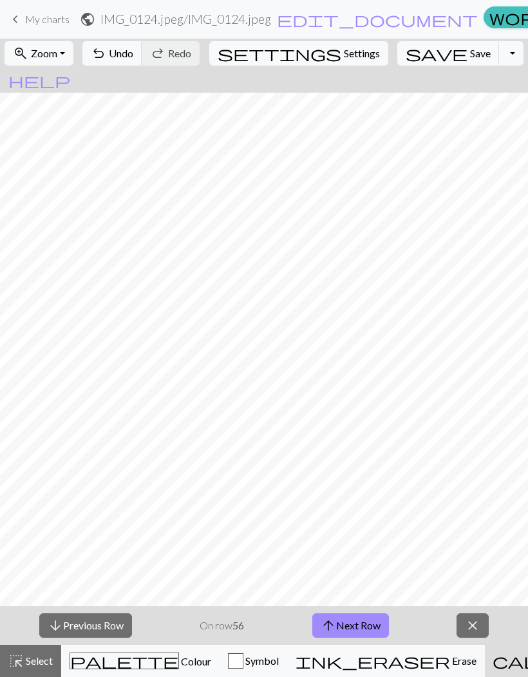
click at [353, 621] on button "arrow_upward Next Row" at bounding box center [350, 626] width 77 height 24
click at [373, 619] on button "arrow_upward Next Row" at bounding box center [350, 626] width 77 height 24
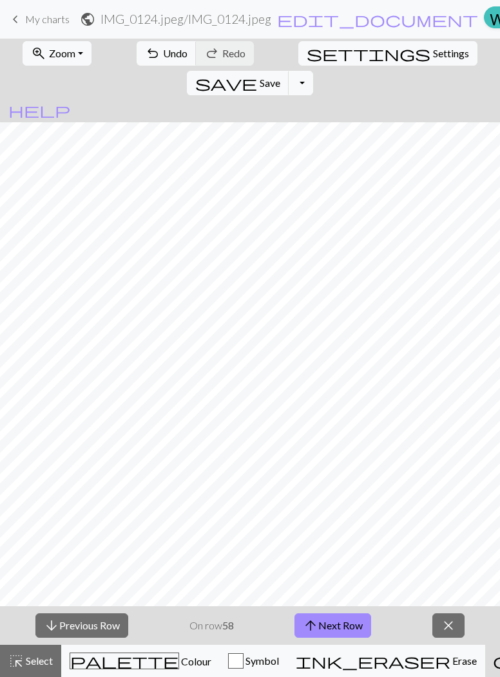
click at [448, 634] on span "close" at bounding box center [447, 626] width 15 height 18
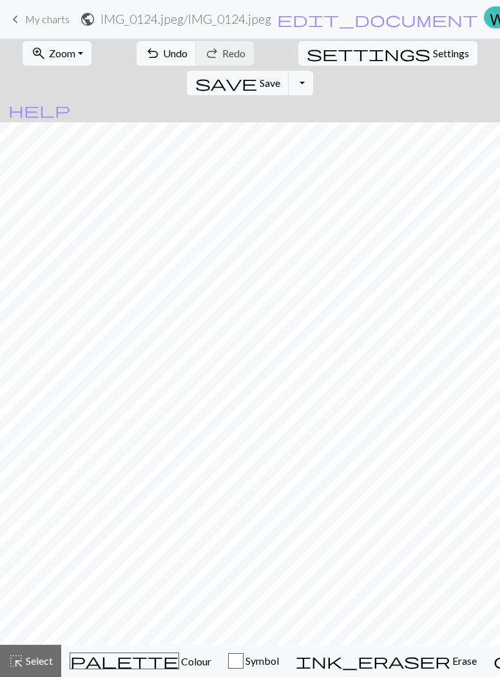
click at [9, 21] on span "keyboard_arrow_left" at bounding box center [15, 19] width 15 height 18
click at [257, 74] on span "save" at bounding box center [226, 83] width 62 height 18
click at [18, 27] on span "keyboard_arrow_left" at bounding box center [15, 19] width 15 height 18
